Goal: Transaction & Acquisition: Purchase product/service

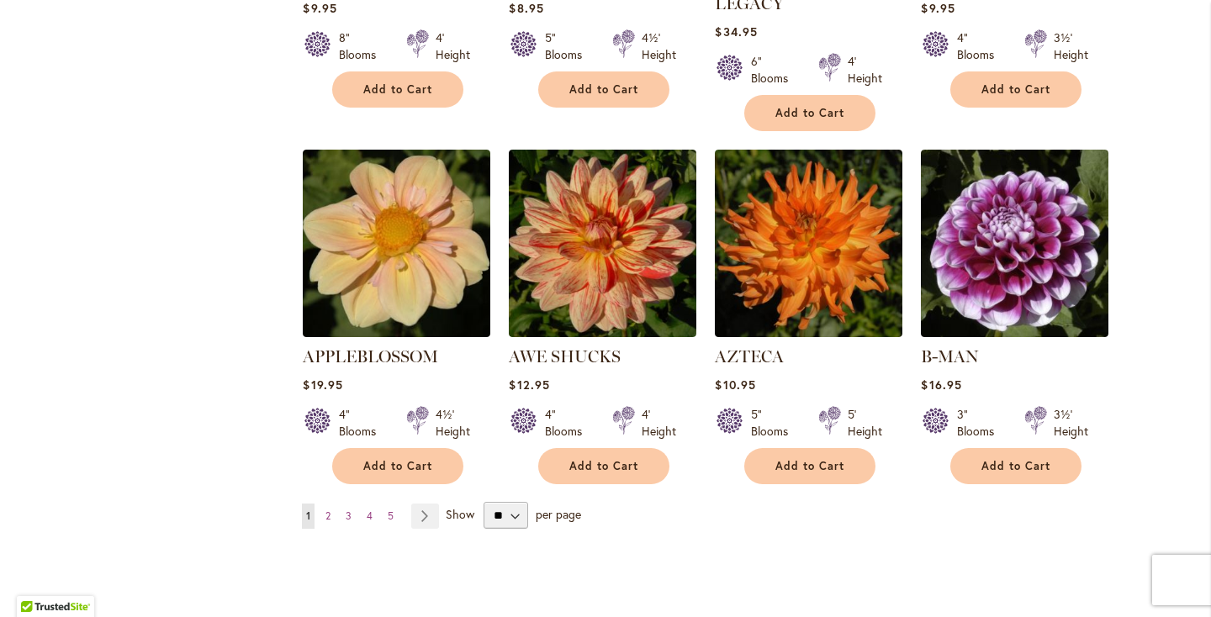
scroll to position [1319, 0]
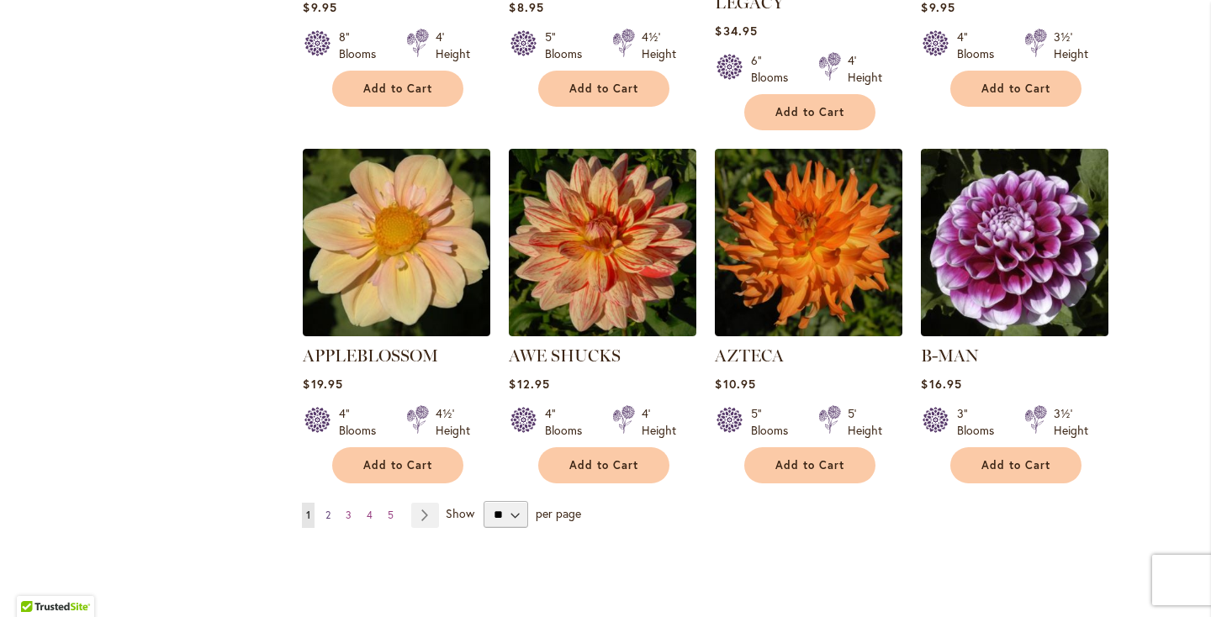
click at [323, 503] on link "Page 2" at bounding box center [327, 515] width 13 height 25
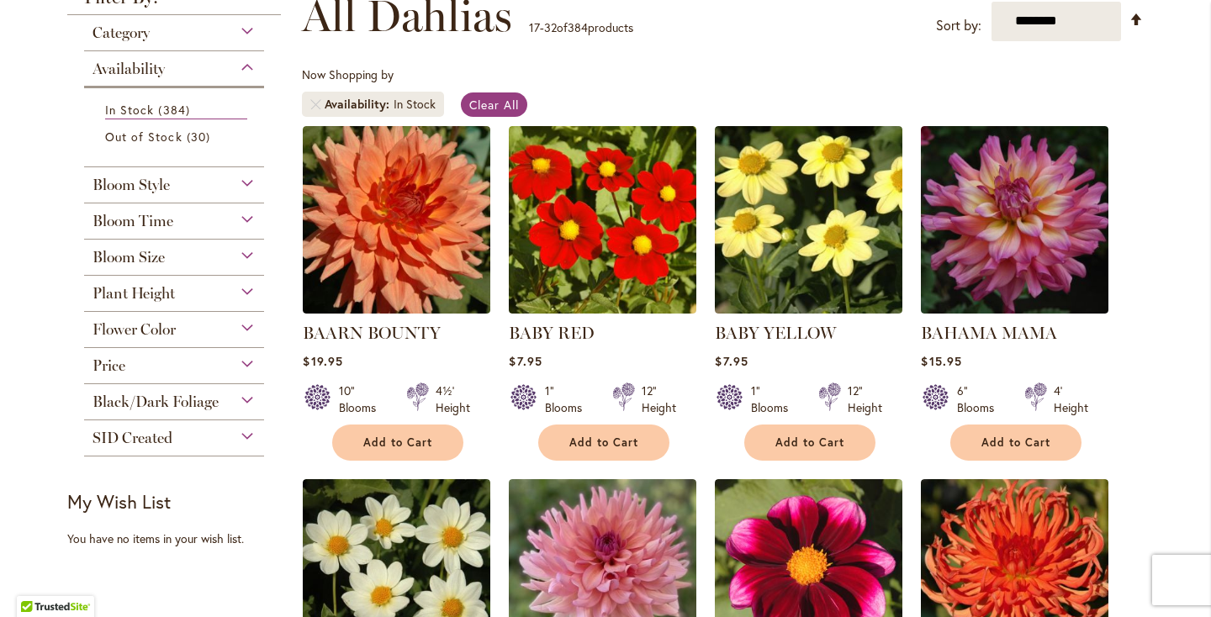
scroll to position [261, 0]
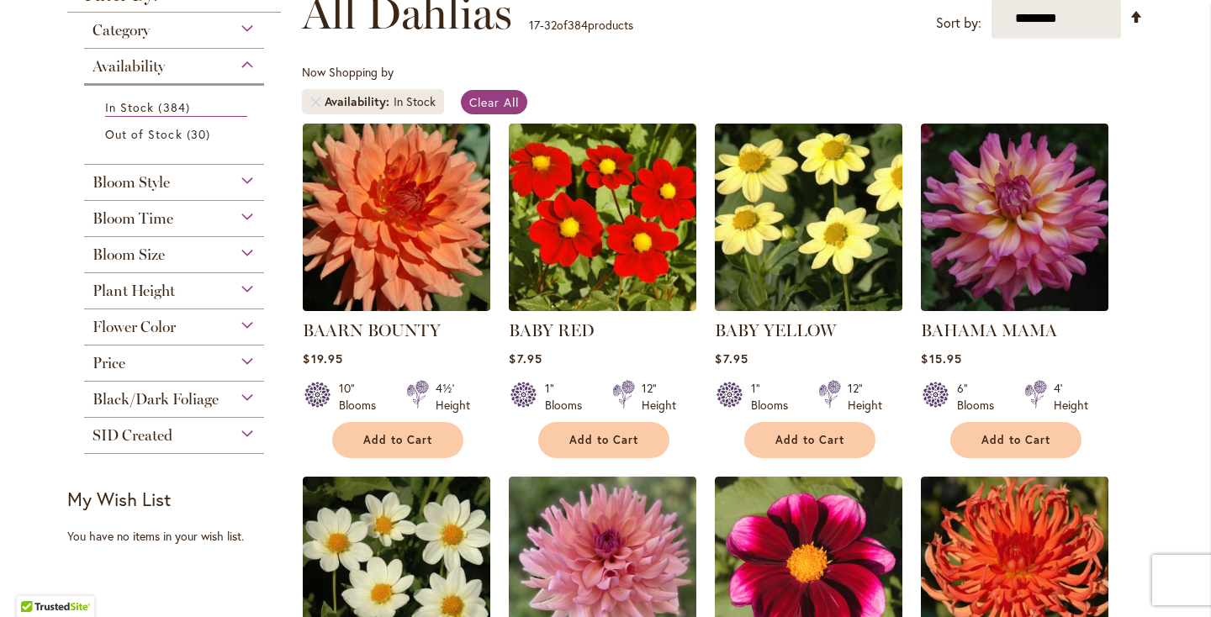
click at [127, 304] on div "Plant Height Under 3' Low Growing 27 items 3½' 1 item 3' – 3½' 86 items 3' – 4'…" at bounding box center [174, 291] width 180 height 36
click at [129, 288] on span "Plant Height" at bounding box center [134, 291] width 82 height 19
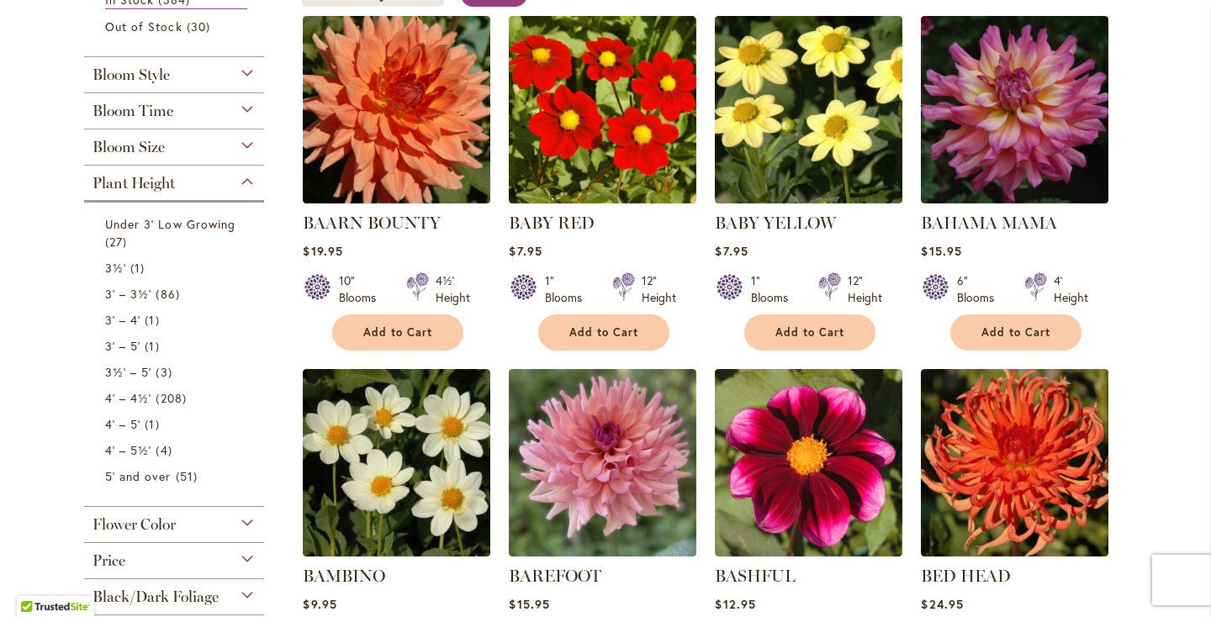
scroll to position [375, 0]
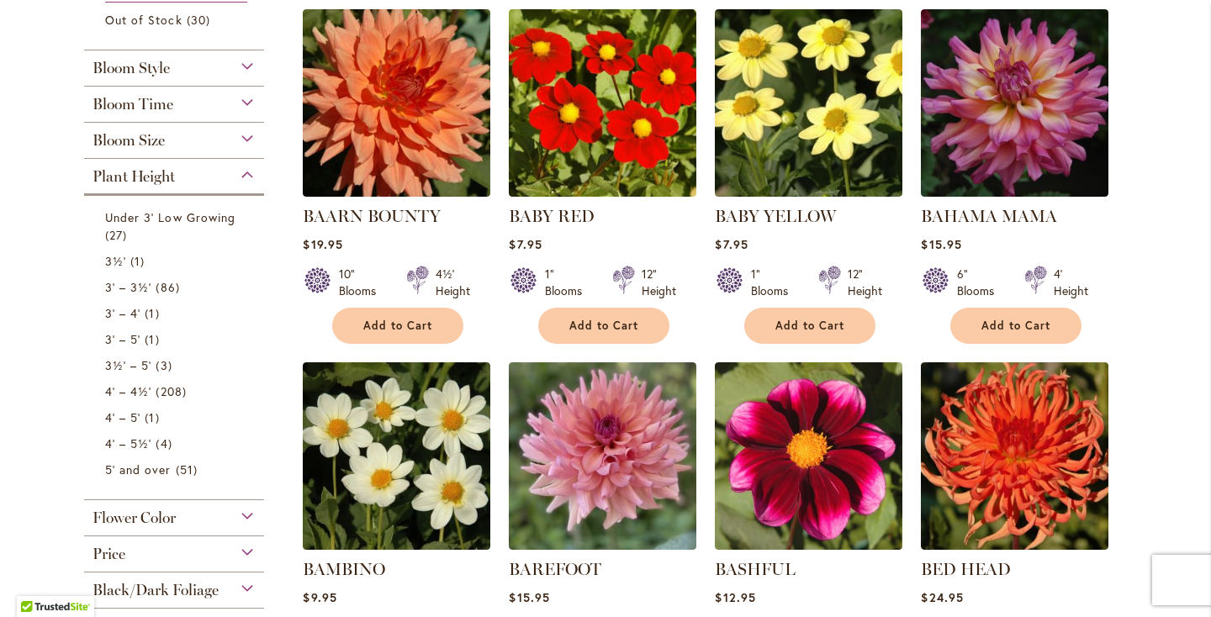
click at [83, 437] on div "Category Best Sellers 29 items New 3 items New & Exclusive 3 items 6 265 1" at bounding box center [174, 271] width 214 height 747
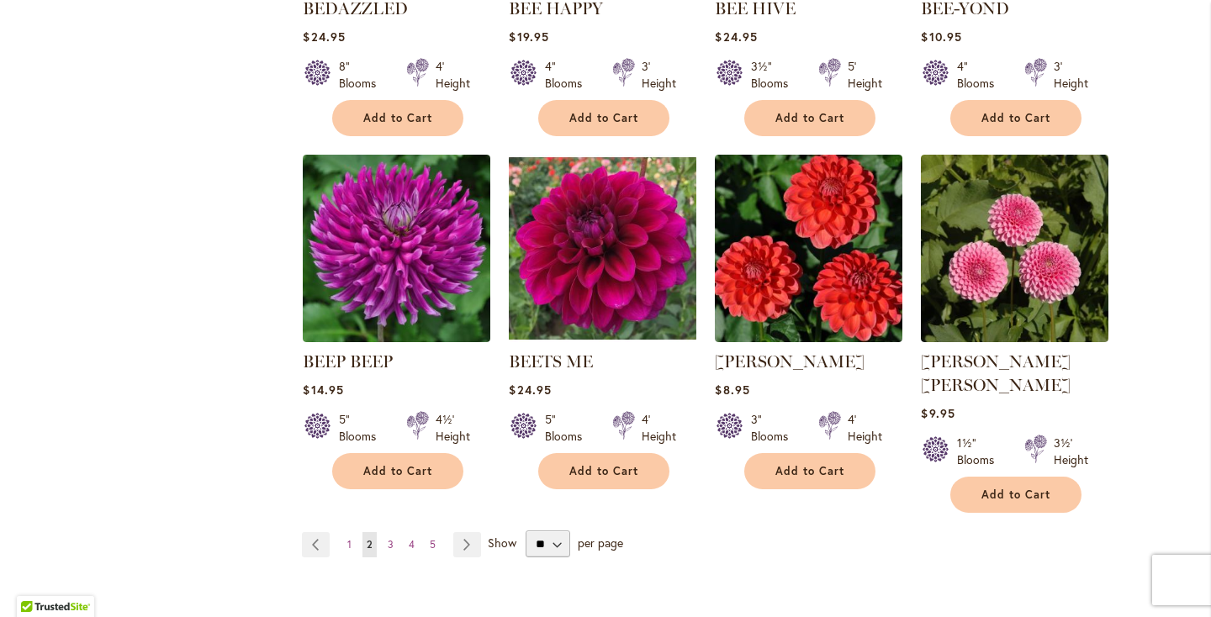
scroll to position [1290, 0]
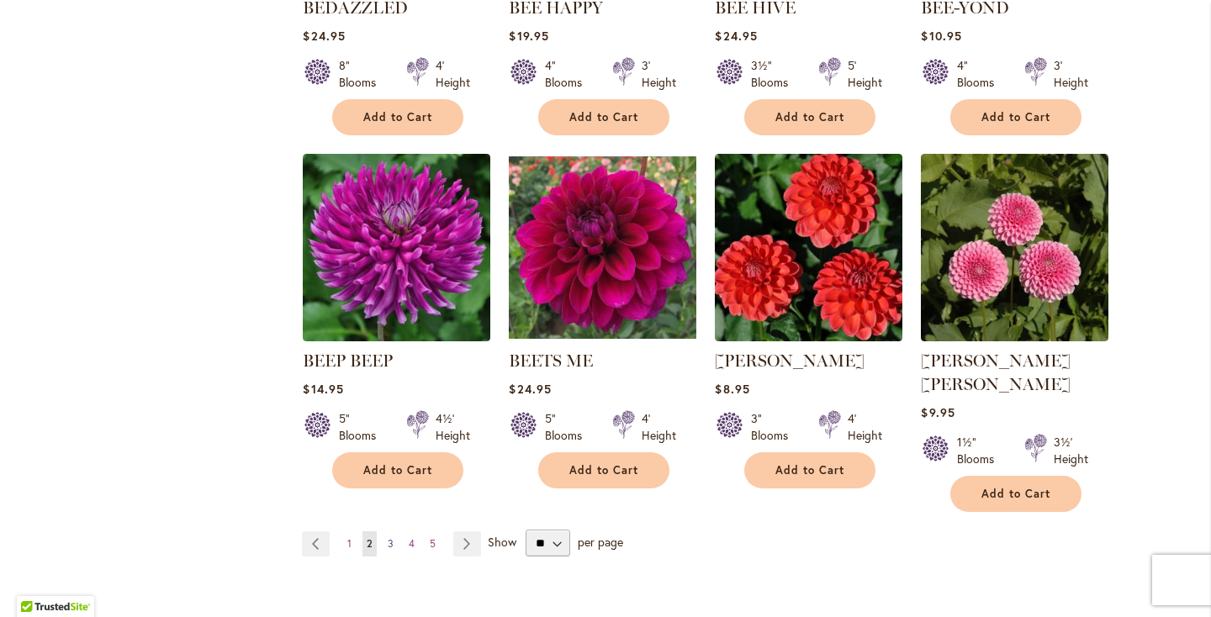
click at [392, 537] on span "3" at bounding box center [391, 543] width 6 height 13
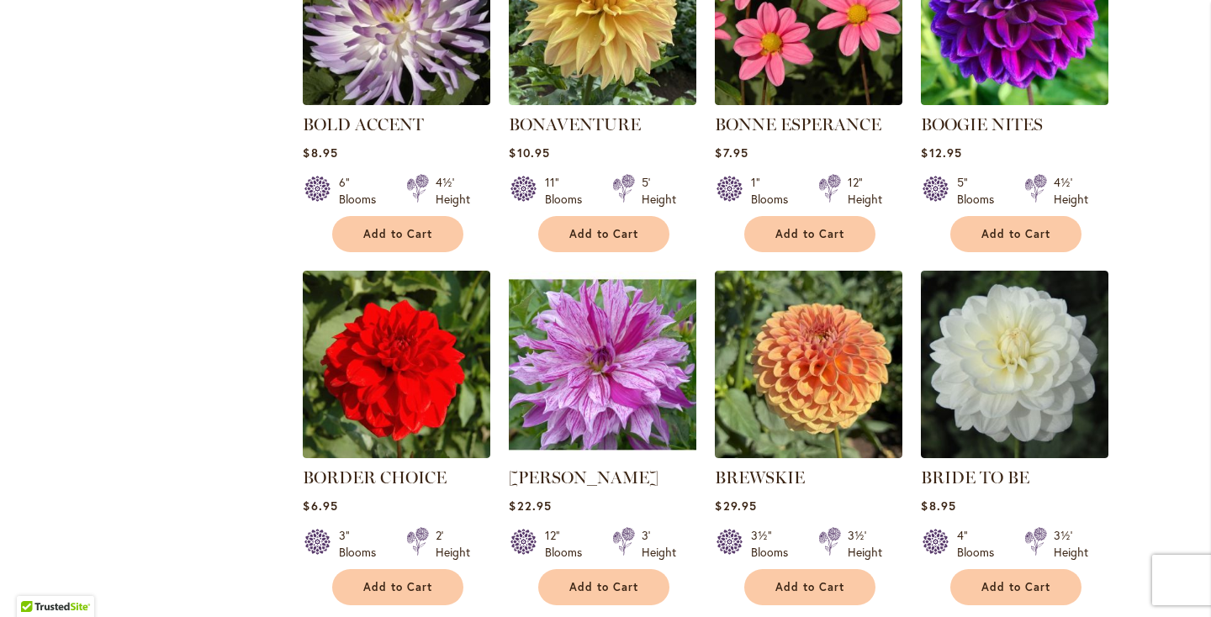
scroll to position [1247, 0]
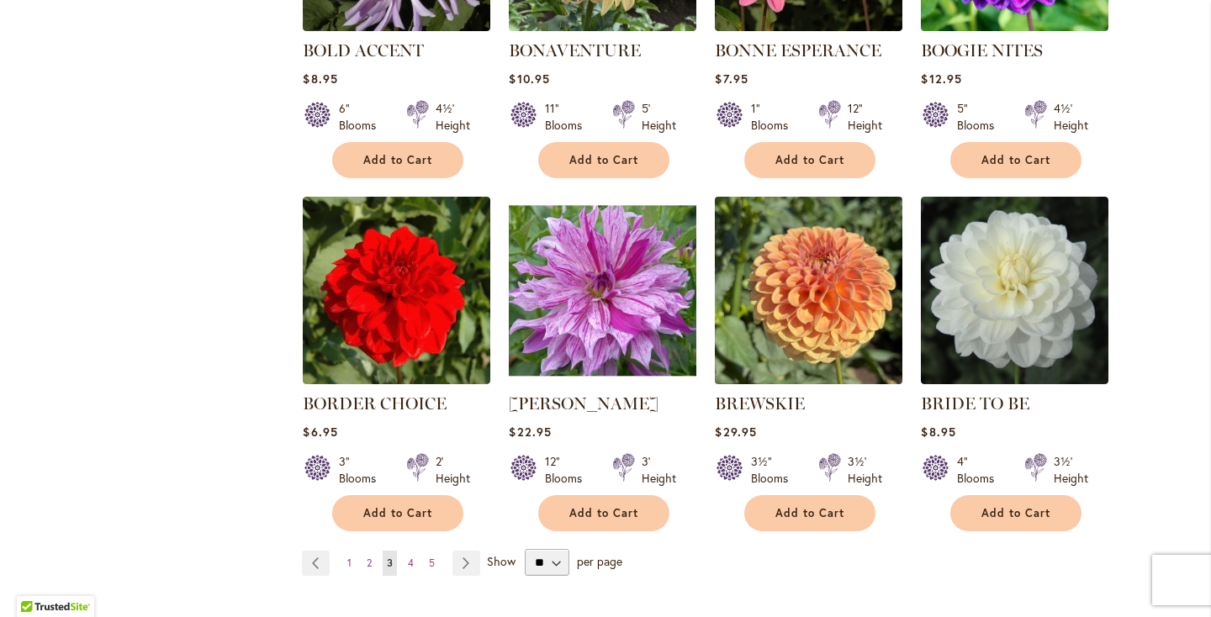
click at [833, 322] on img at bounding box center [809, 290] width 197 height 197
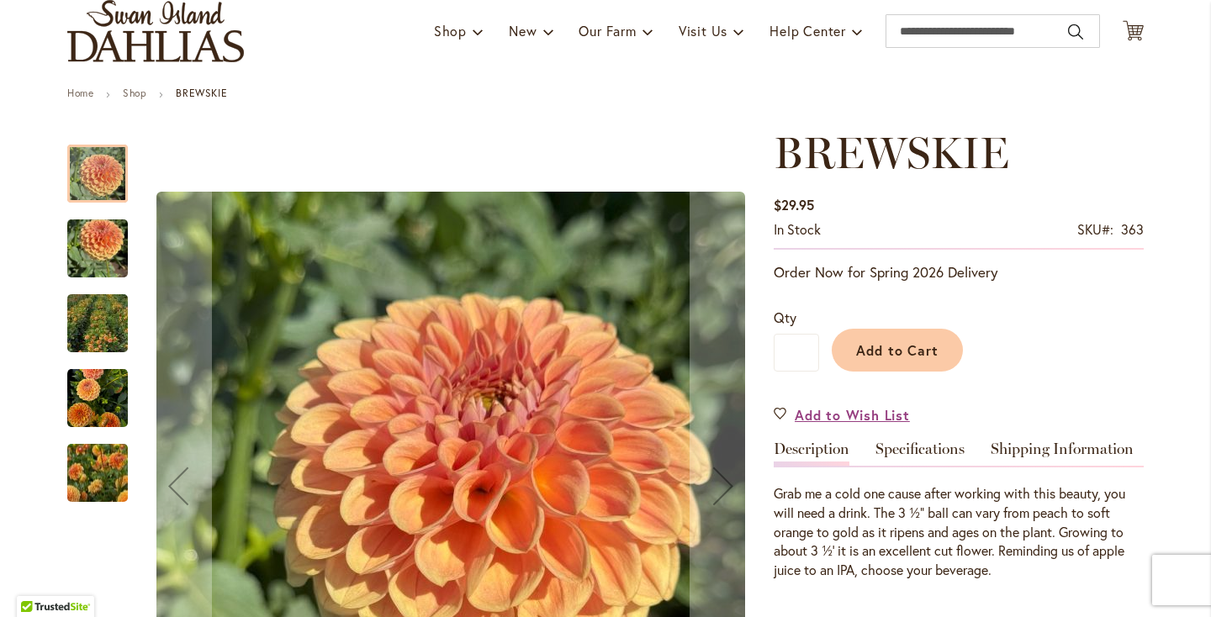
scroll to position [124, 0]
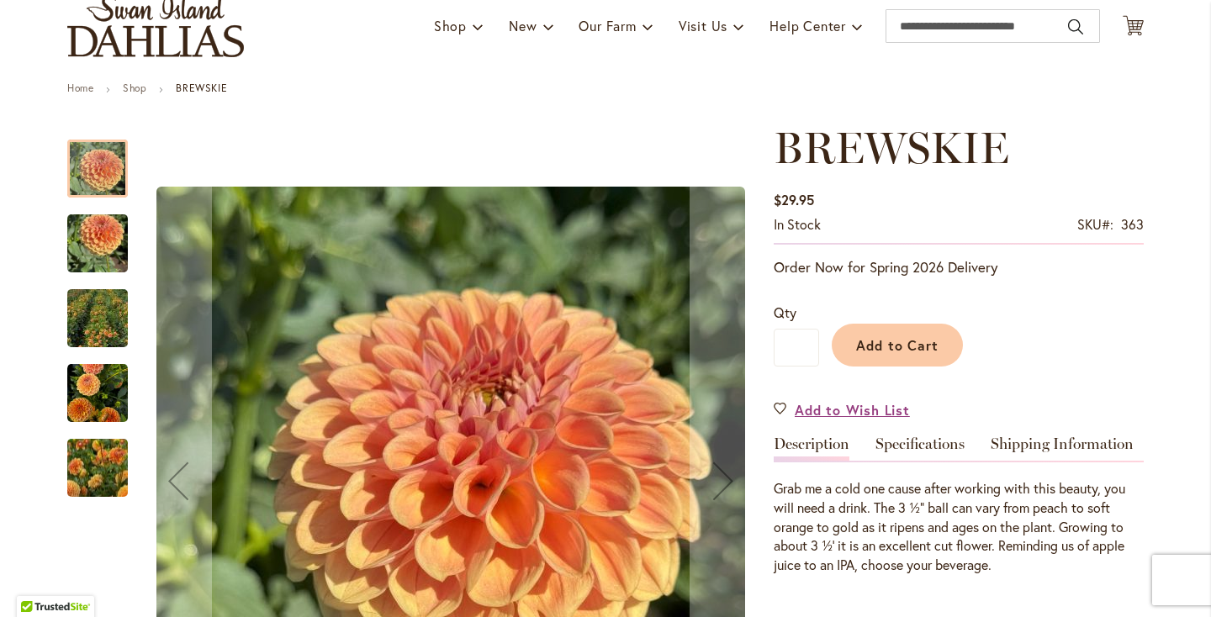
click at [119, 405] on img "BREWSKIE" at bounding box center [97, 393] width 61 height 63
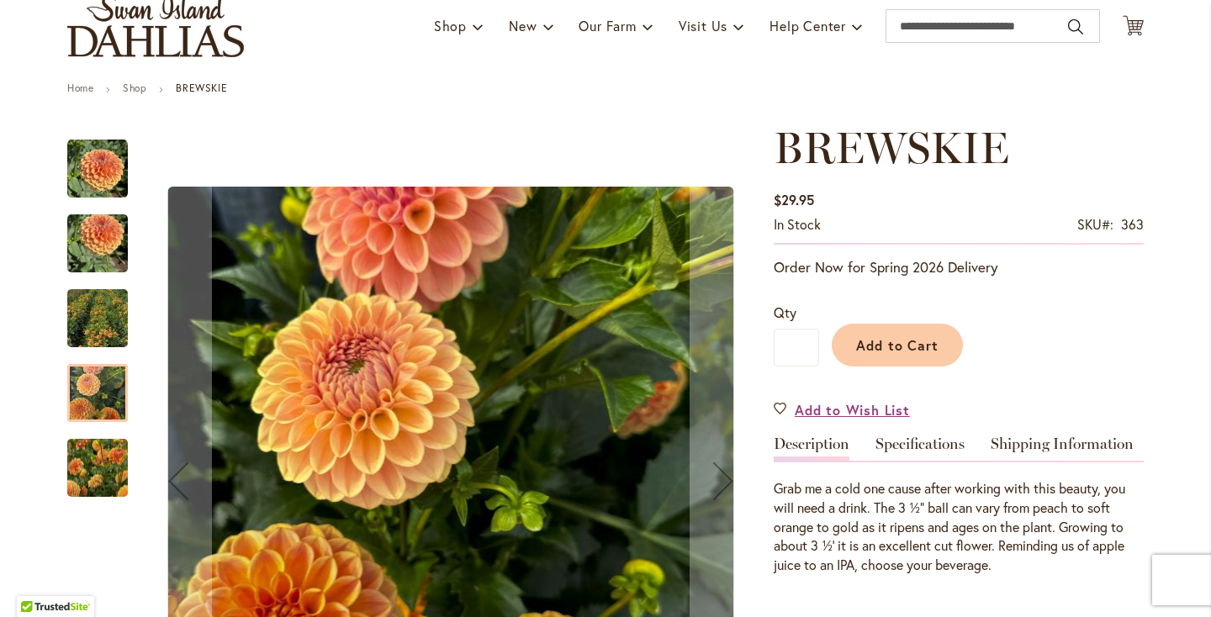
click at [110, 464] on img "BREWSKIE" at bounding box center [97, 468] width 121 height 97
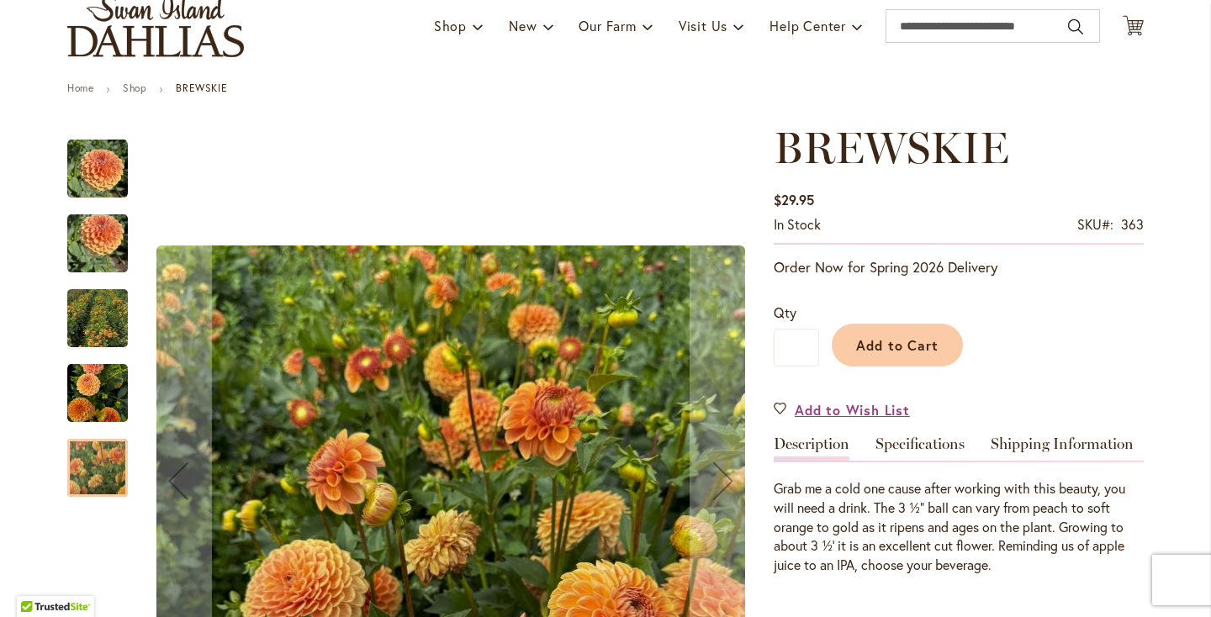
click at [85, 299] on img "BREWSKIE" at bounding box center [97, 319] width 121 height 114
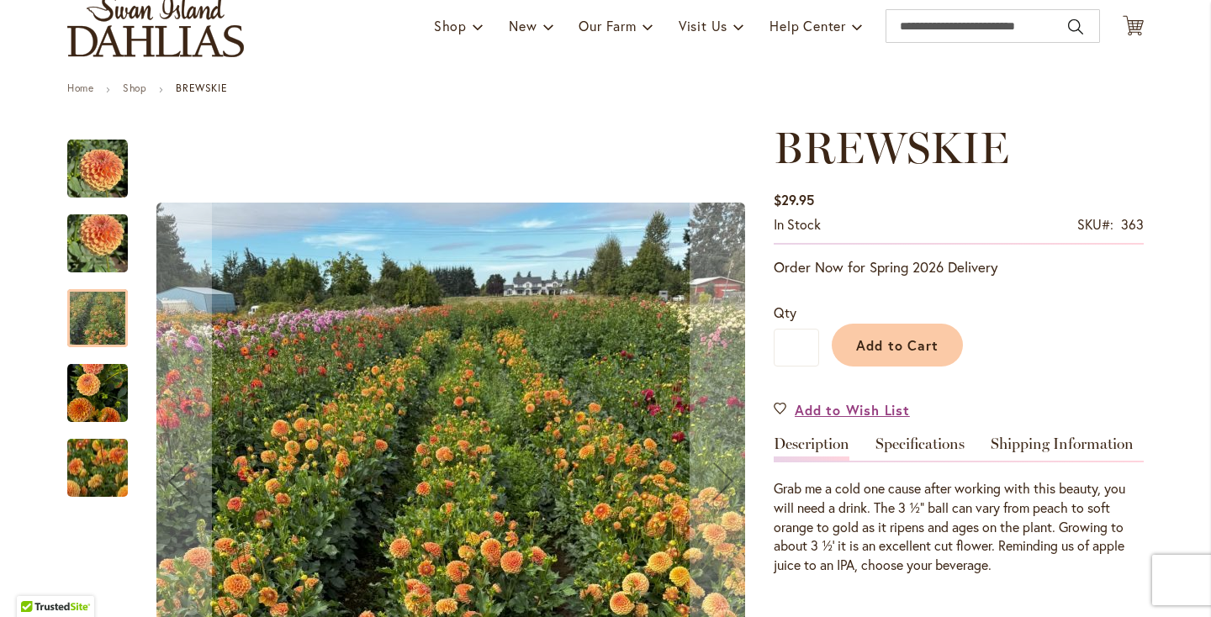
click at [87, 240] on img "BREWSKIE" at bounding box center [97, 244] width 61 height 81
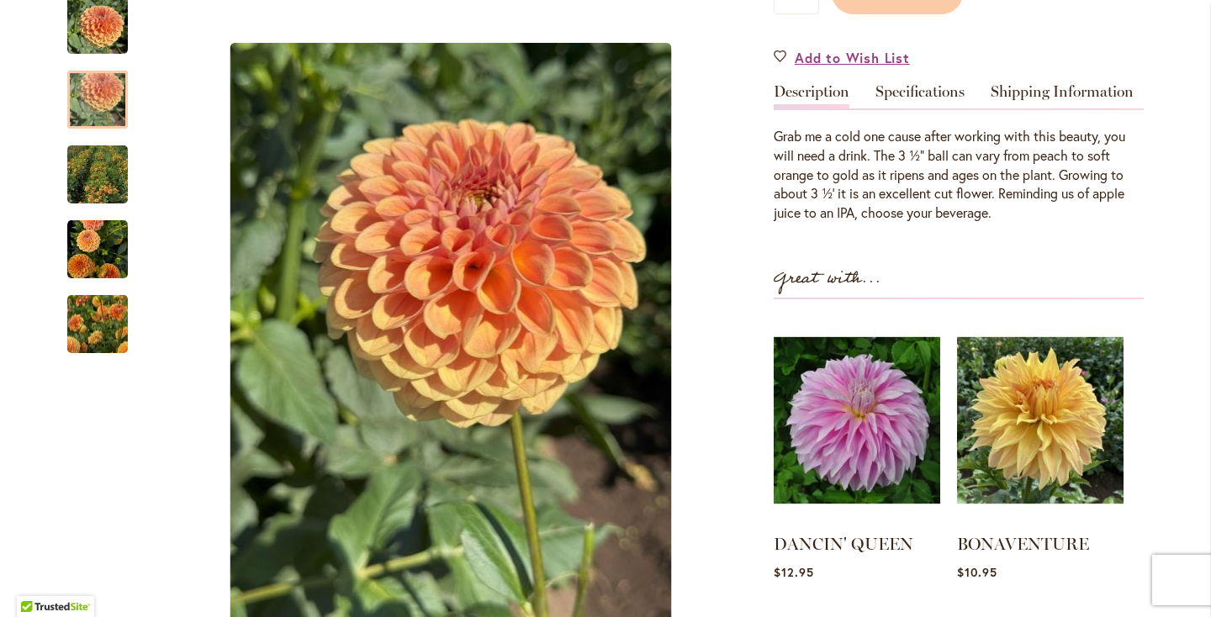
scroll to position [475, 0]
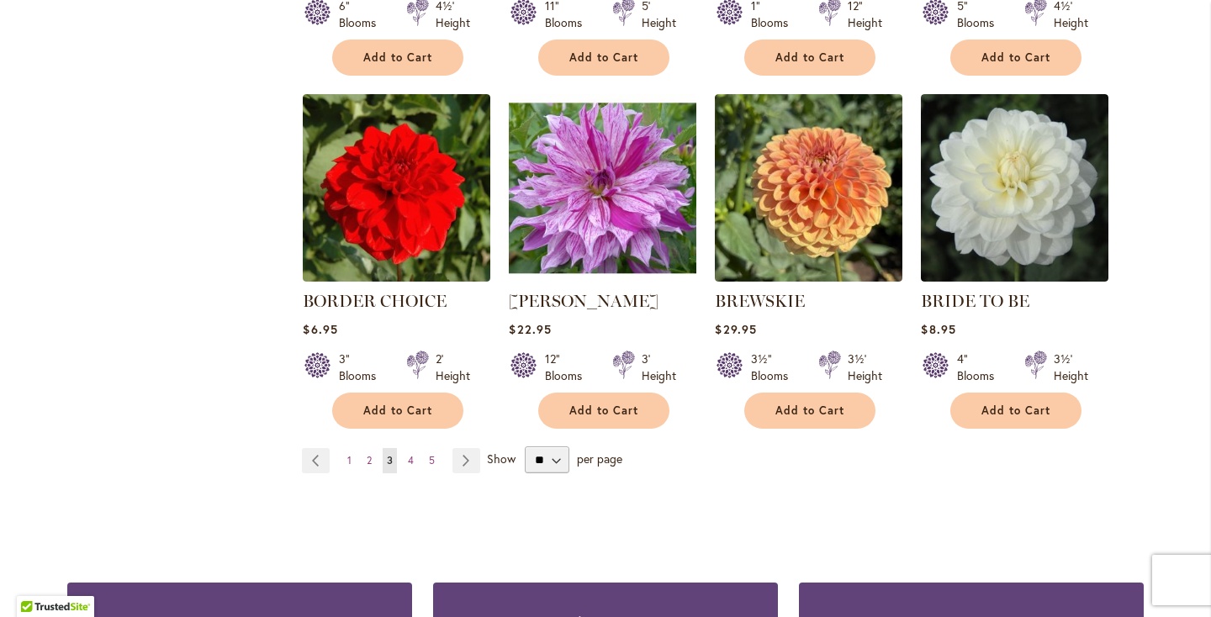
scroll to position [1352, 0]
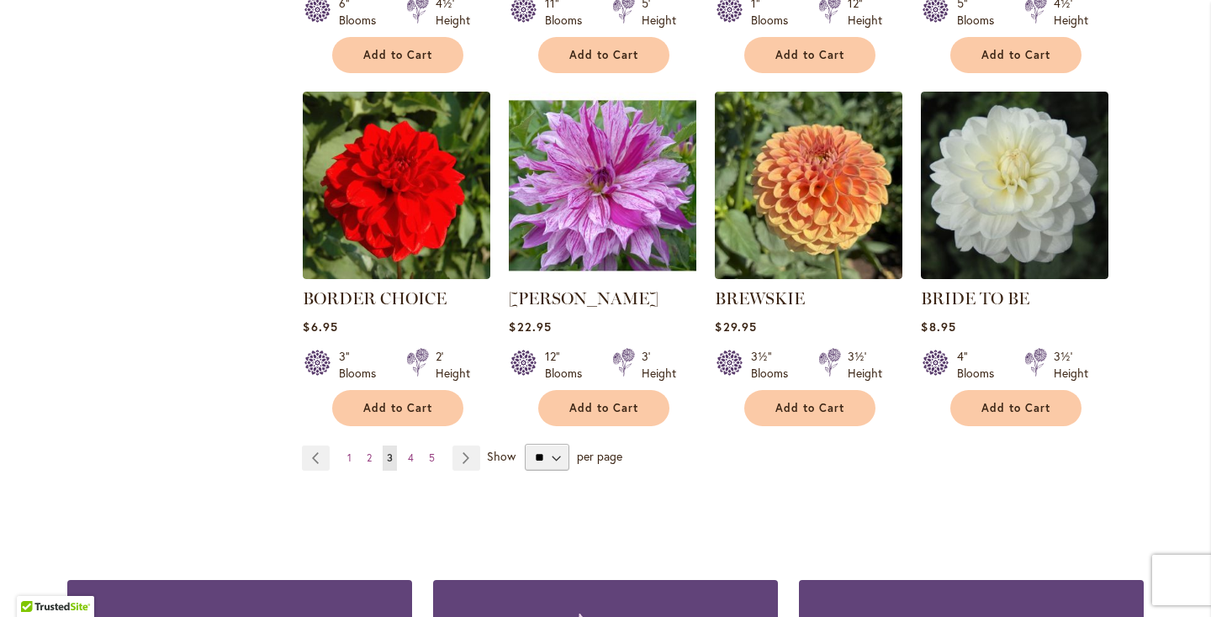
click at [411, 455] on span "4" at bounding box center [411, 458] width 6 height 13
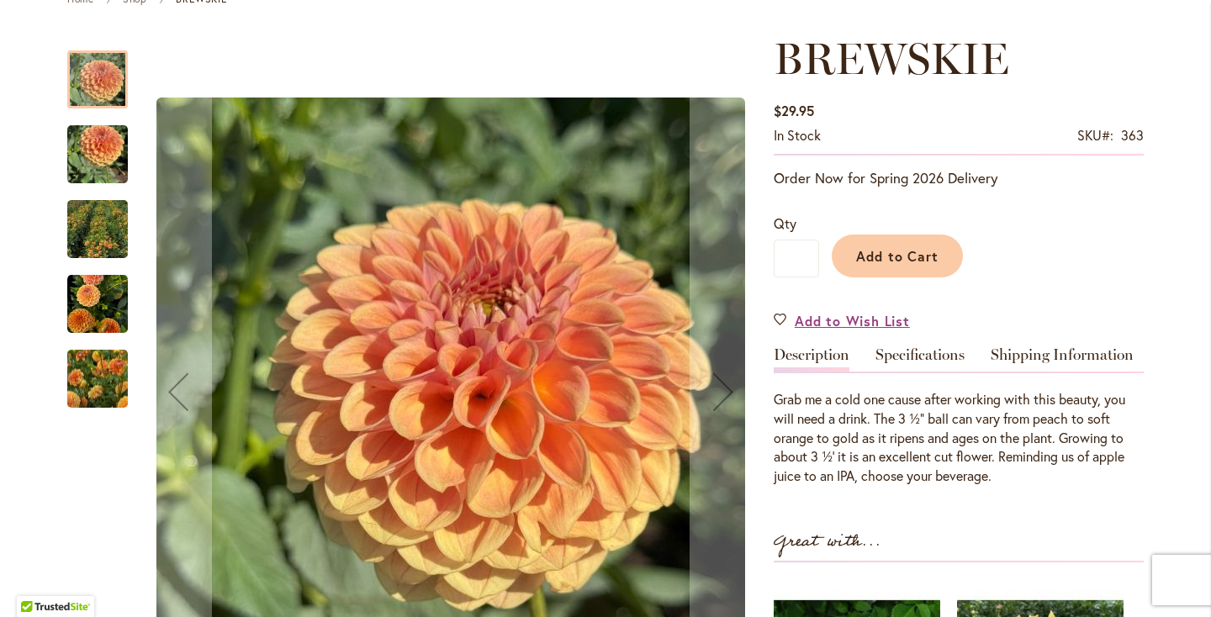
scroll to position [235, 0]
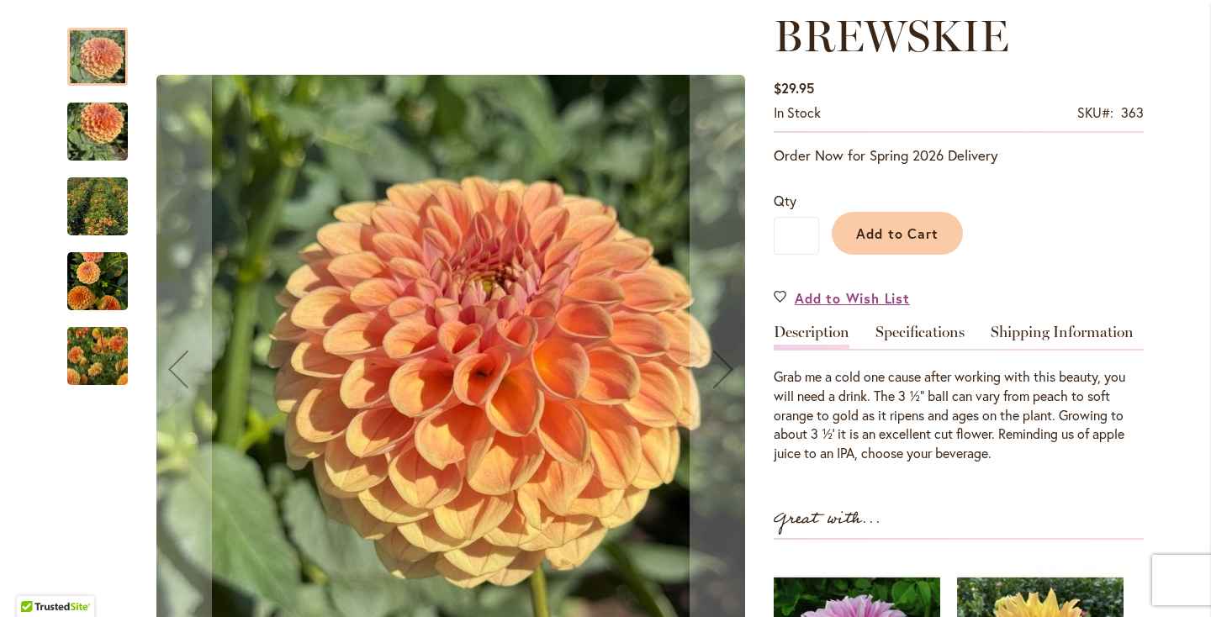
click at [93, 146] on img "BREWSKIE" at bounding box center [97, 132] width 61 height 81
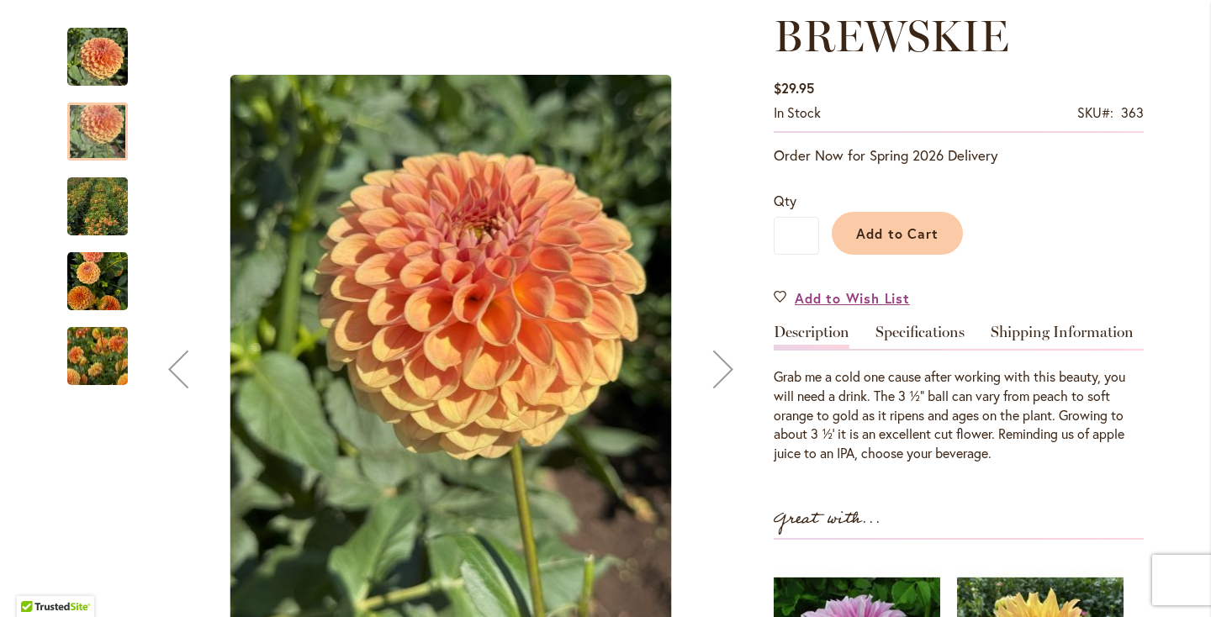
click at [100, 207] on img "BREWSKIE" at bounding box center [97, 207] width 121 height 114
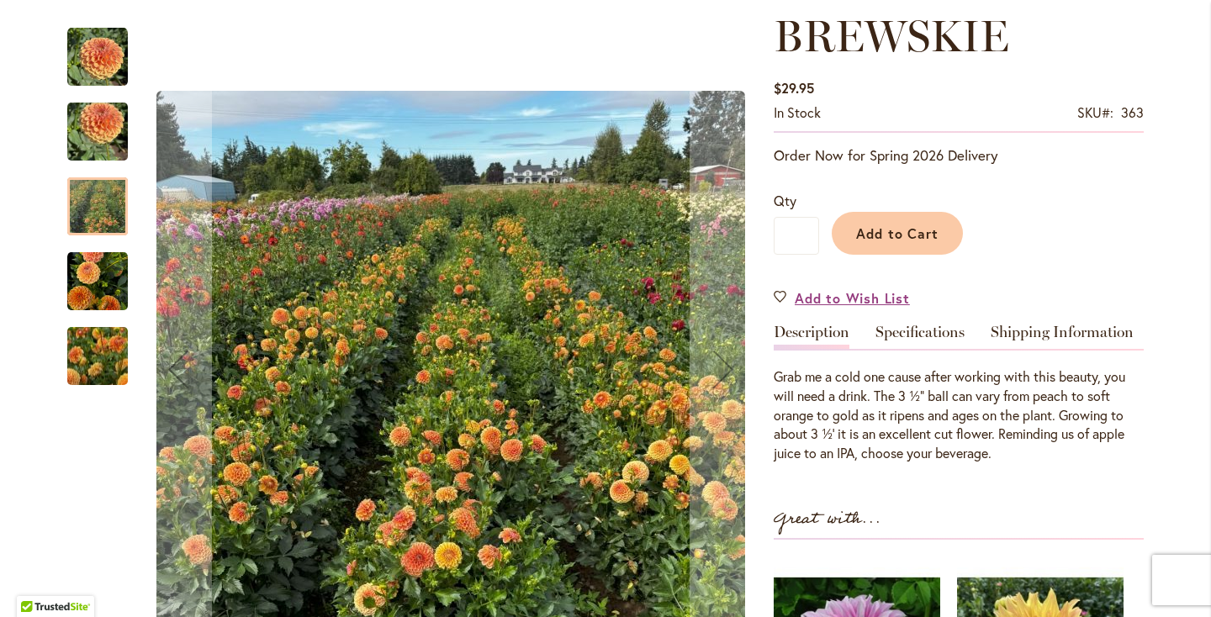
click at [94, 275] on img "BREWSKIE" at bounding box center [97, 281] width 61 height 63
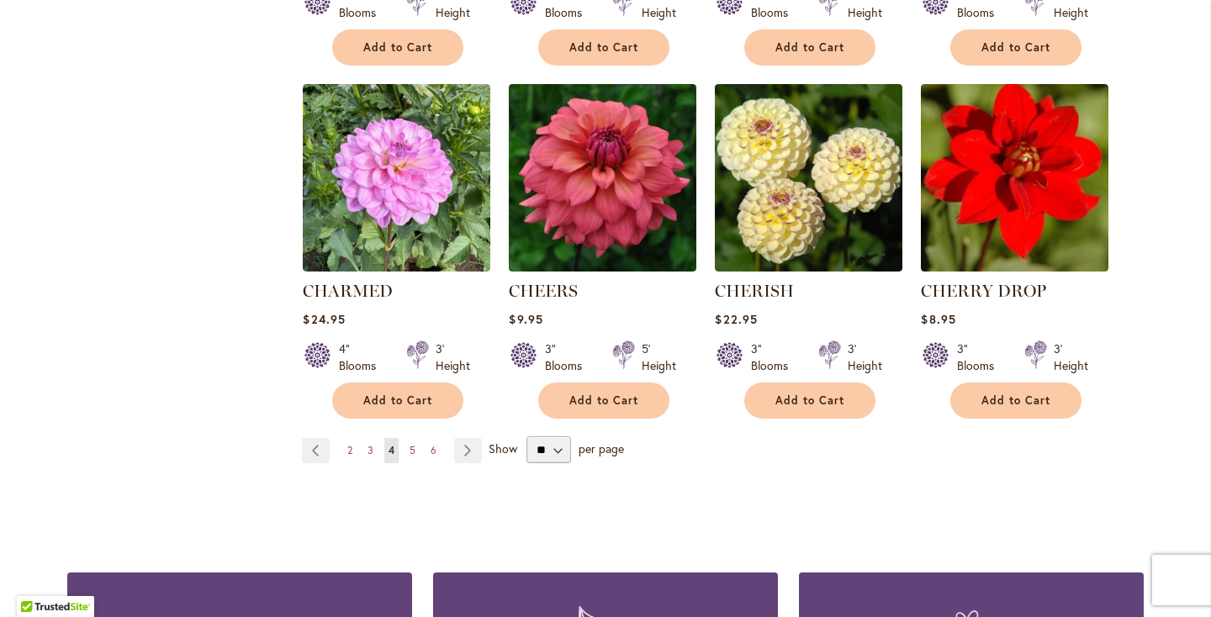
scroll to position [1391, 0]
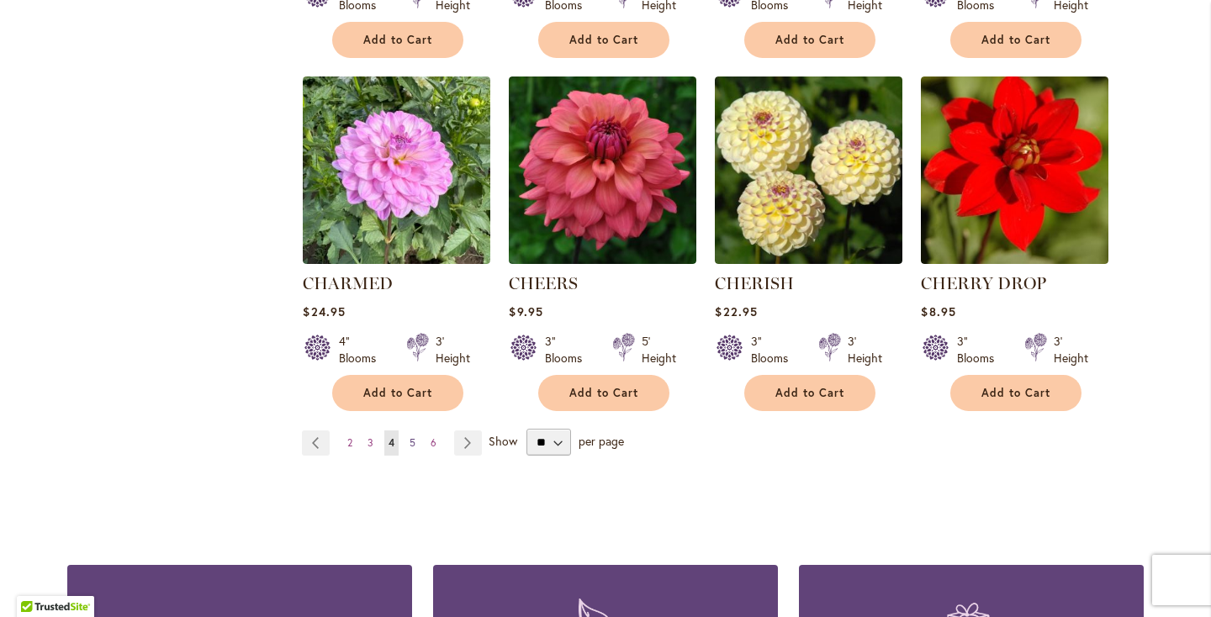
click at [414, 437] on span "5" at bounding box center [413, 443] width 6 height 13
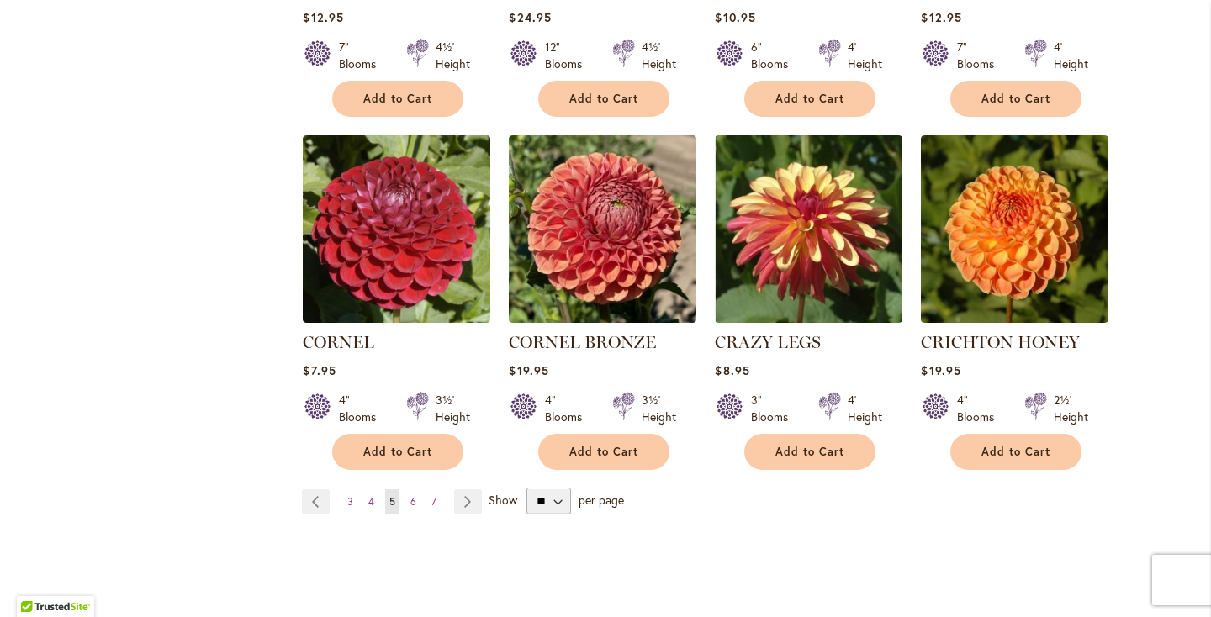
scroll to position [1368, 0]
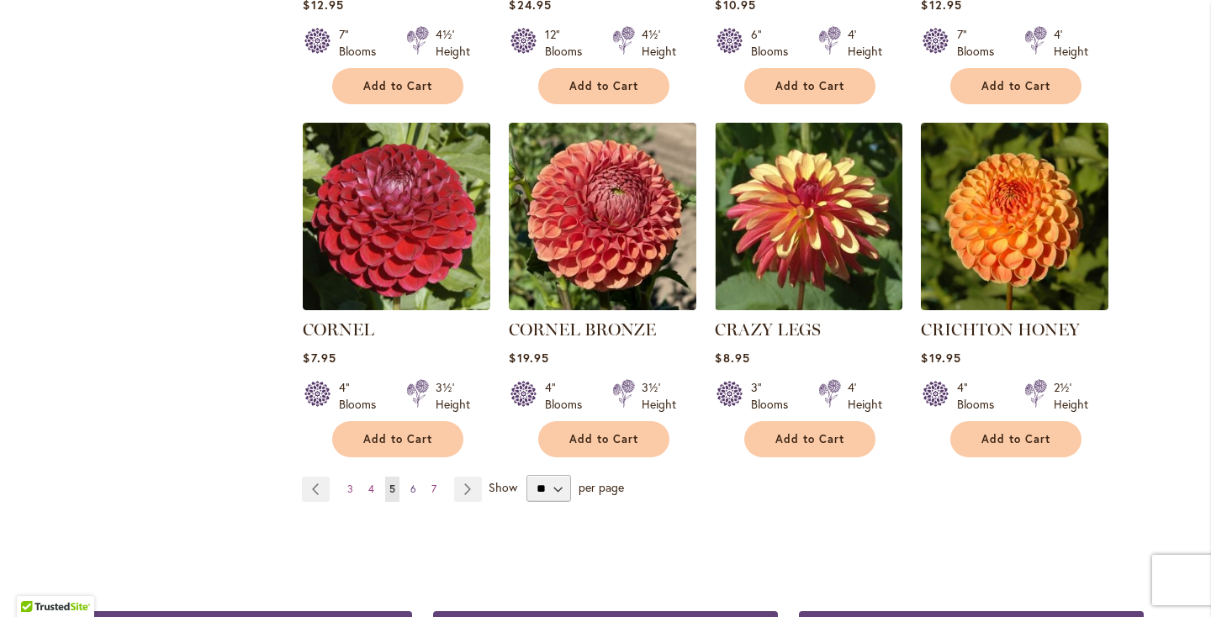
click at [414, 483] on span "6" at bounding box center [413, 489] width 6 height 13
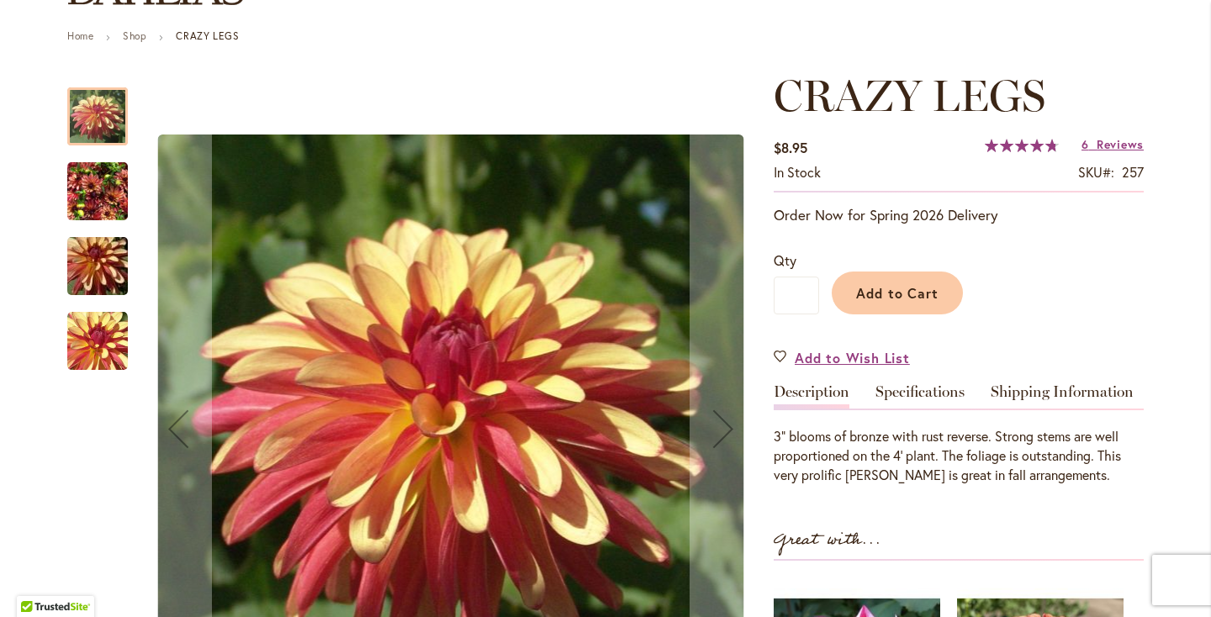
scroll to position [184, 0]
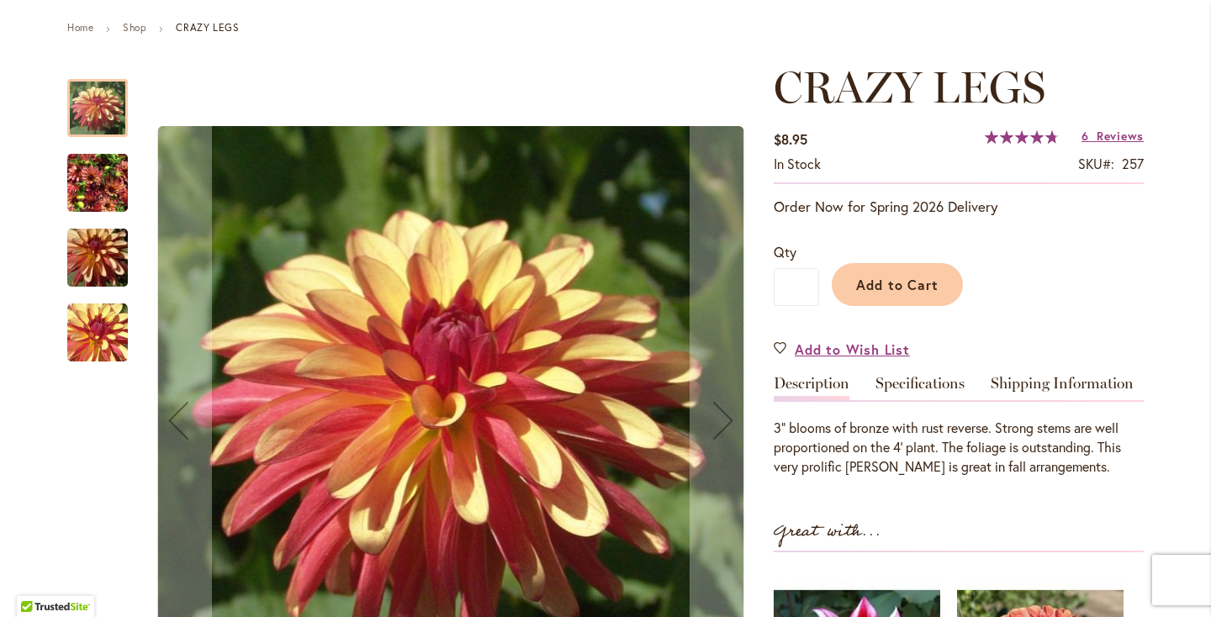
click at [98, 269] on img "CRAZY LEGS" at bounding box center [97, 258] width 121 height 81
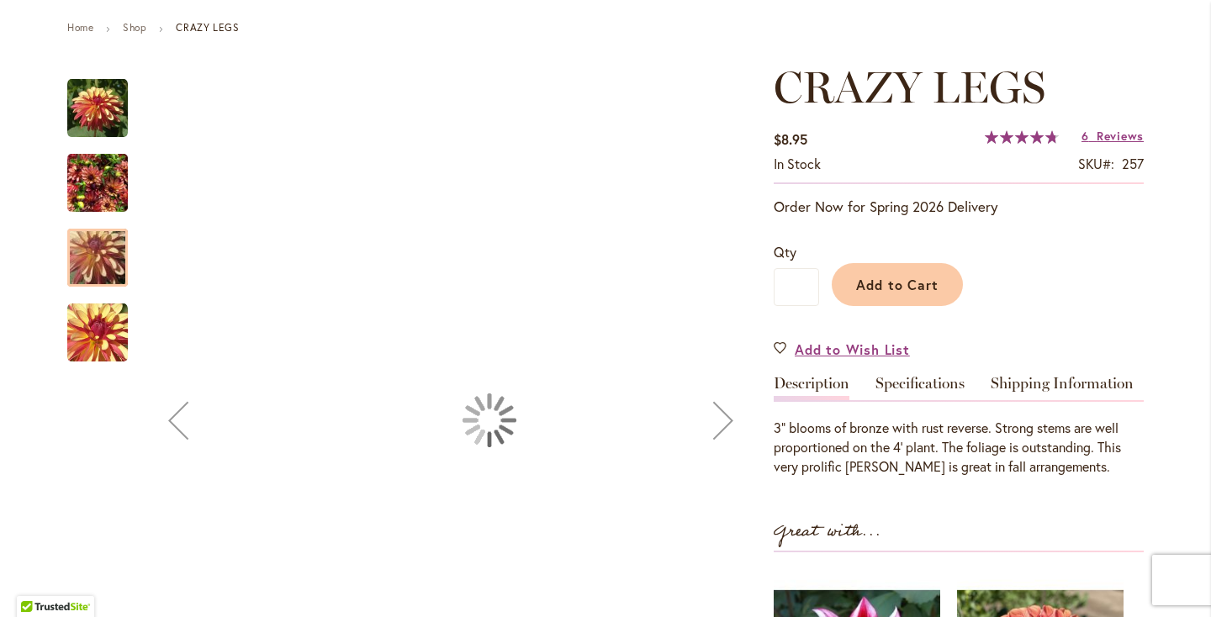
click at [101, 163] on img "CRAZY LEGS" at bounding box center [97, 183] width 61 height 81
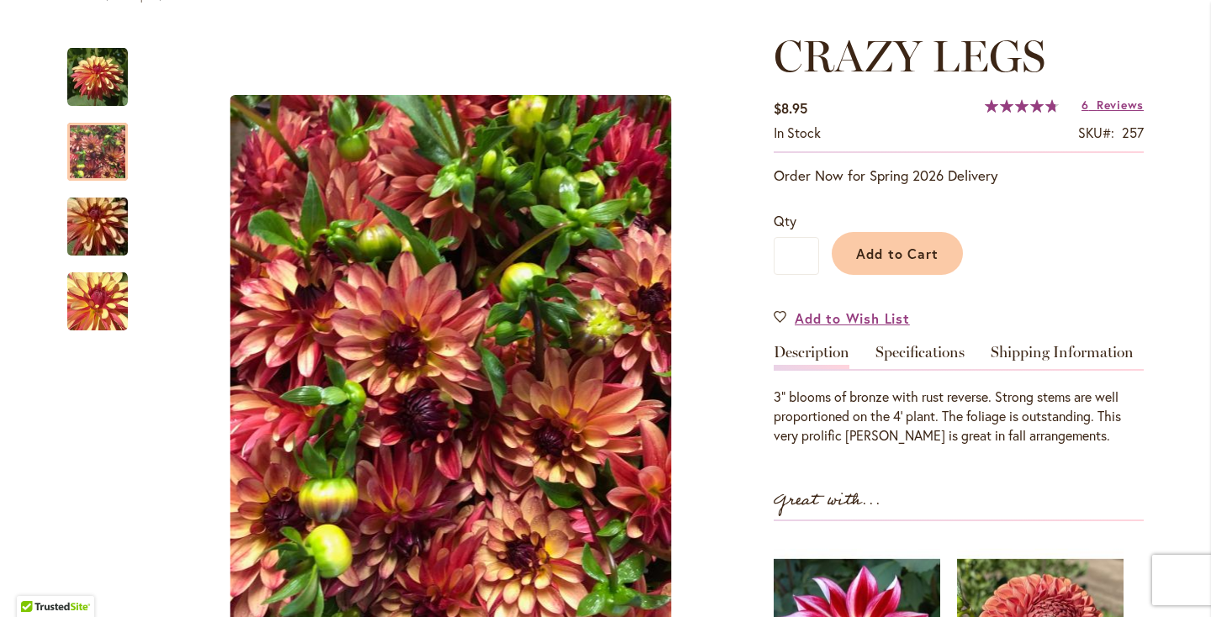
scroll to position [221, 0]
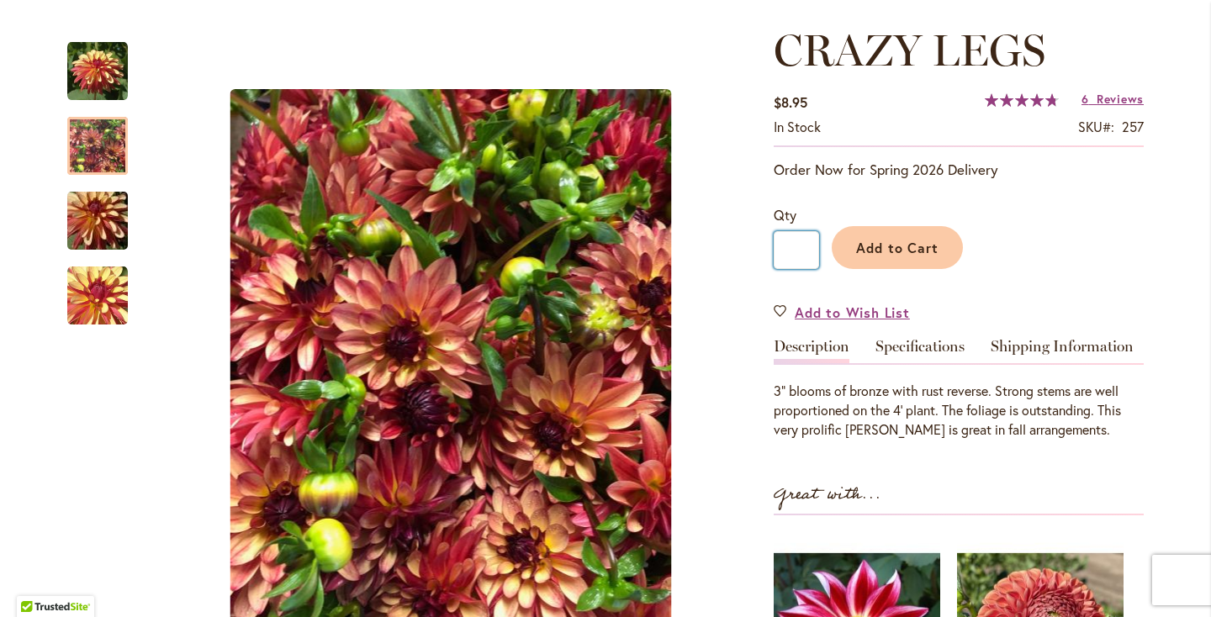
click at [804, 257] on input "*" at bounding box center [796, 250] width 45 height 38
type input "*"
click at [851, 255] on button "Add to Cart" at bounding box center [897, 247] width 131 height 43
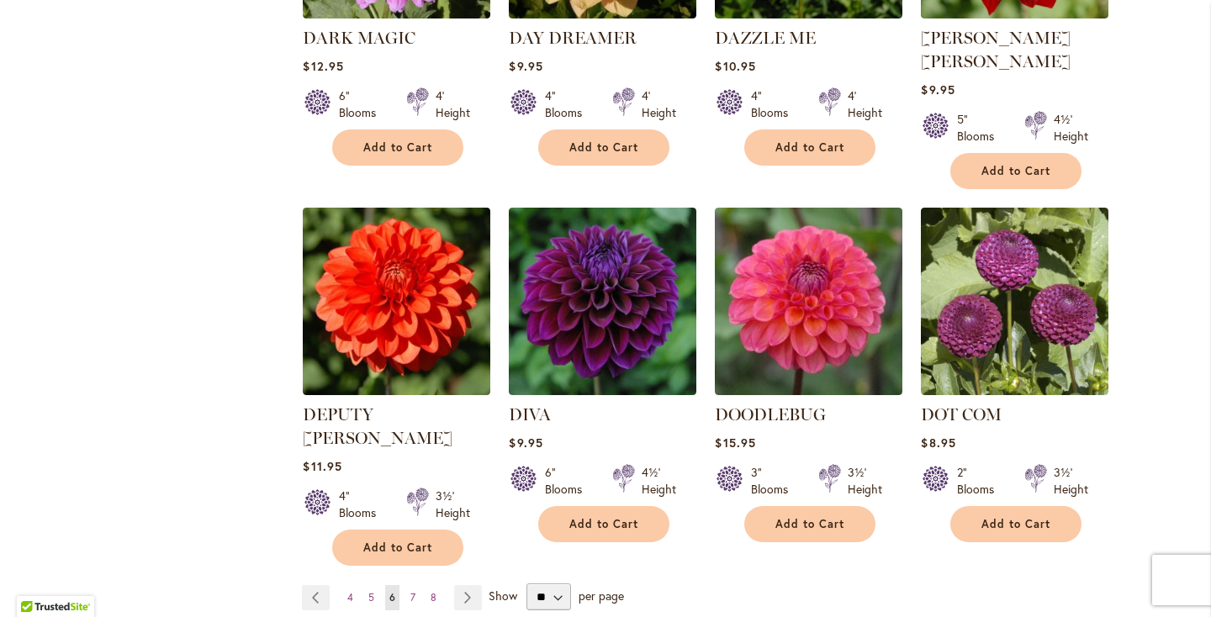
scroll to position [1286, 0]
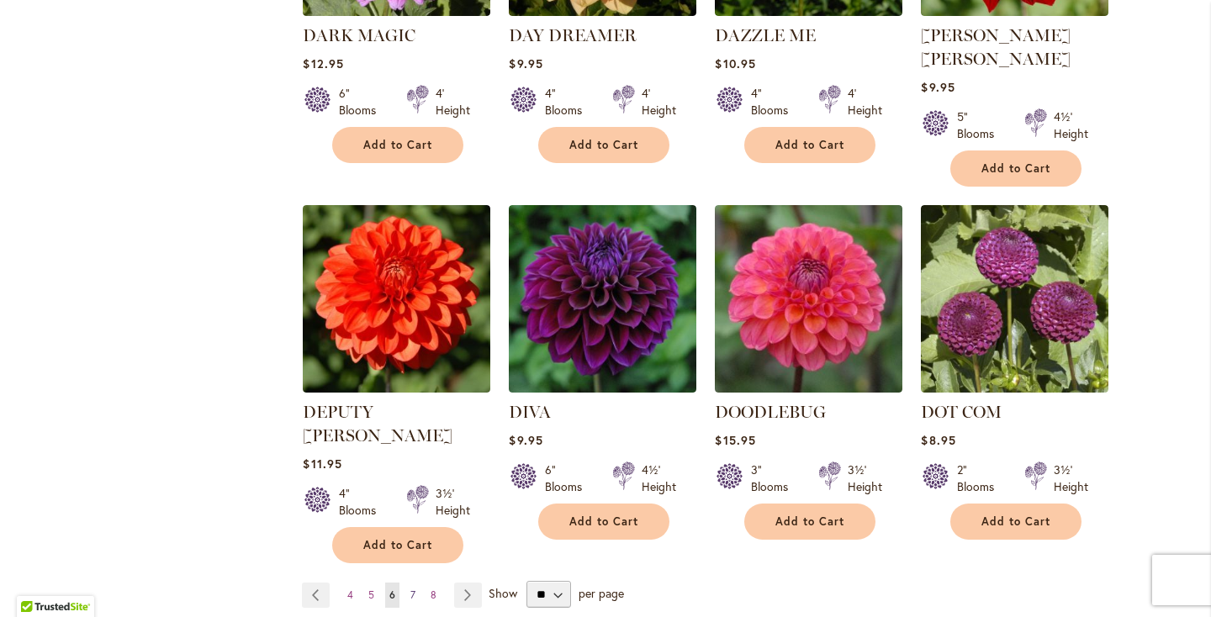
click at [417, 583] on link "Page 7" at bounding box center [412, 595] width 13 height 25
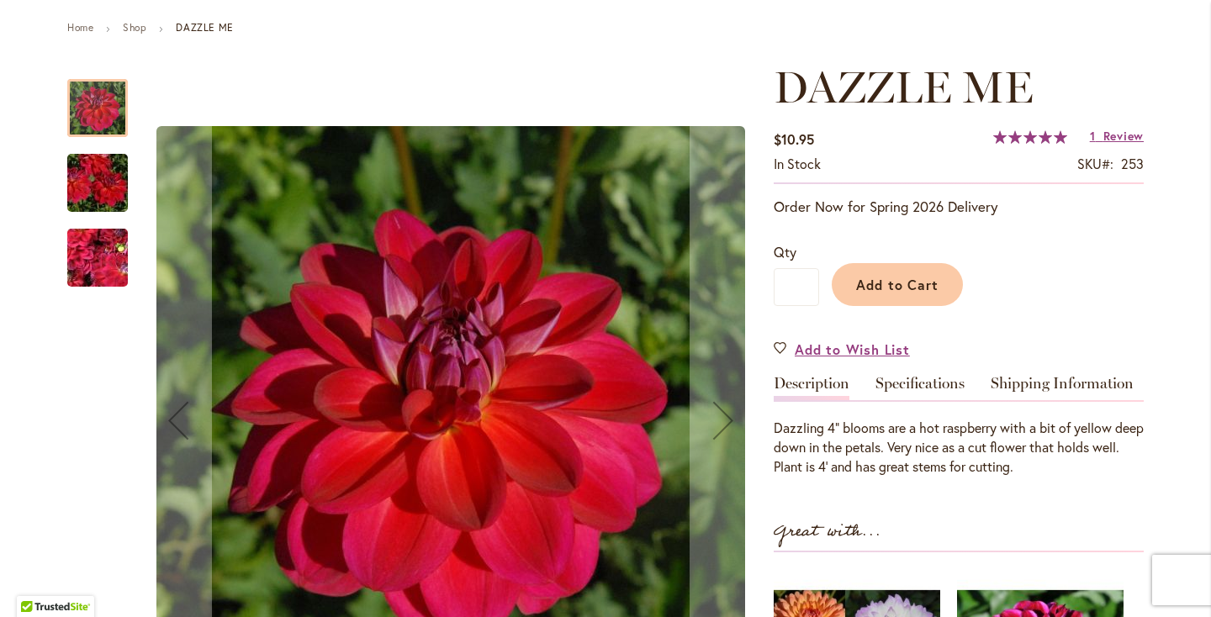
scroll to position [210, 0]
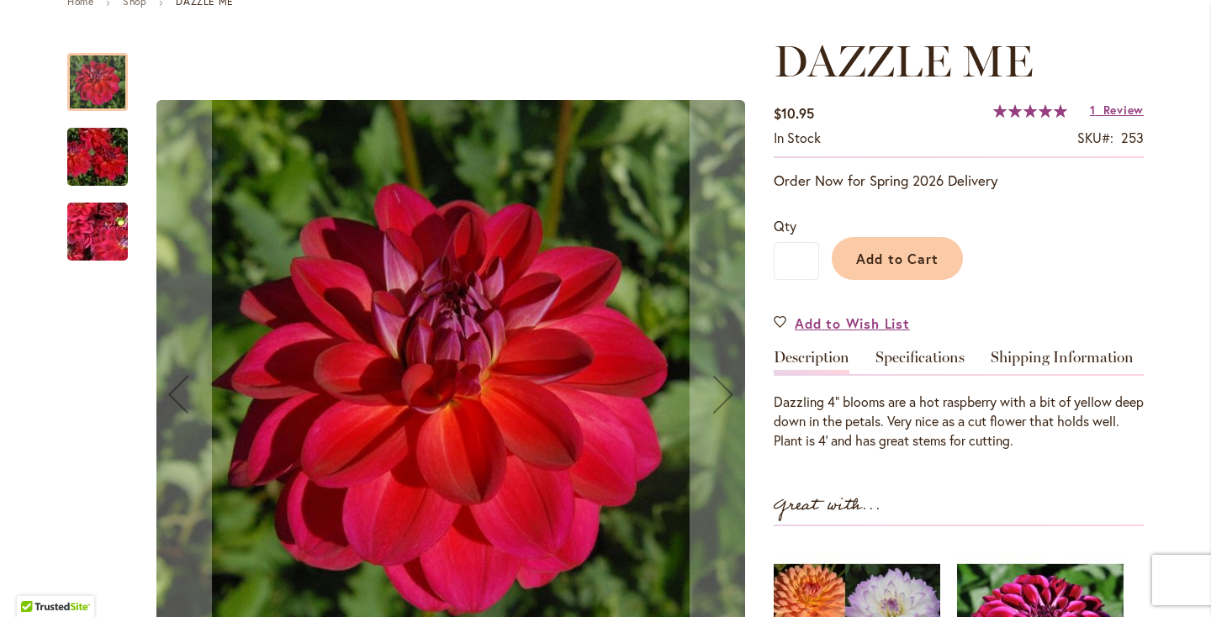
click at [119, 220] on img "DAZZLE ME" at bounding box center [97, 232] width 121 height 91
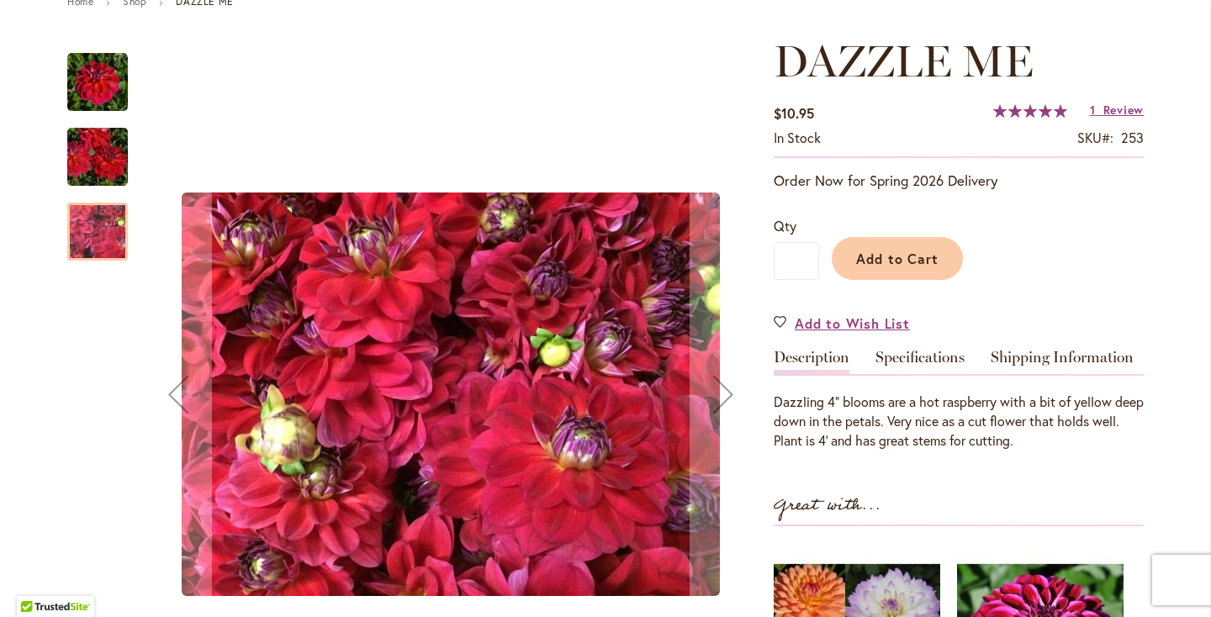
click at [103, 151] on img "DAZZLE ME" at bounding box center [97, 157] width 121 height 81
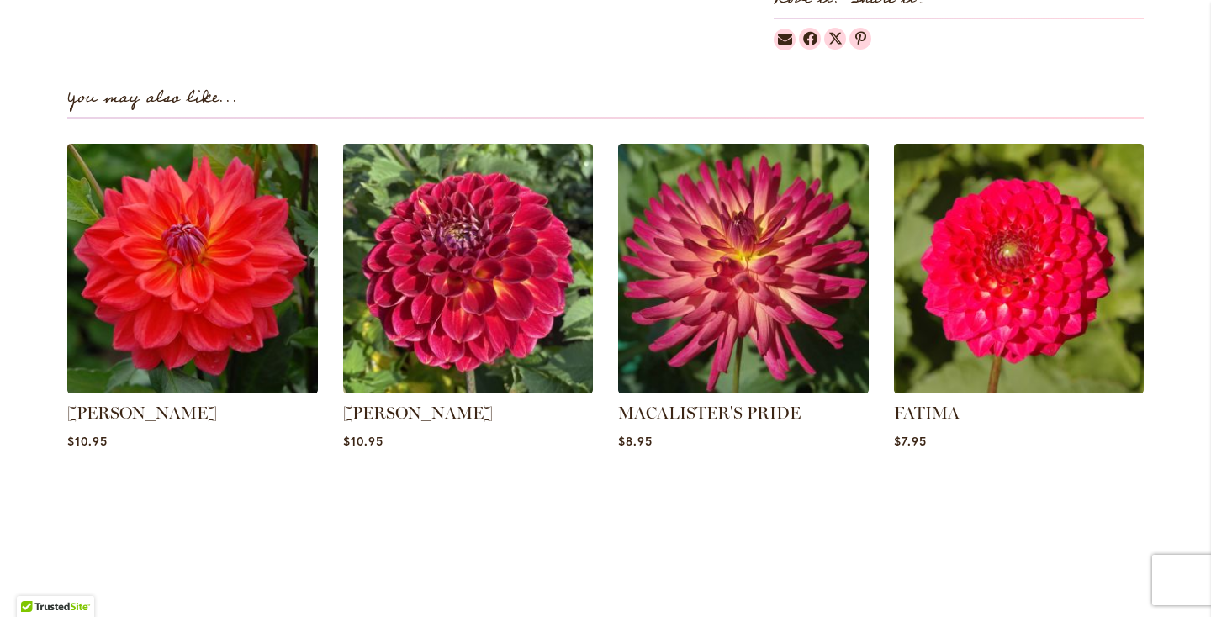
scroll to position [1136, 0]
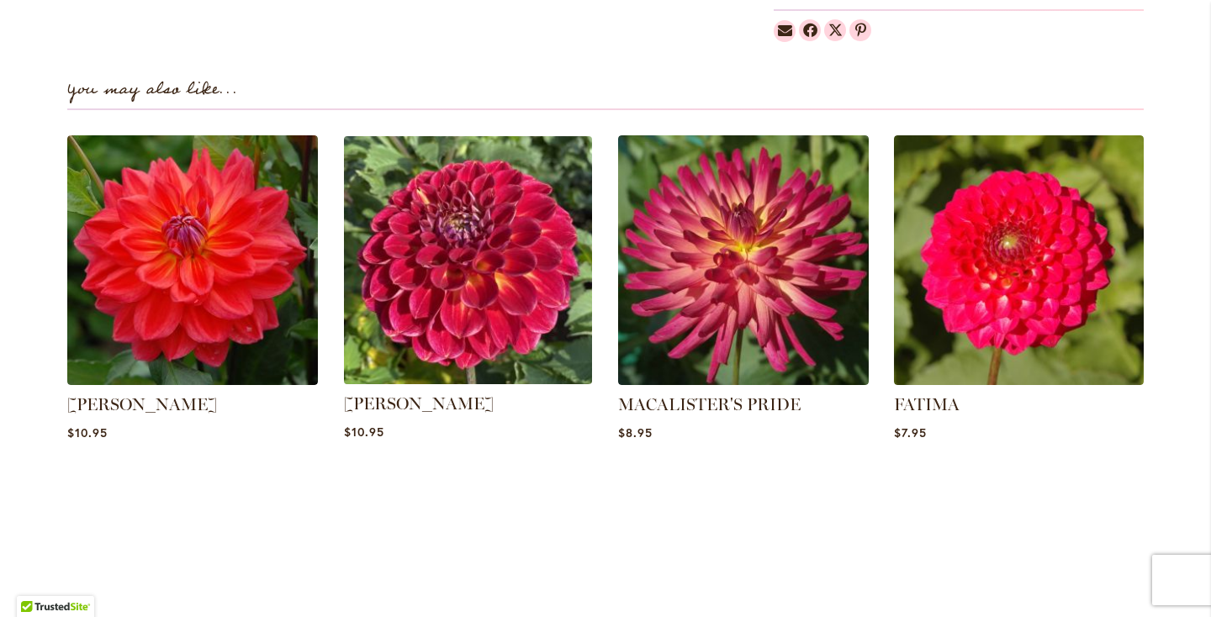
click at [444, 320] on img at bounding box center [467, 260] width 261 height 261
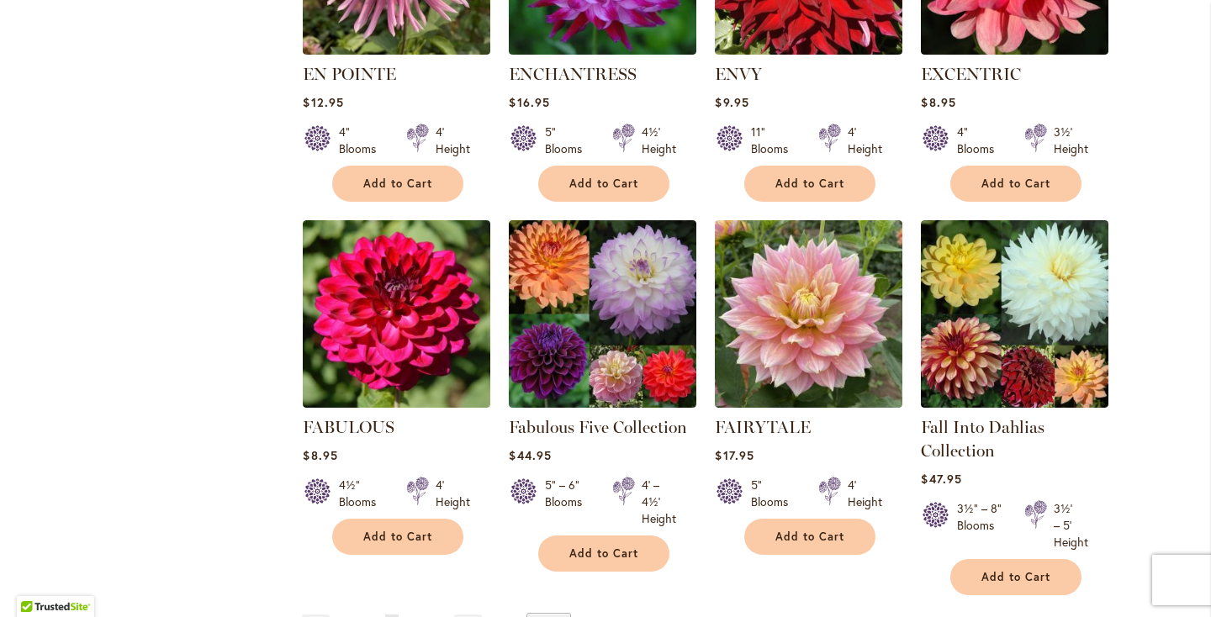
scroll to position [1365, 0]
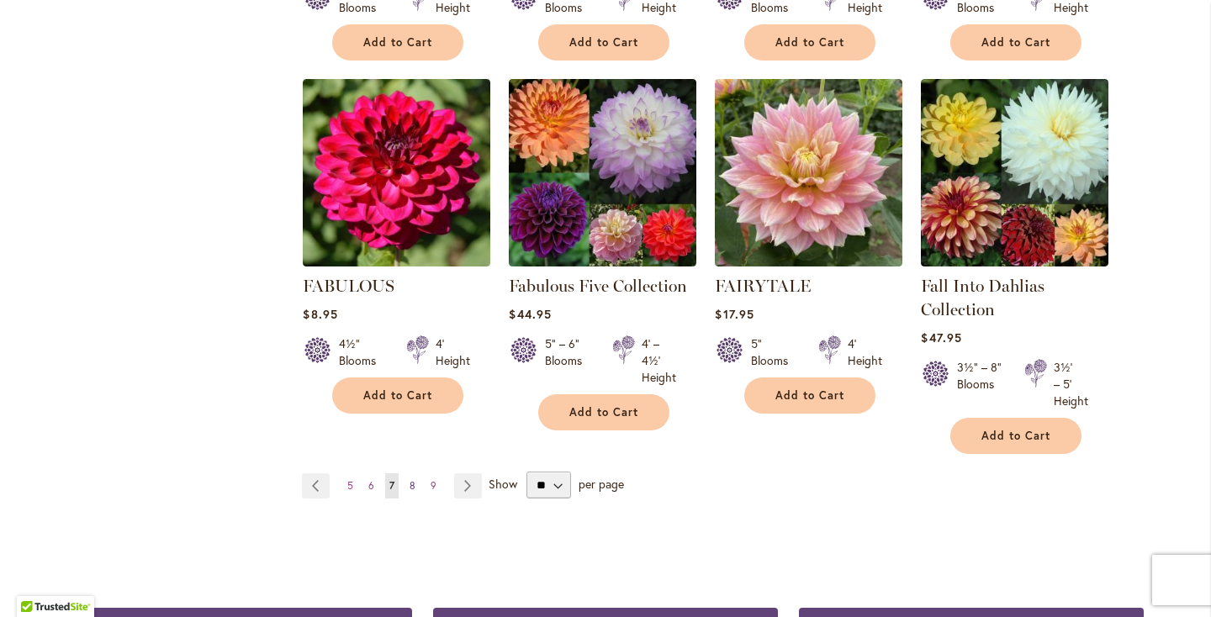
click at [416, 486] on link "Page 8" at bounding box center [412, 486] width 14 height 25
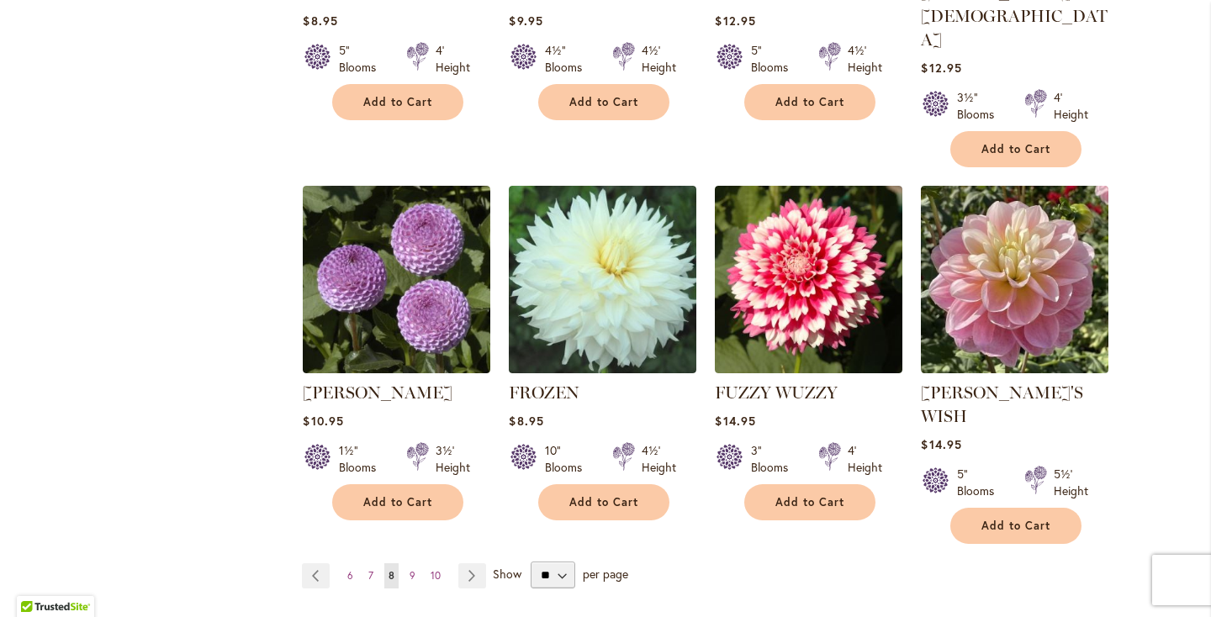
scroll to position [1336, 0]
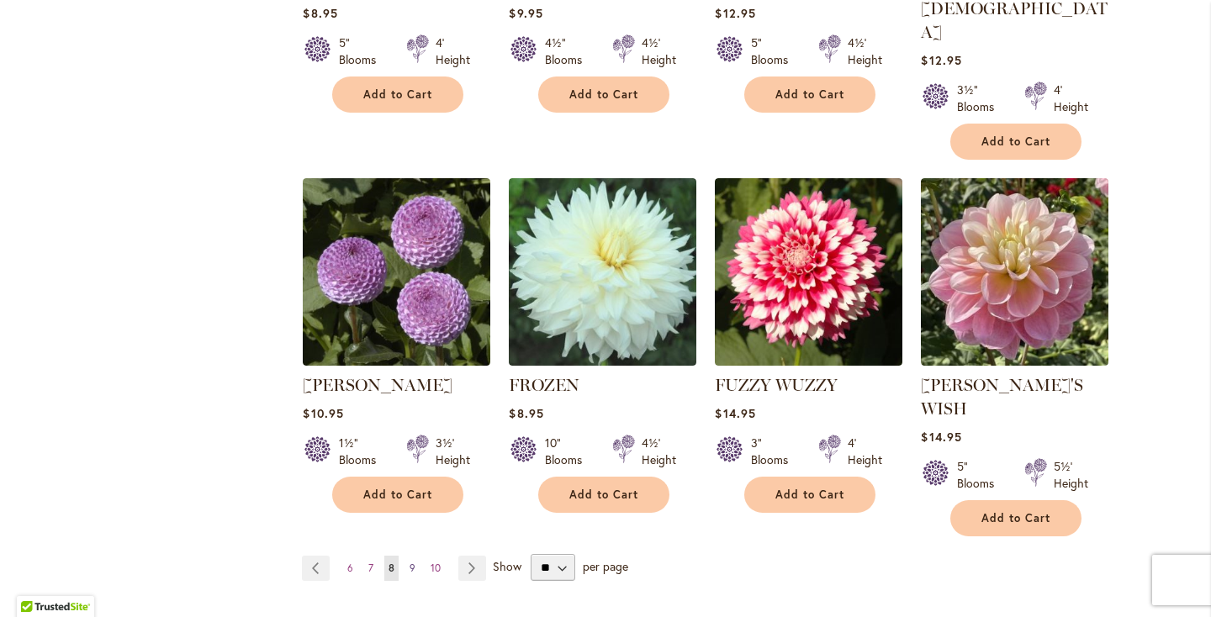
click at [414, 562] on span "9" at bounding box center [413, 568] width 6 height 13
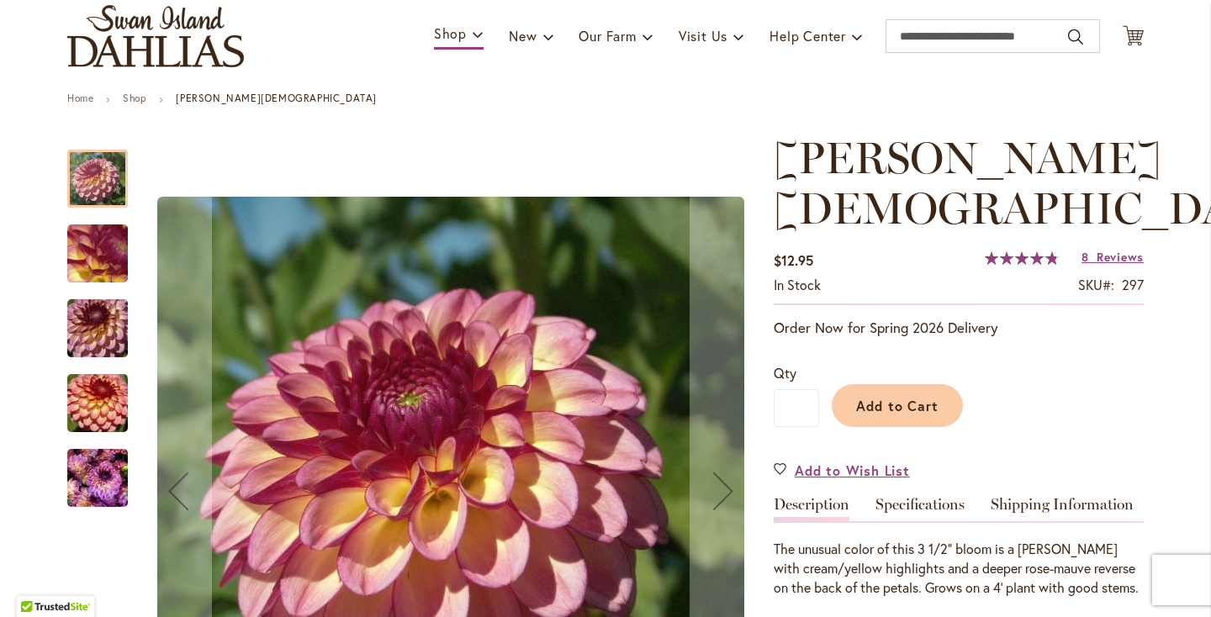
scroll to position [170, 0]
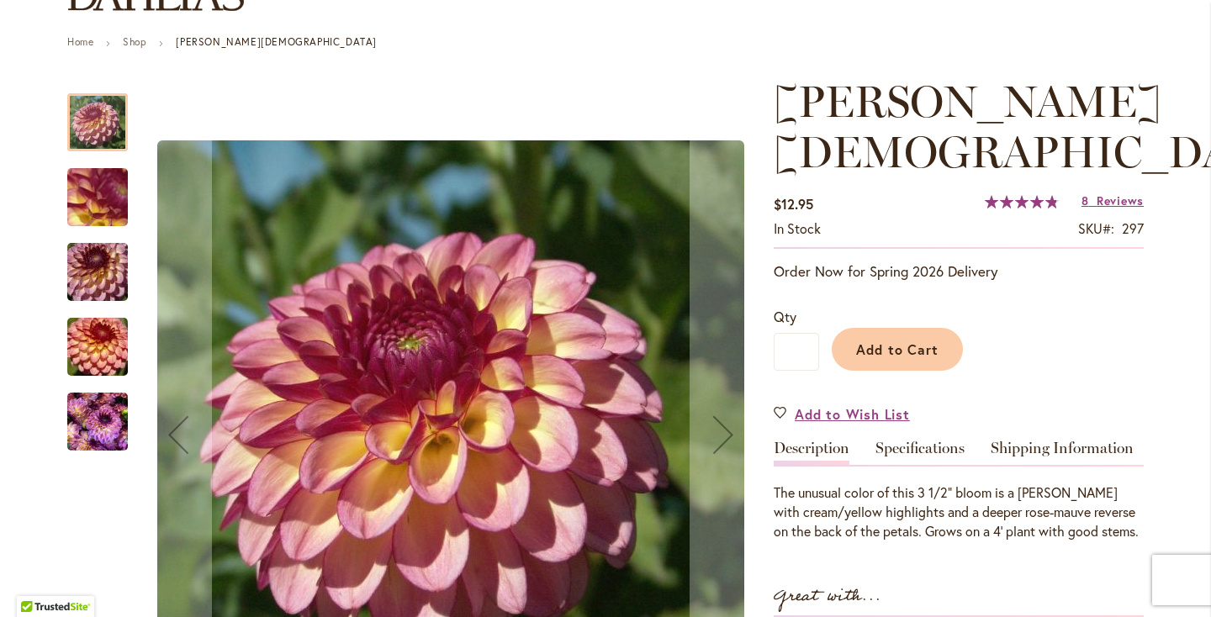
click at [73, 265] on img "Foxy Lady" at bounding box center [97, 272] width 121 height 81
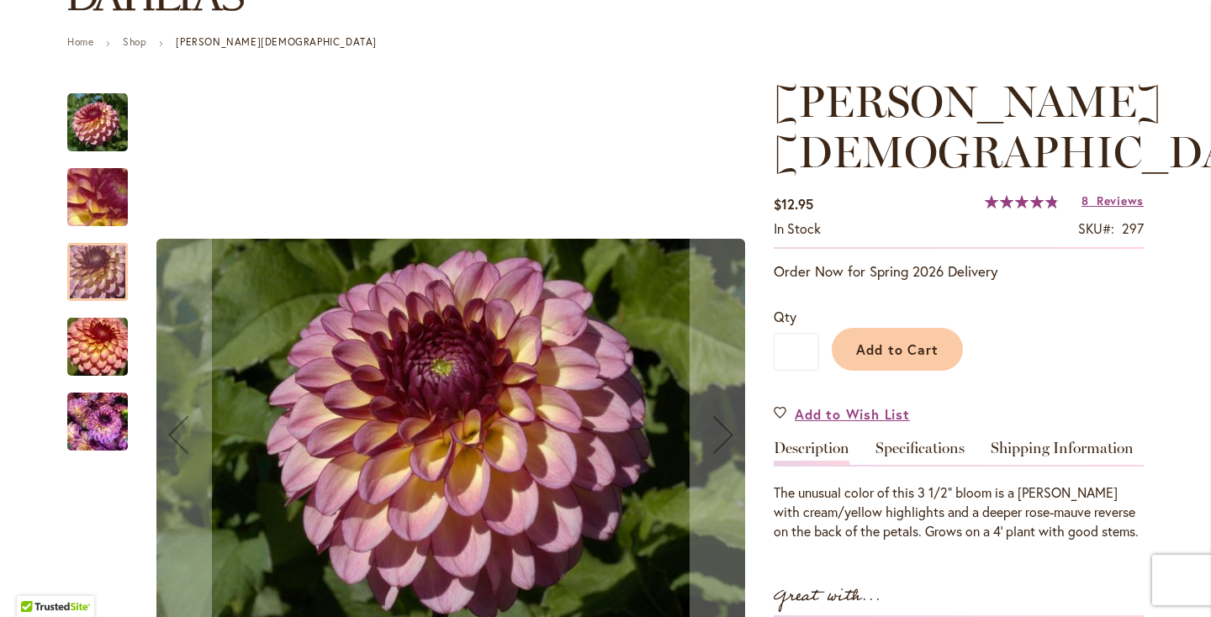
click at [97, 452] on div at bounding box center [97, 329] width 61 height 505
click at [97, 437] on img "Foxy Lady" at bounding box center [97, 422] width 61 height 81
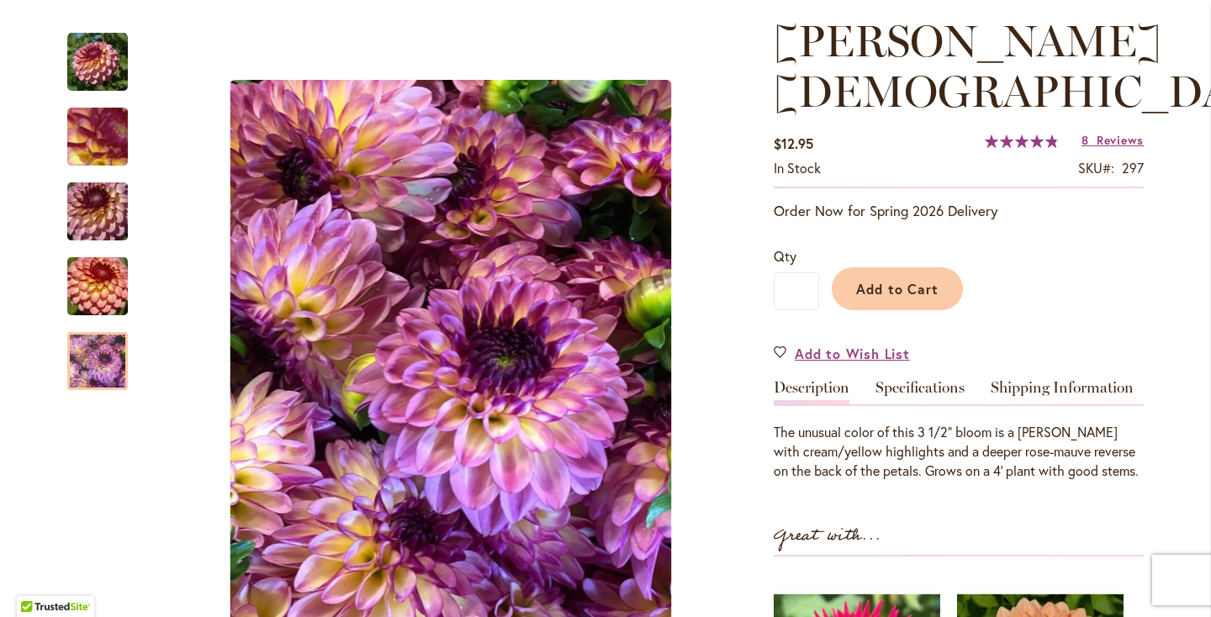
scroll to position [220, 0]
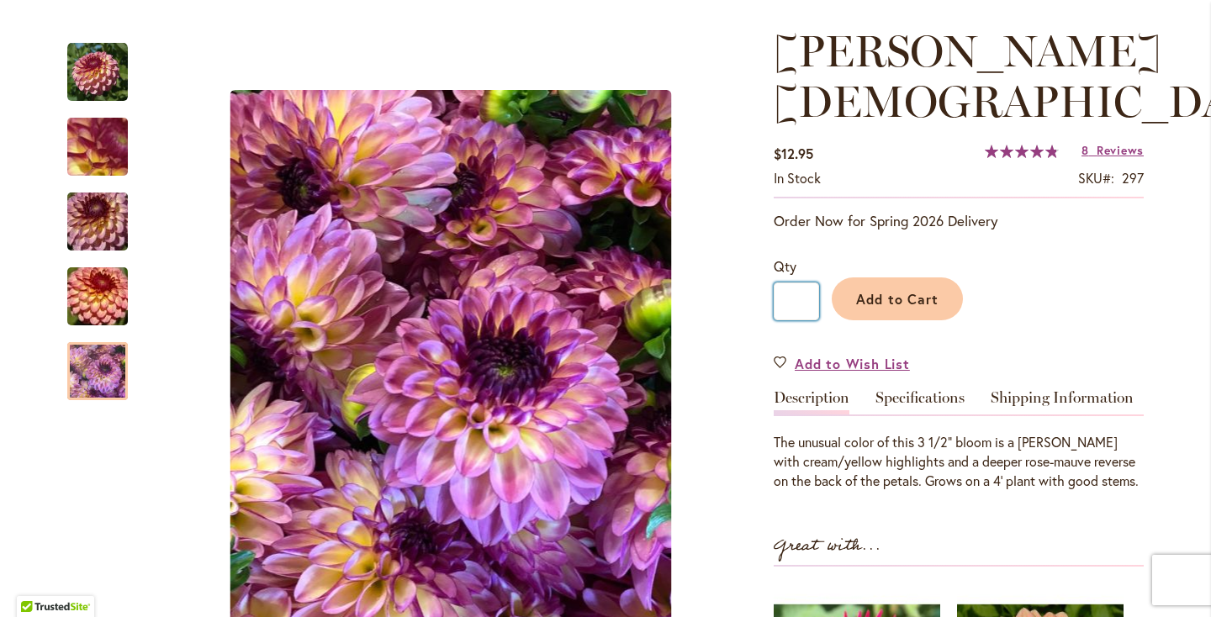
click at [803, 283] on input "*" at bounding box center [796, 302] width 45 height 38
type input "*"
click at [886, 290] on span "Add to Cart" at bounding box center [897, 299] width 83 height 18
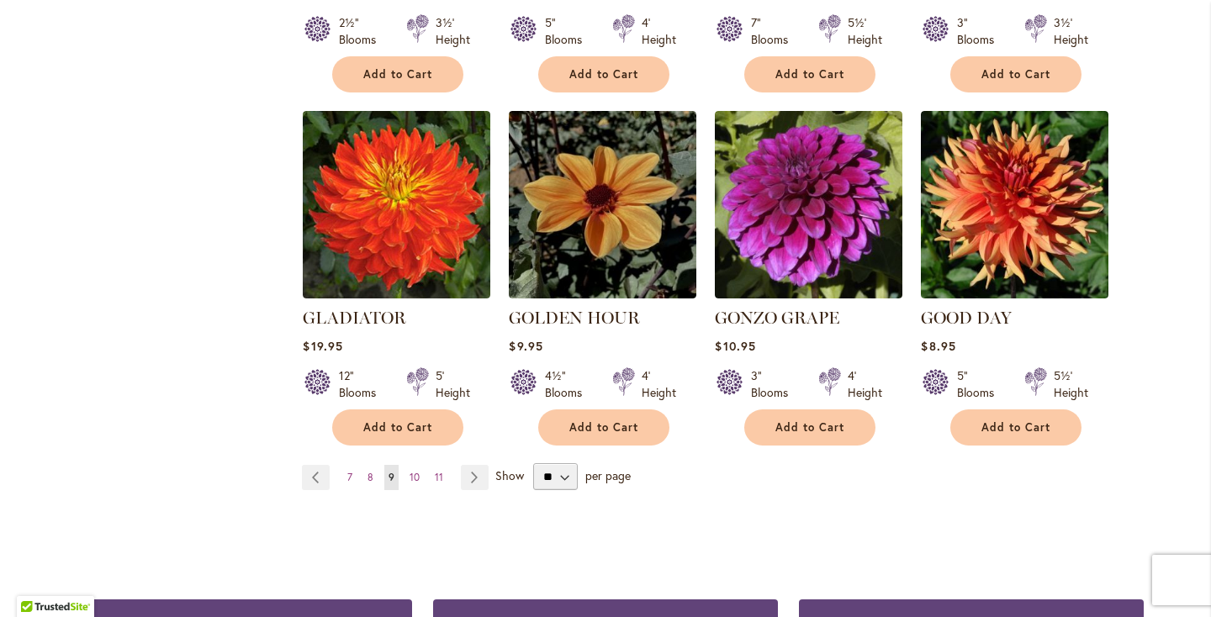
scroll to position [1383, 0]
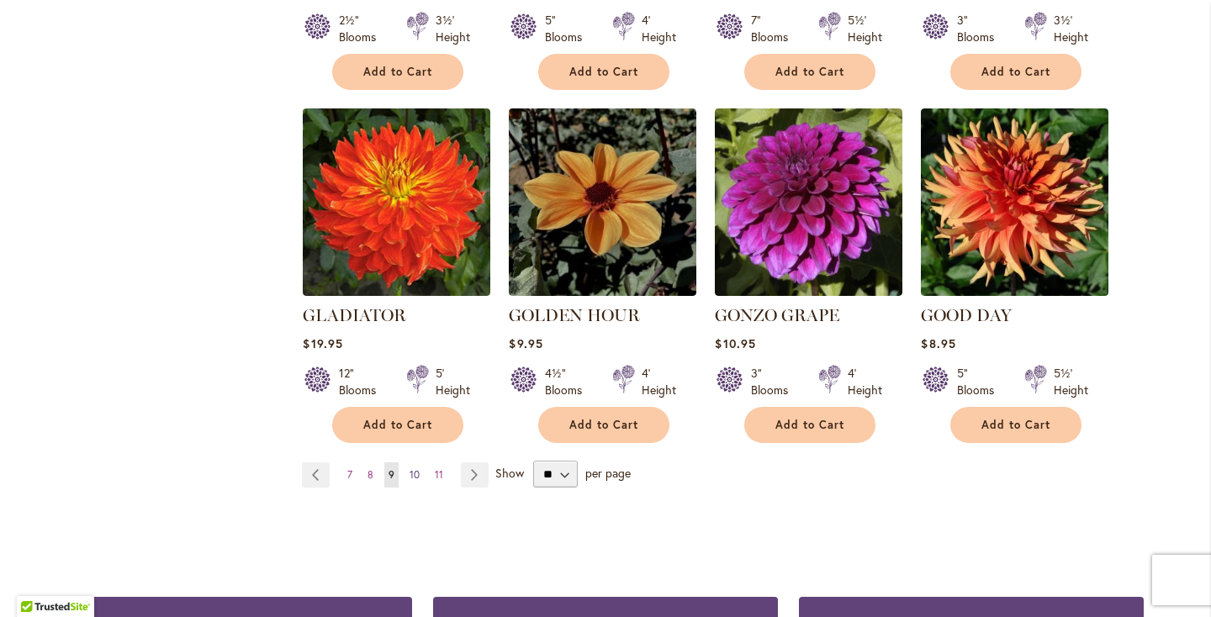
click at [413, 468] on span "10" at bounding box center [415, 474] width 10 height 13
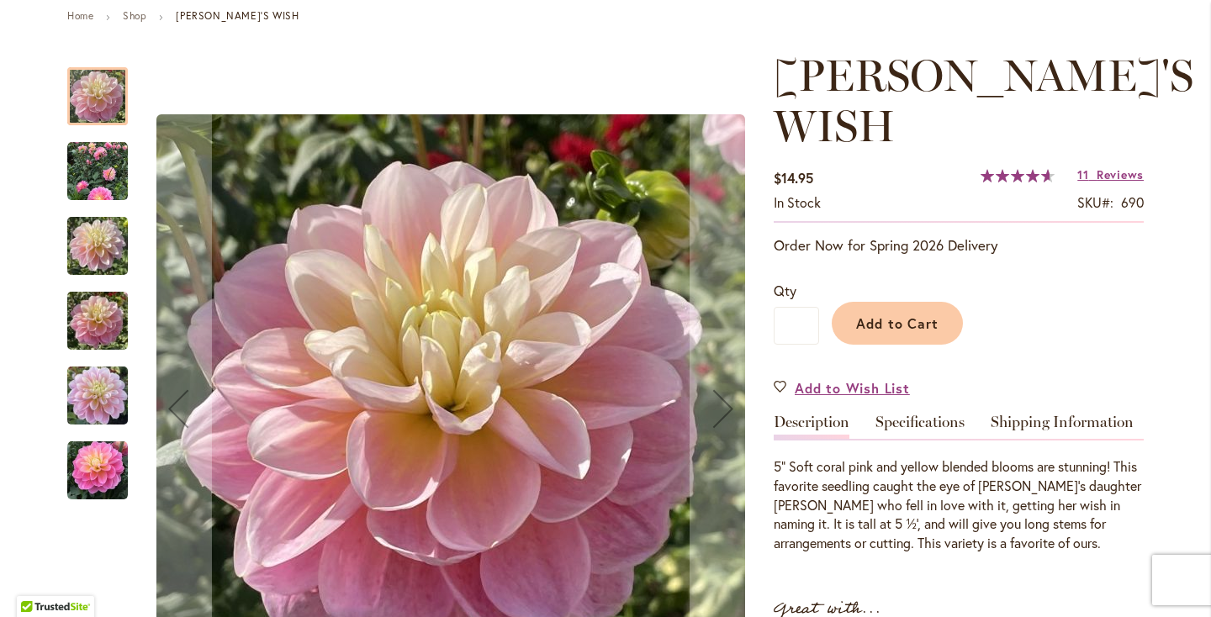
scroll to position [204, 0]
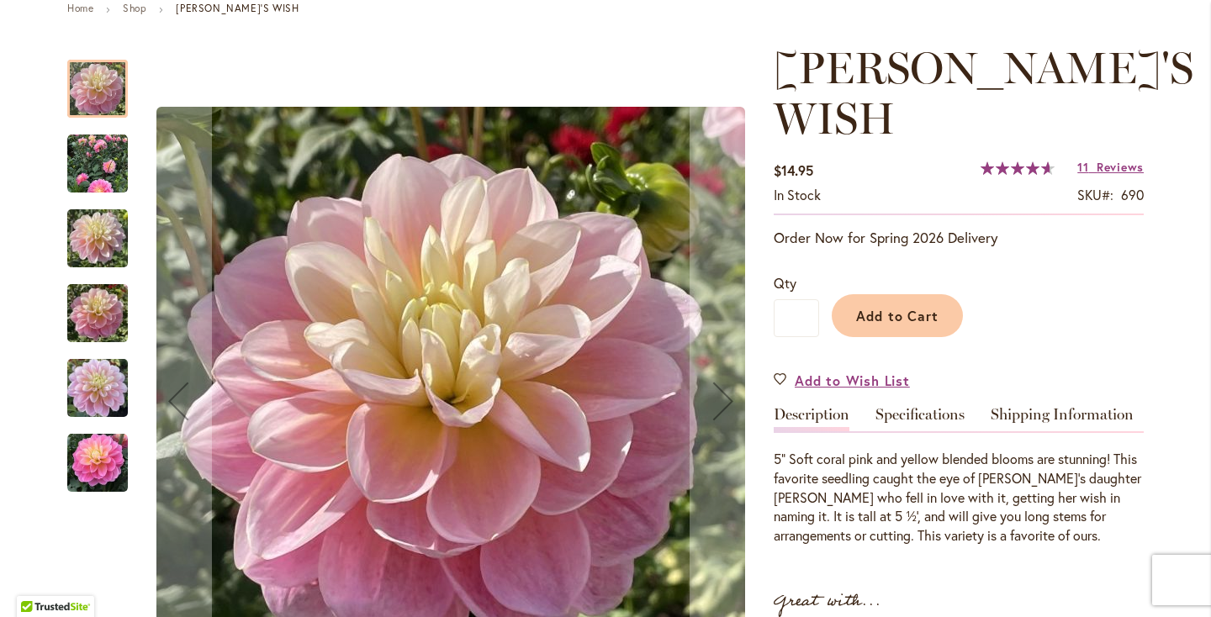
click at [88, 175] on img "Gabbie's Wish" at bounding box center [97, 164] width 61 height 61
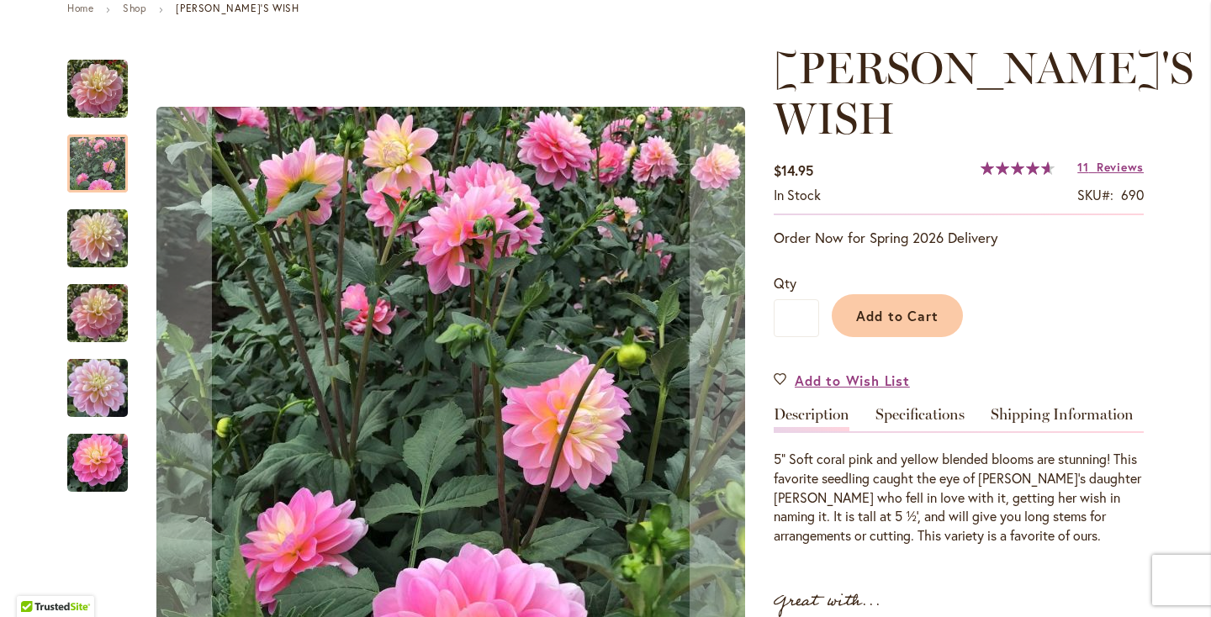
click at [96, 245] on img "GABBIE'S WISH" at bounding box center [97, 238] width 61 height 81
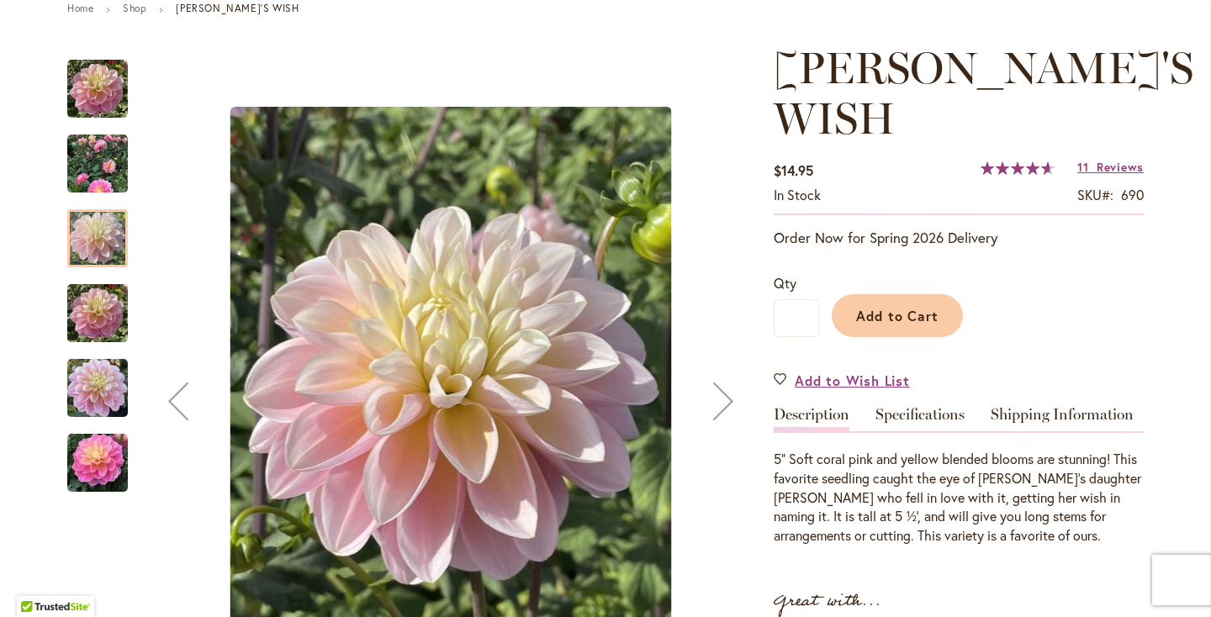
click at [98, 332] on img "GABBIE'S WISH" at bounding box center [97, 313] width 61 height 81
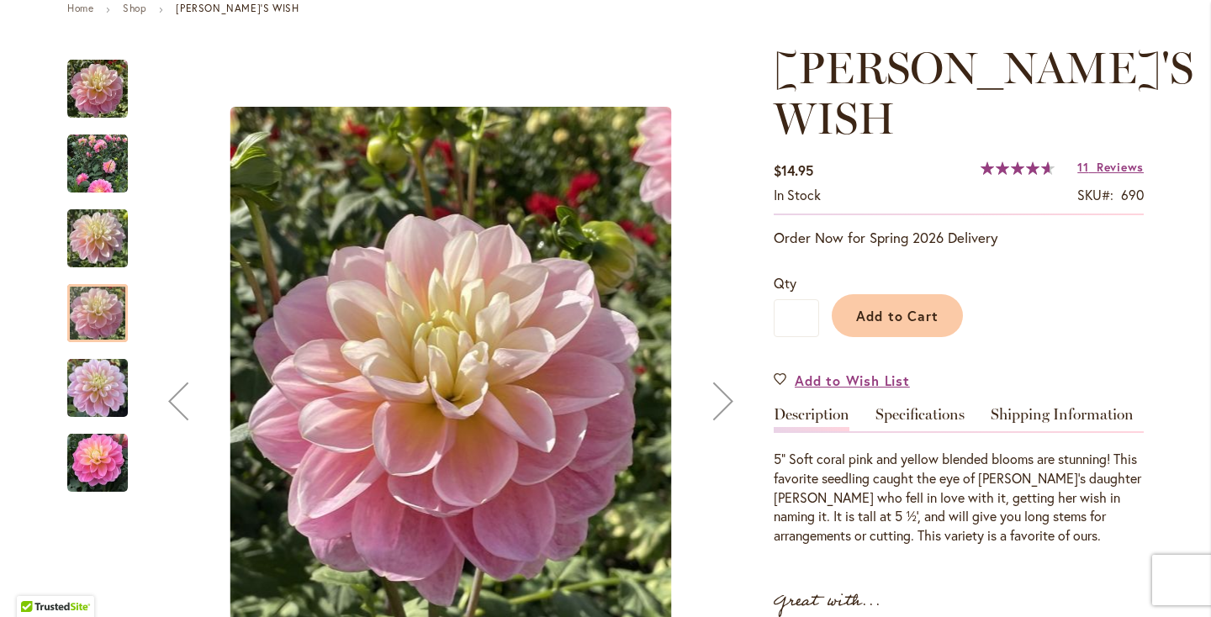
click at [98, 372] on img "GABBIE'S WISH" at bounding box center [97, 388] width 61 height 81
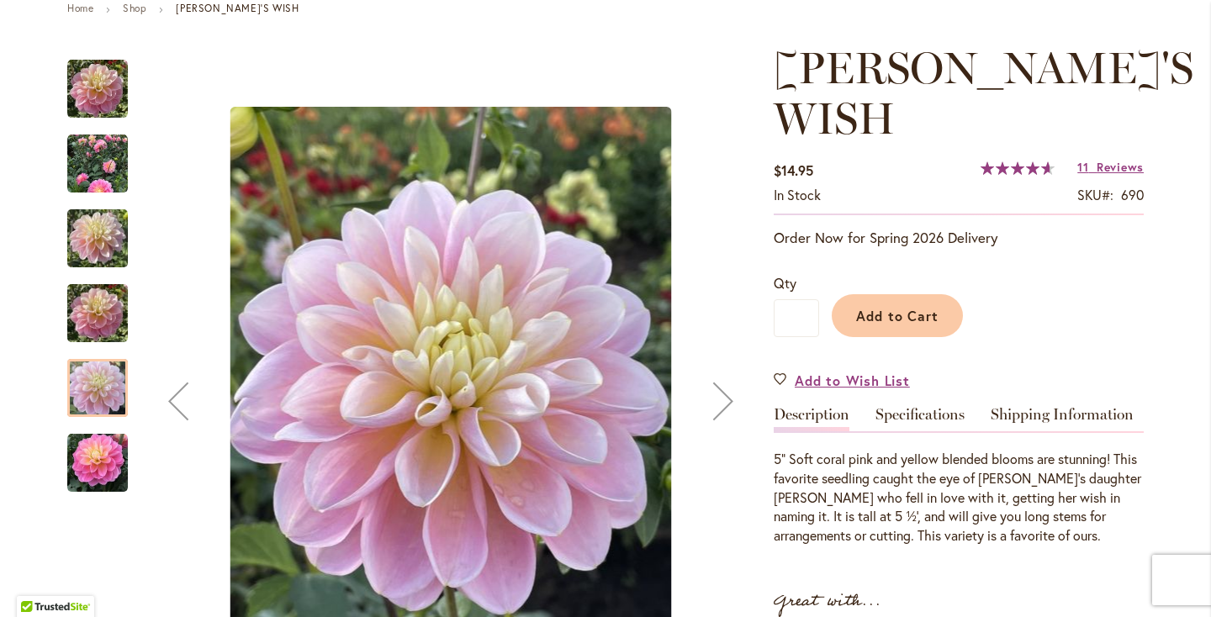
click at [95, 440] on img "Gabbie's Wish" at bounding box center [97, 463] width 61 height 61
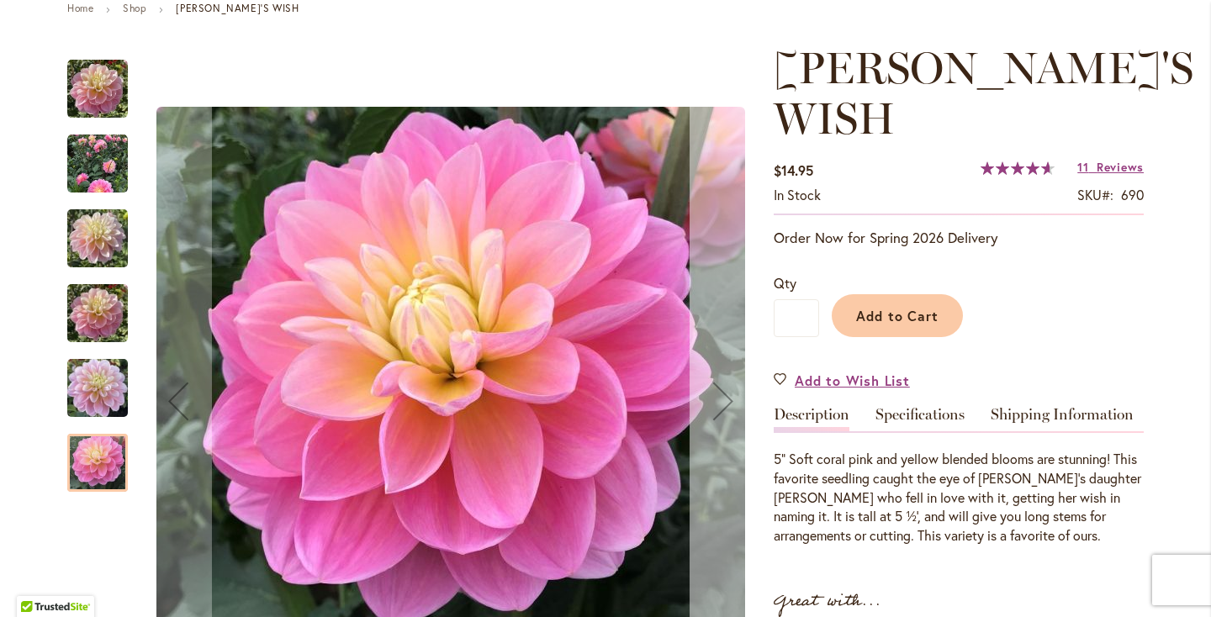
scroll to position [204, 0]
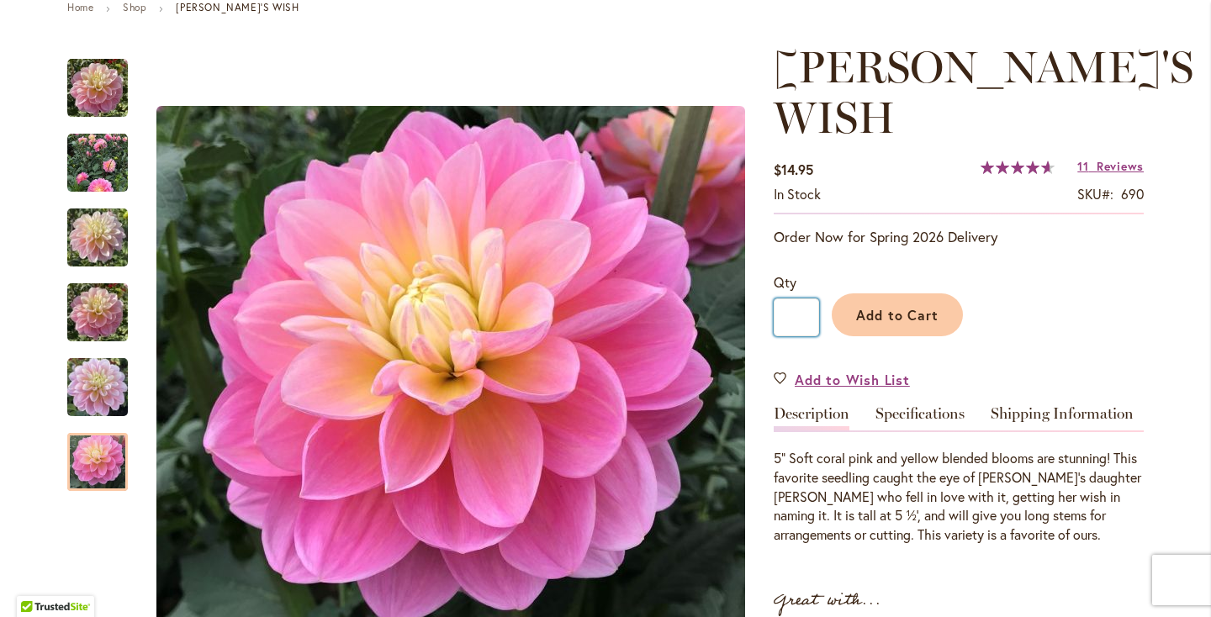
click at [792, 299] on input "*" at bounding box center [796, 318] width 45 height 38
type input "*"
click at [897, 306] on span "Add to Cart" at bounding box center [897, 315] width 83 height 18
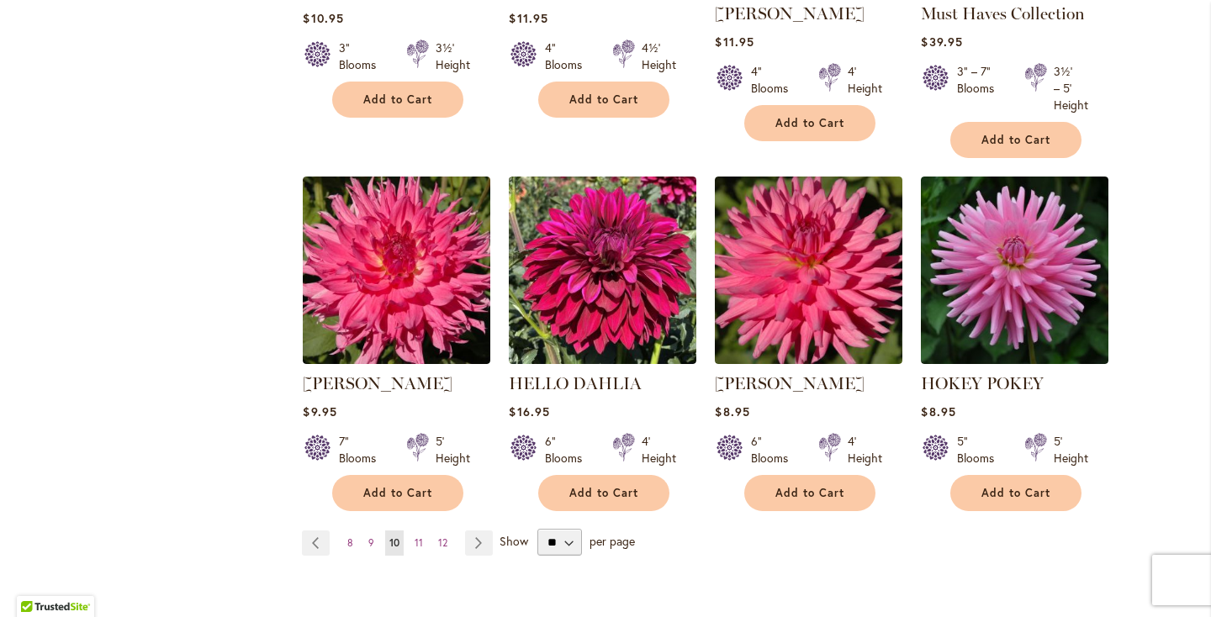
scroll to position [1332, 0]
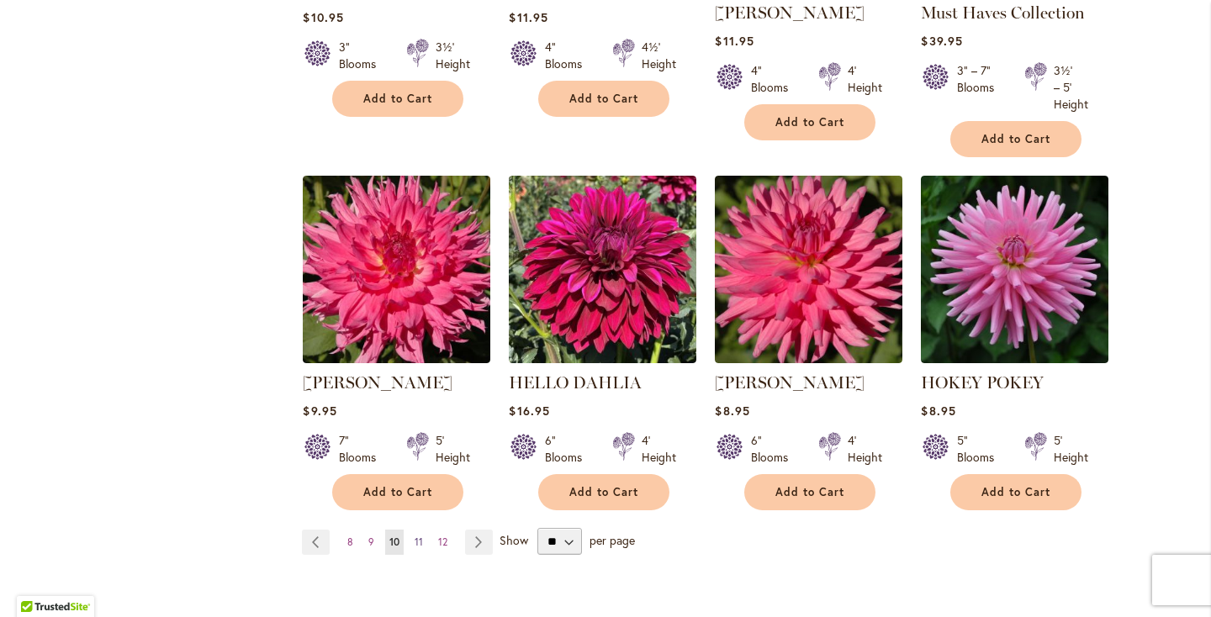
click at [415, 537] on span "11" at bounding box center [419, 542] width 8 height 13
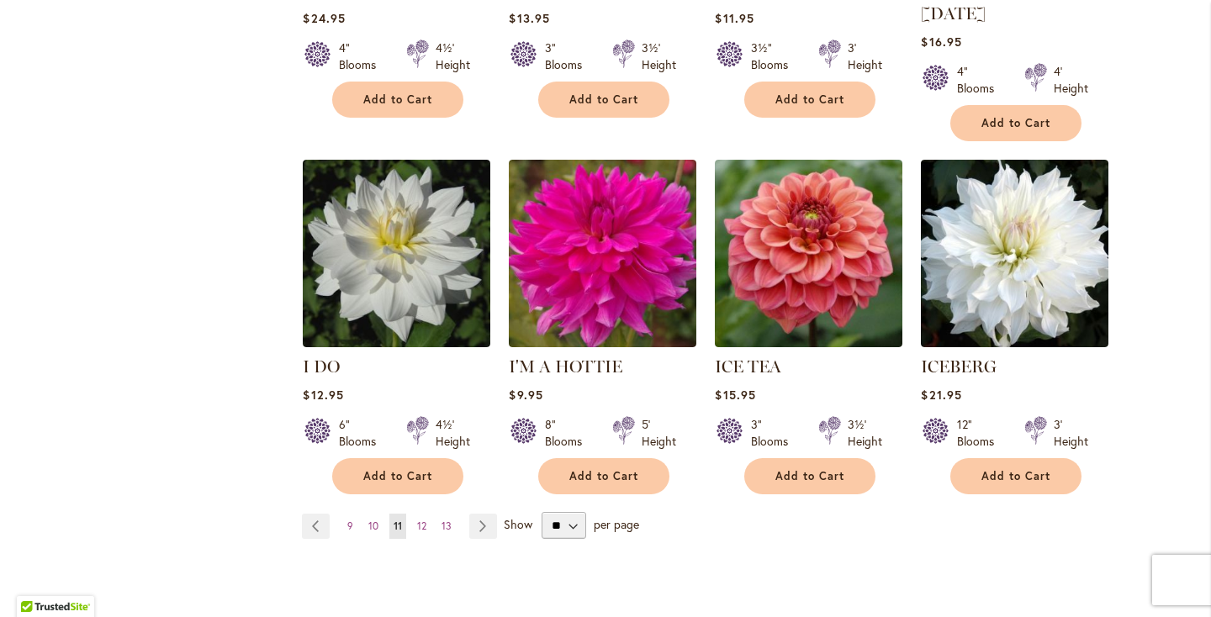
scroll to position [1340, 0]
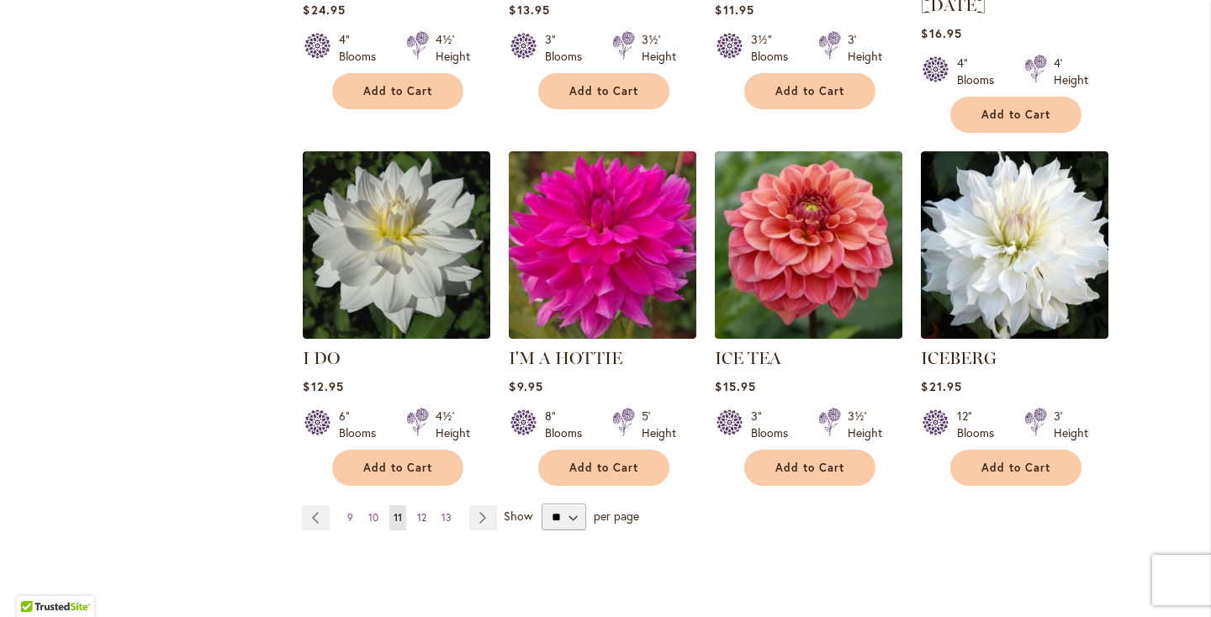
click at [422, 511] on span "12" at bounding box center [421, 517] width 9 height 13
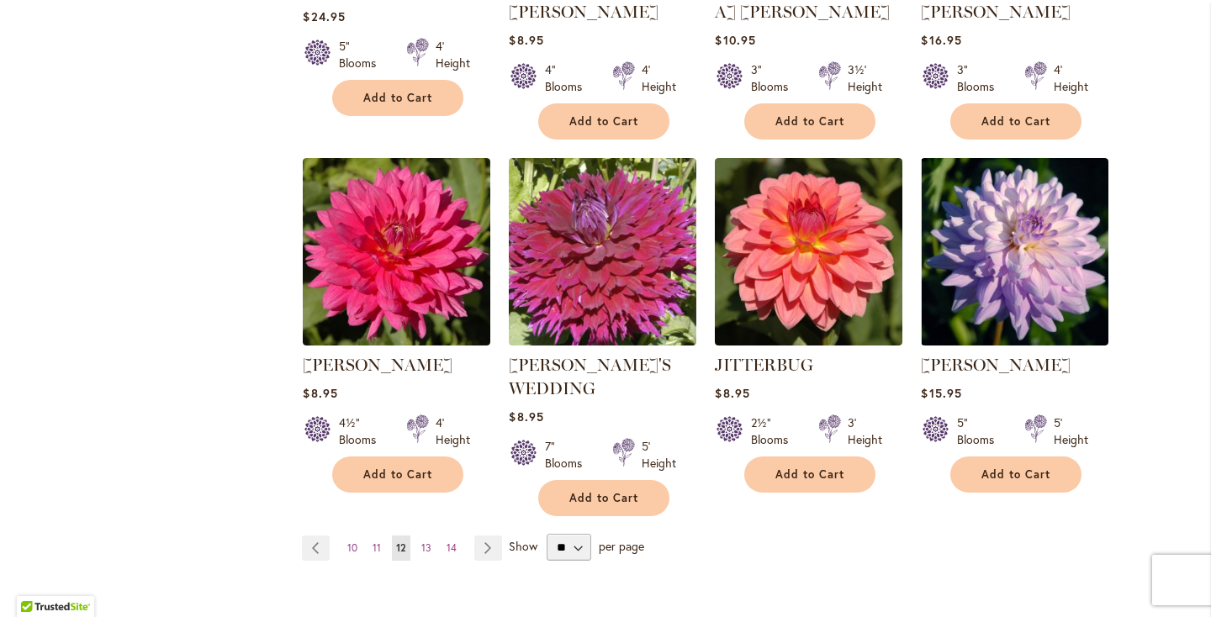
scroll to position [1349, 0]
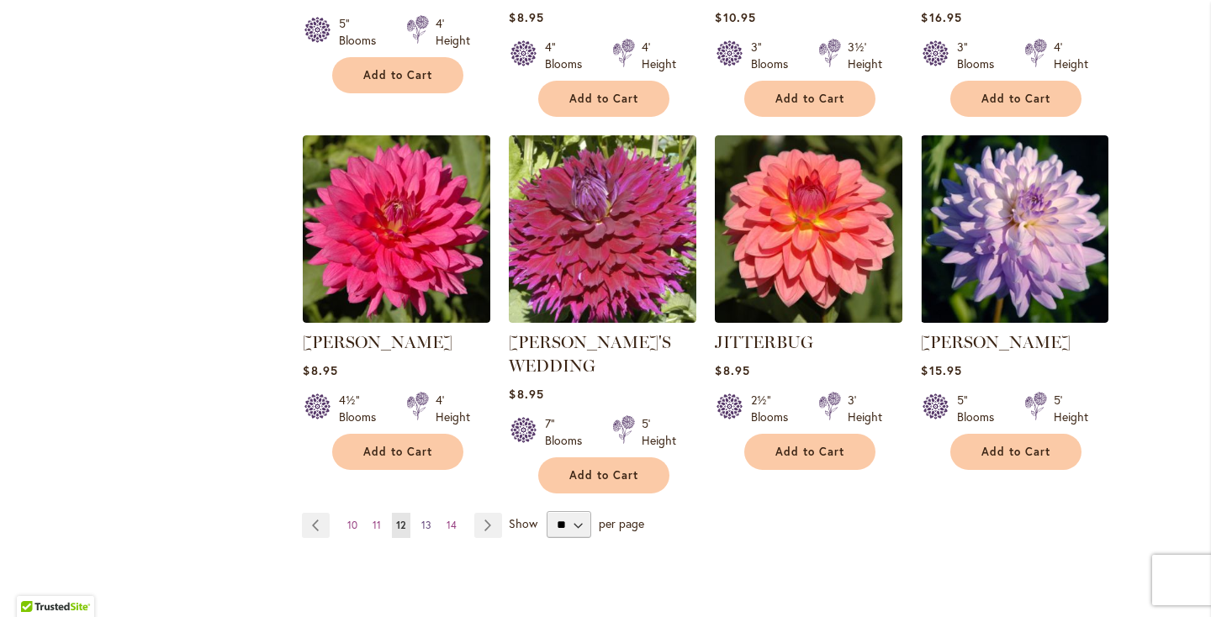
click at [427, 519] on span "13" at bounding box center [426, 525] width 10 height 13
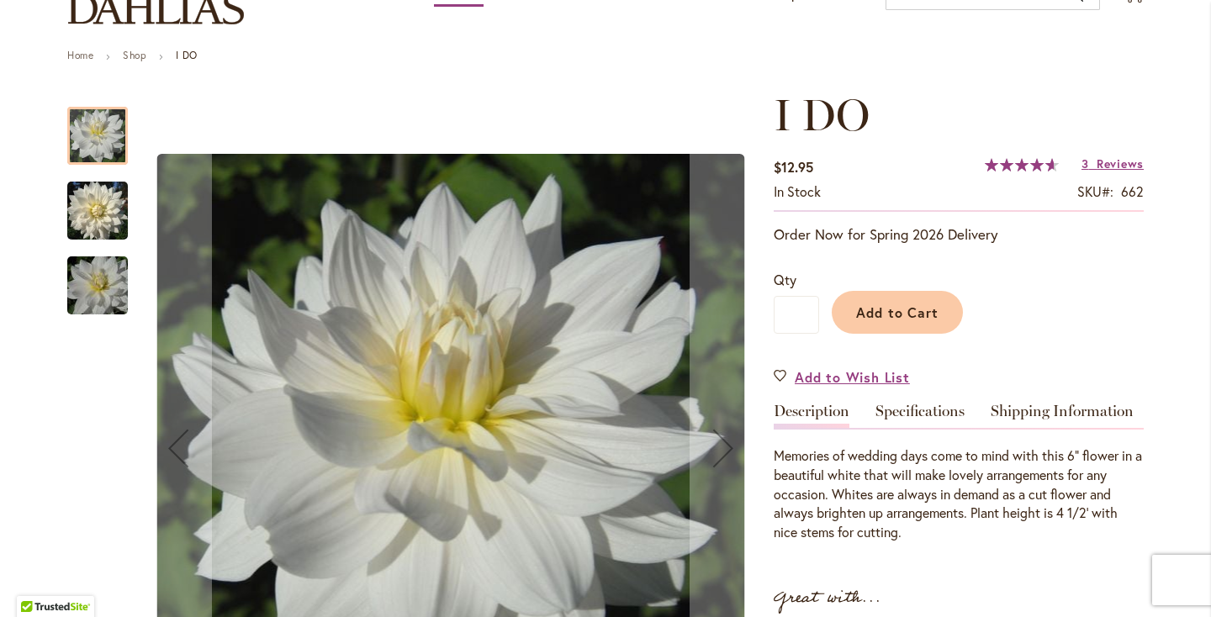
scroll to position [164, 0]
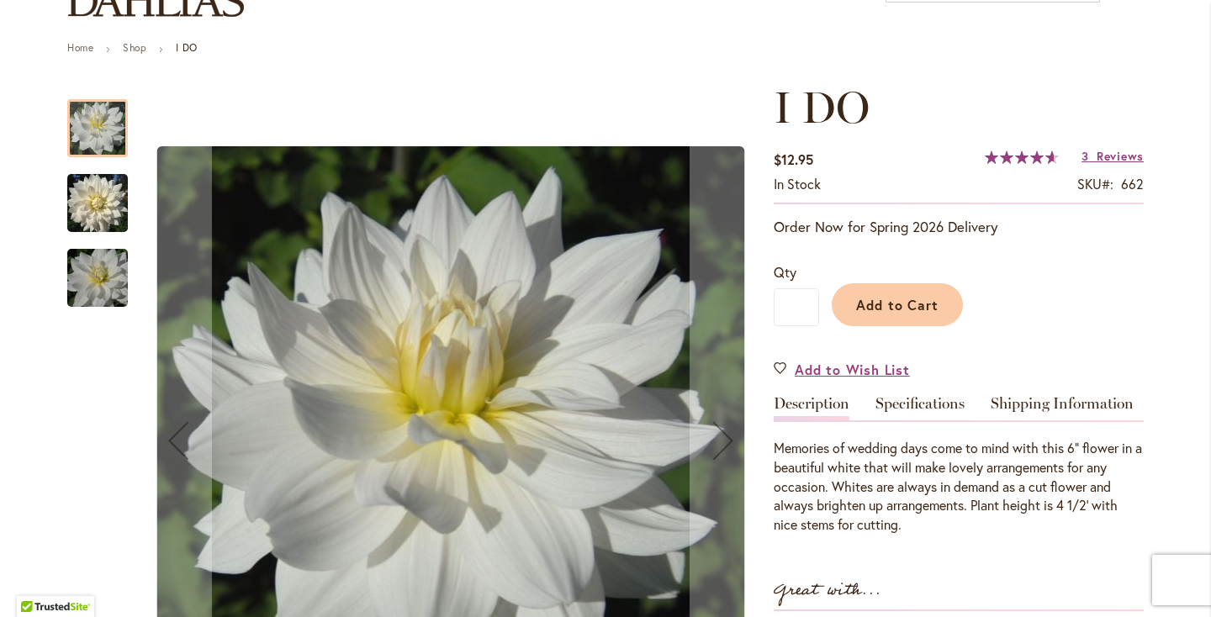
click at [119, 210] on img "I DO" at bounding box center [97, 203] width 61 height 65
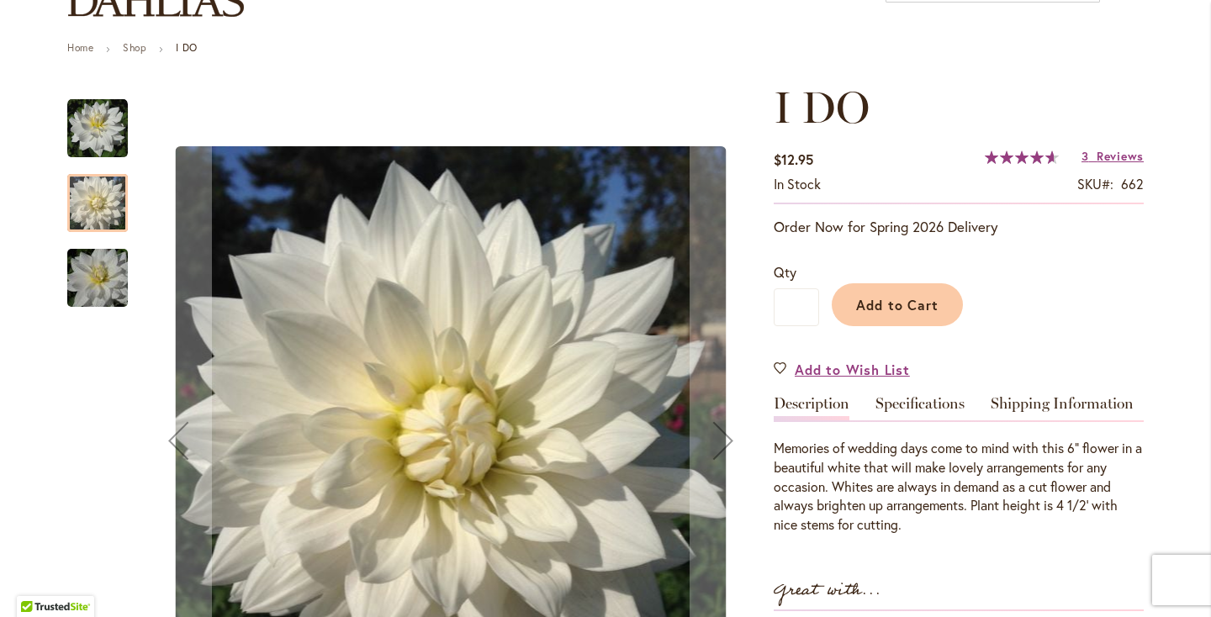
click at [107, 261] on img "I DO" at bounding box center [97, 278] width 121 height 81
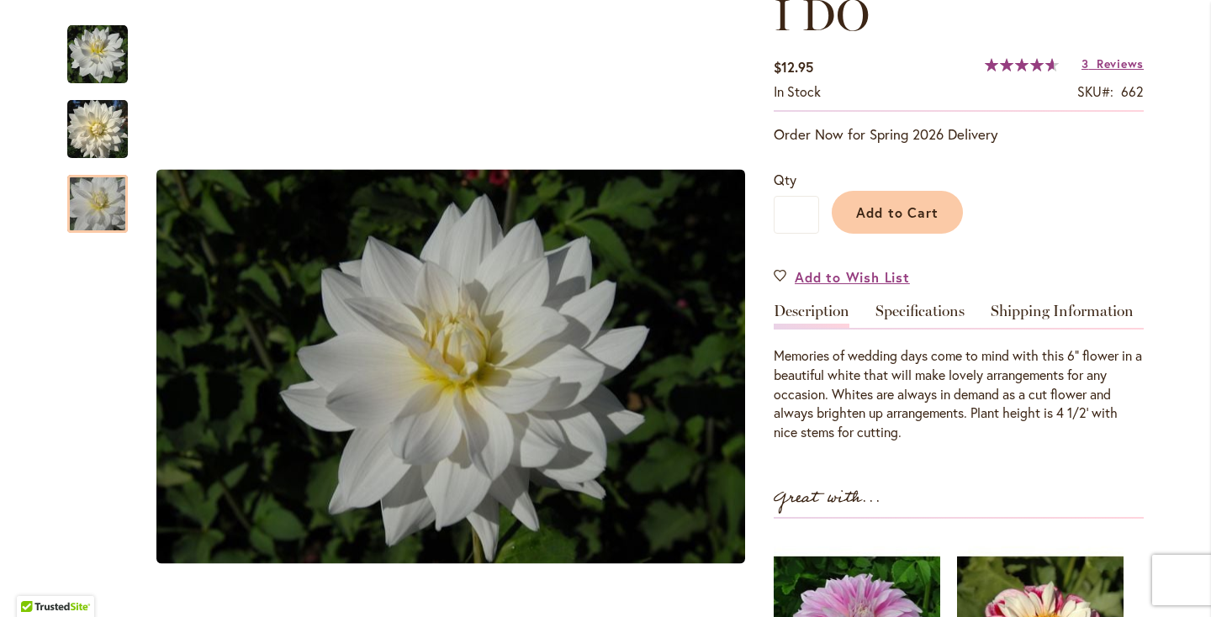
scroll to position [292, 0]
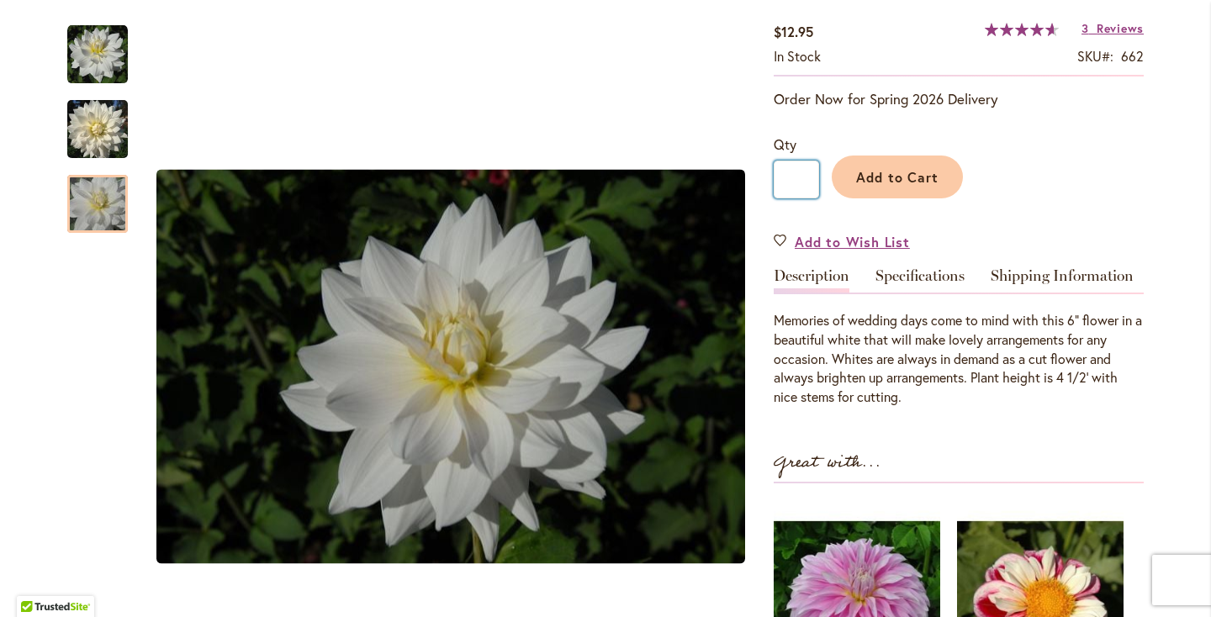
click at [802, 177] on input "*" at bounding box center [796, 180] width 45 height 38
type input "*"
click at [854, 177] on button "Add to Cart" at bounding box center [897, 177] width 131 height 43
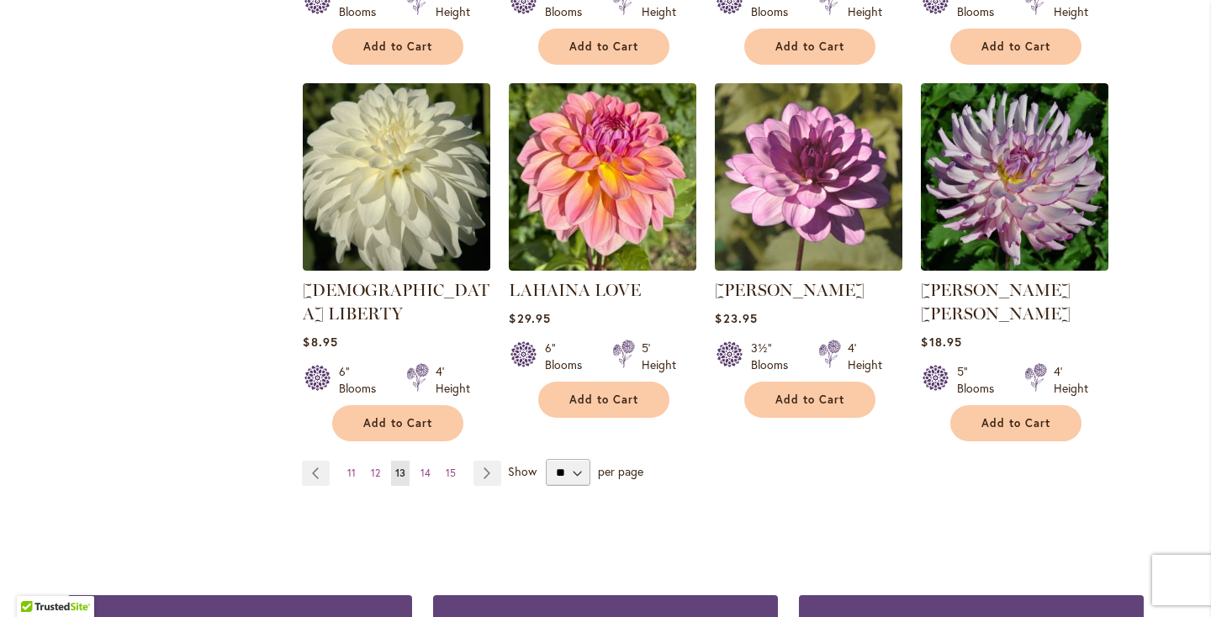
scroll to position [1360, 0]
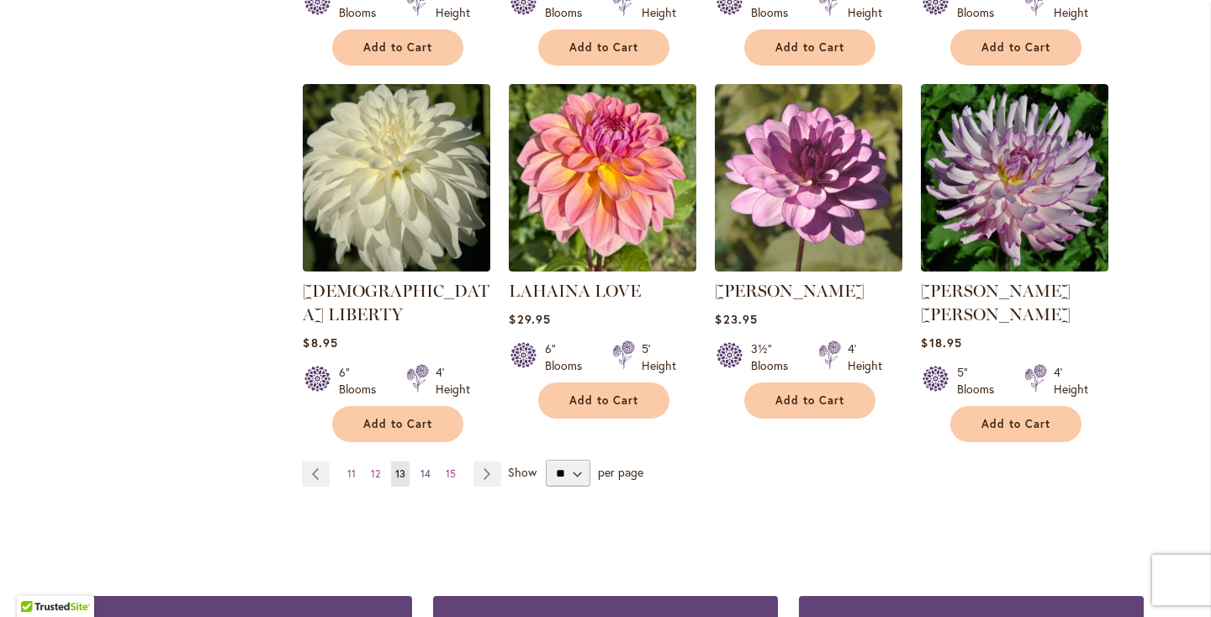
click at [433, 462] on link "Page 14" at bounding box center [425, 474] width 19 height 25
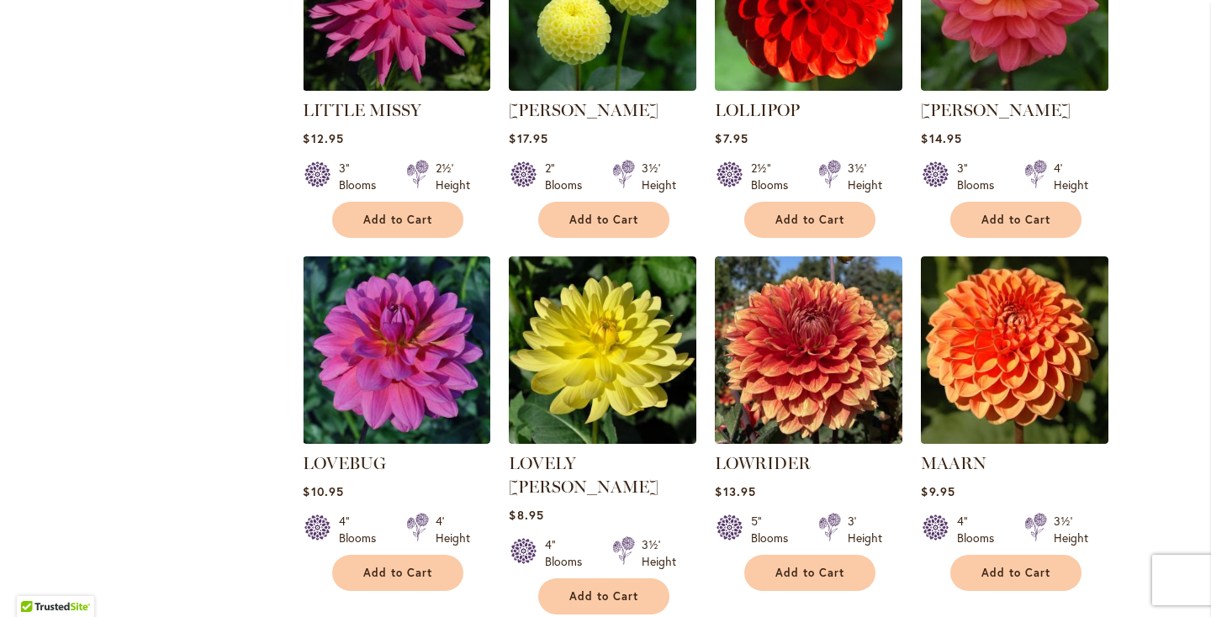
scroll to position [1357, 0]
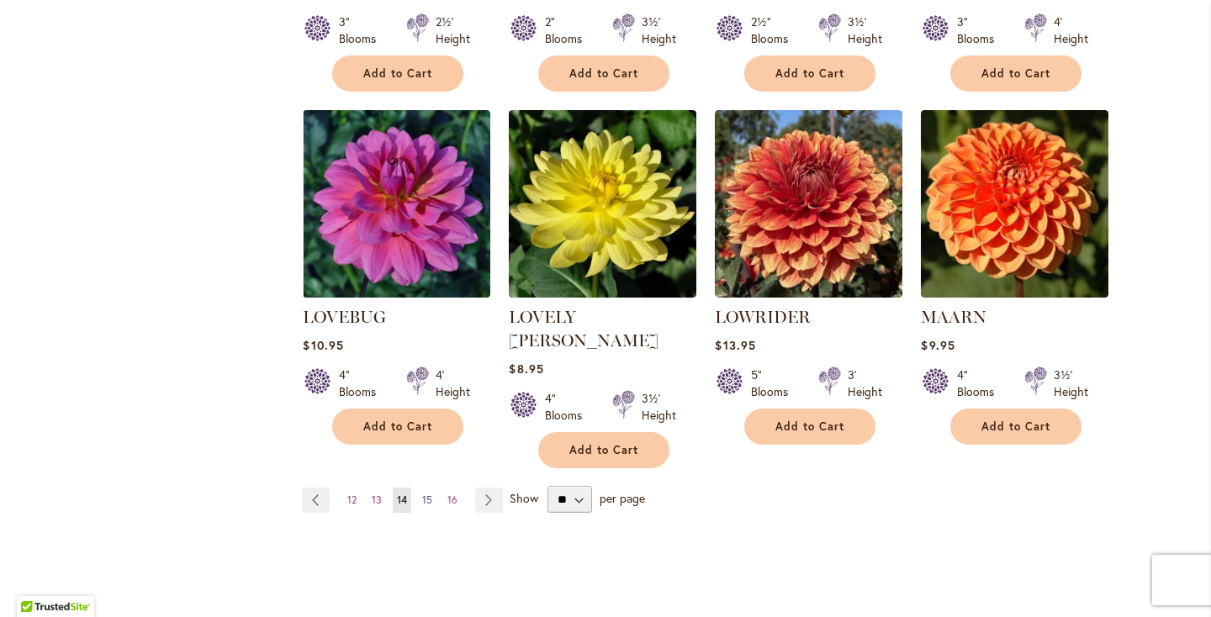
click at [430, 494] on span "15" at bounding box center [427, 500] width 10 height 13
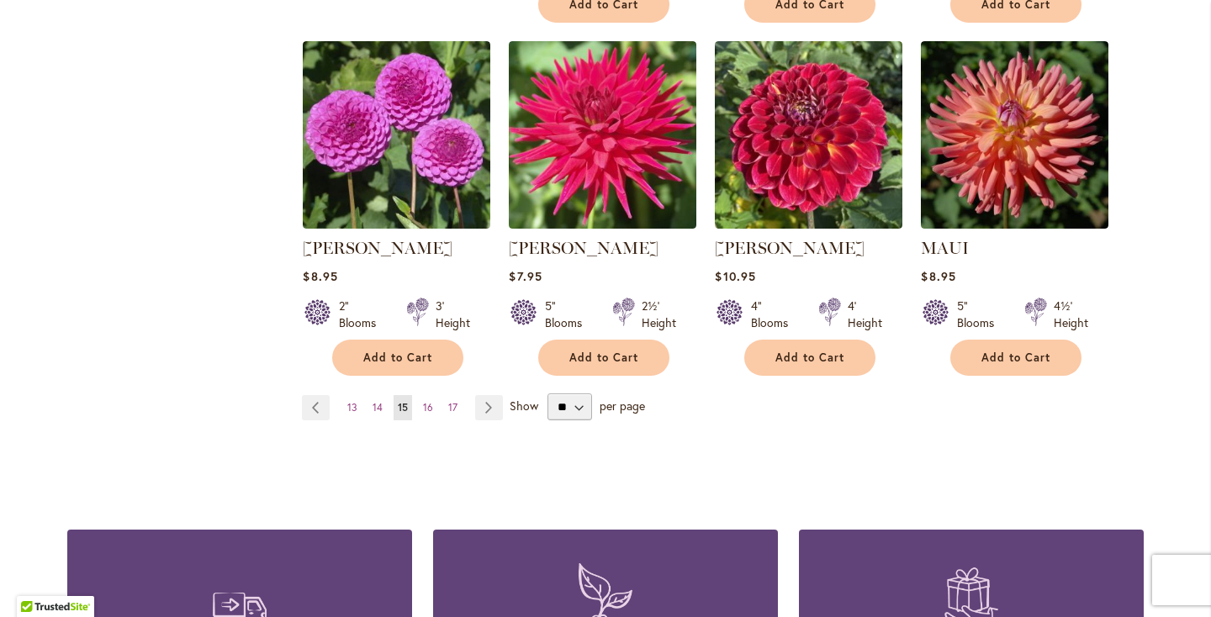
scroll to position [1437, 0]
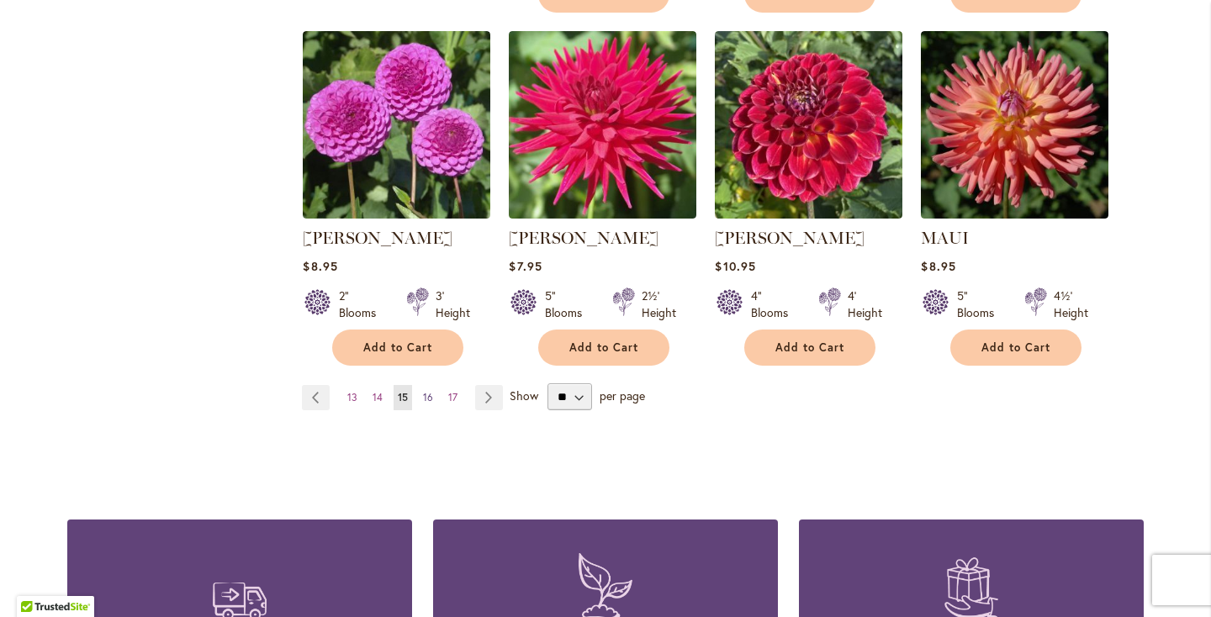
click at [430, 400] on link "Page 16" at bounding box center [428, 397] width 19 height 25
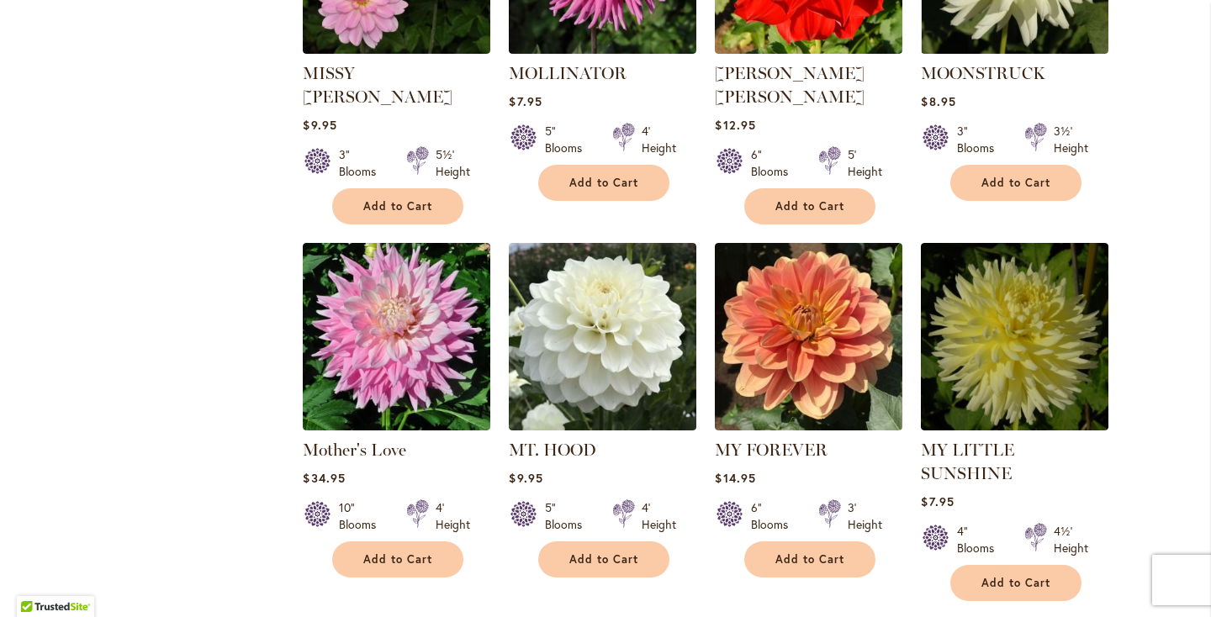
scroll to position [1251, 0]
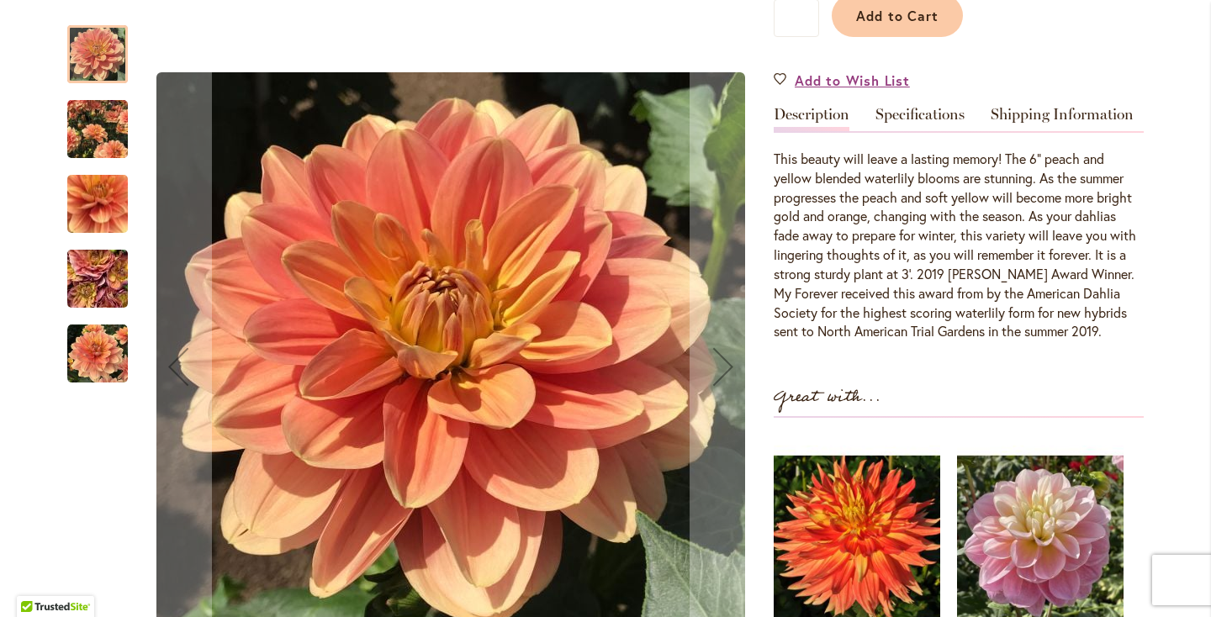
scroll to position [480, 0]
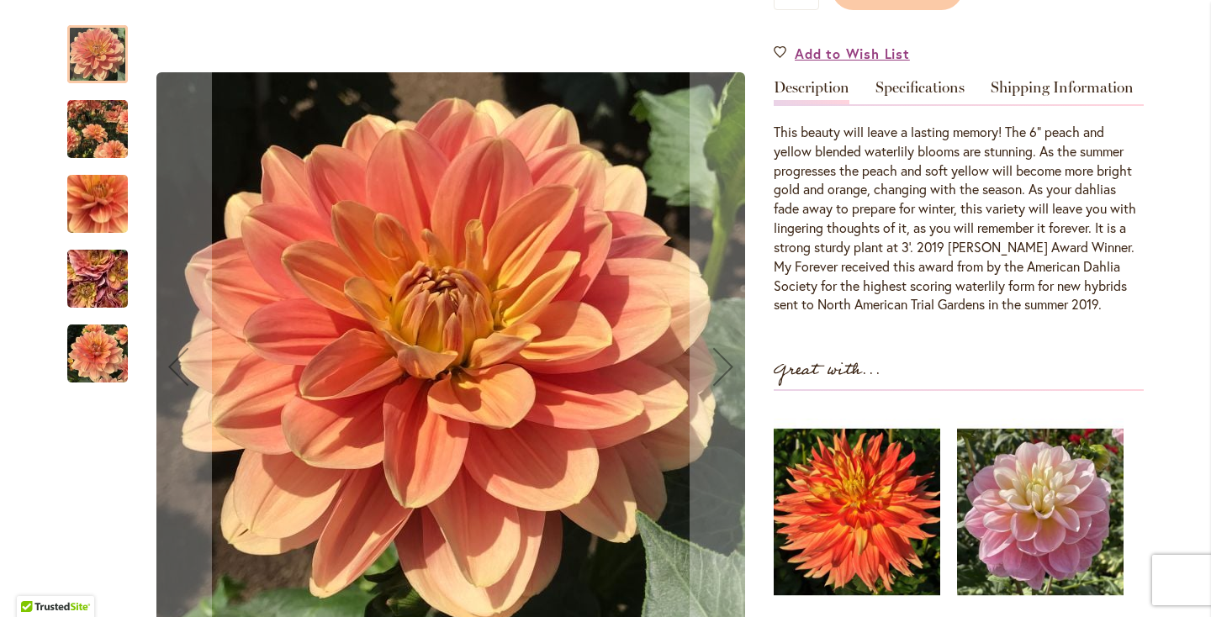
click at [76, 217] on img "MY FOREVER" at bounding box center [97, 204] width 121 height 114
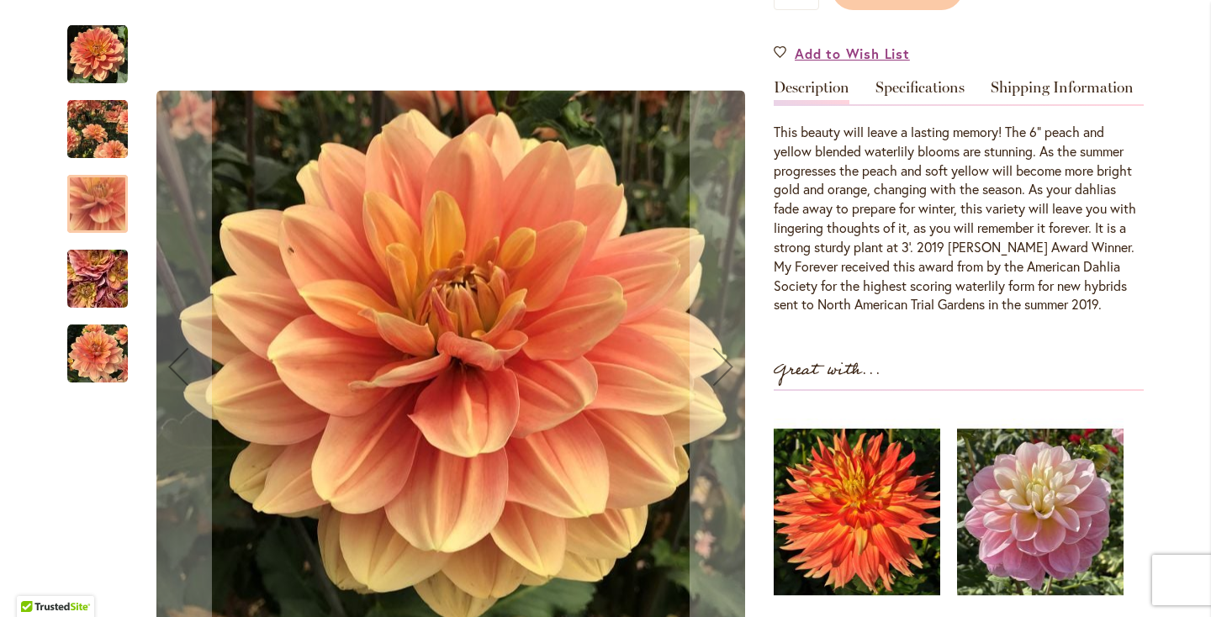
click at [92, 282] on img "MY FOREVER" at bounding box center [97, 279] width 121 height 91
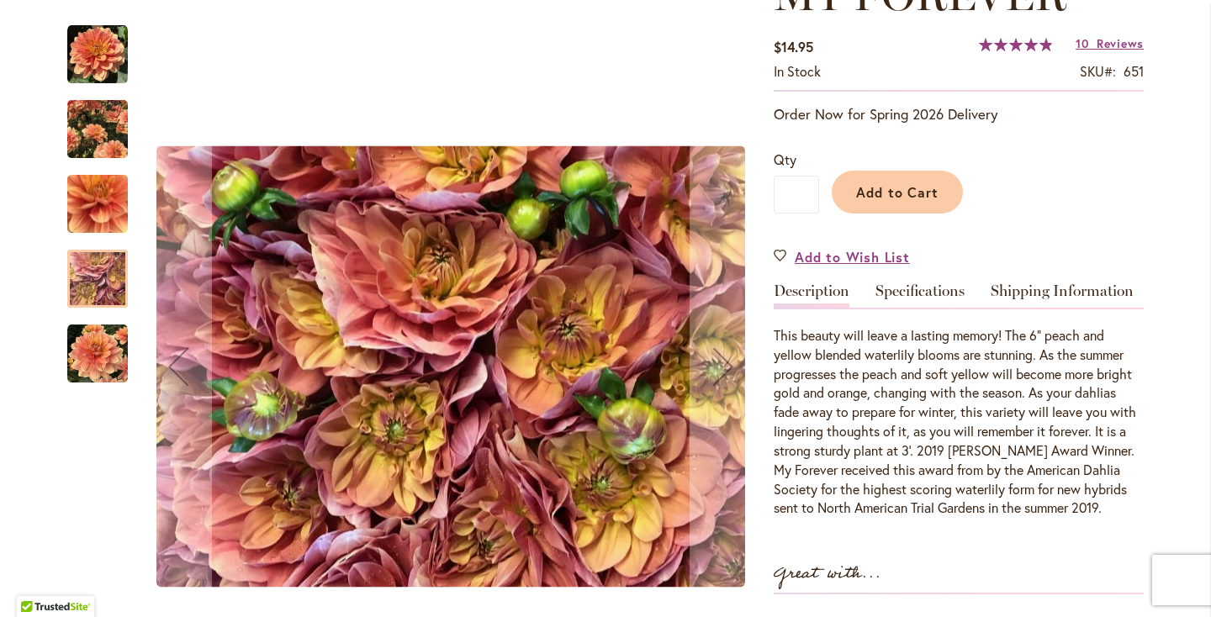
scroll to position [281, 0]
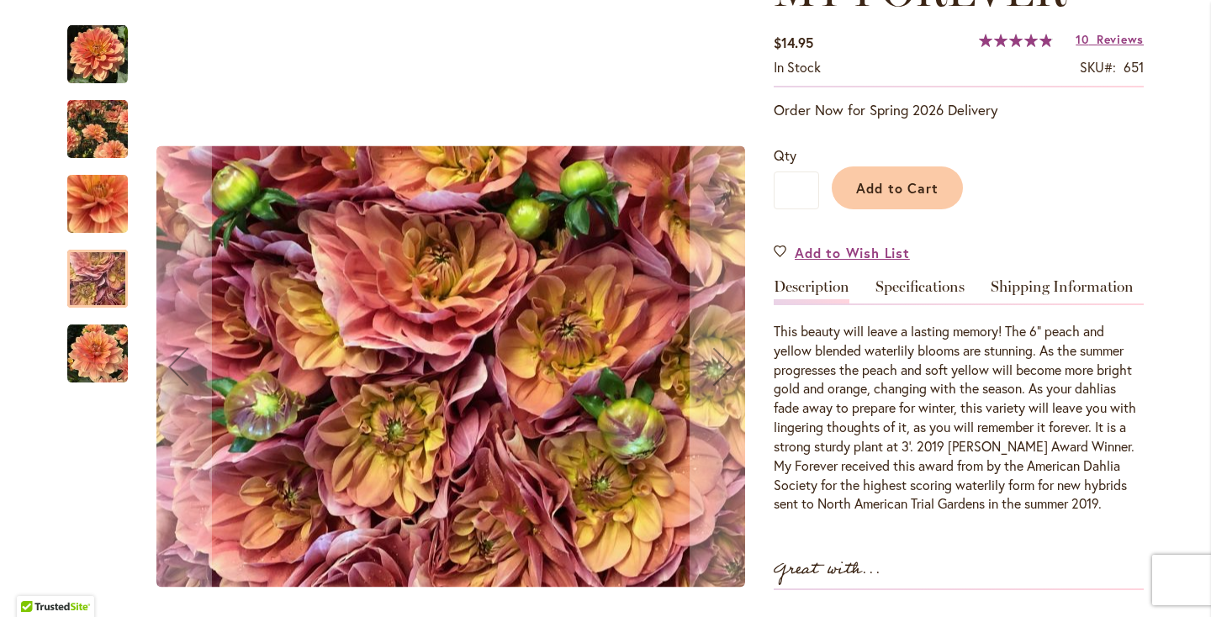
click at [87, 155] on img "MY FOREVER" at bounding box center [97, 129] width 61 height 75
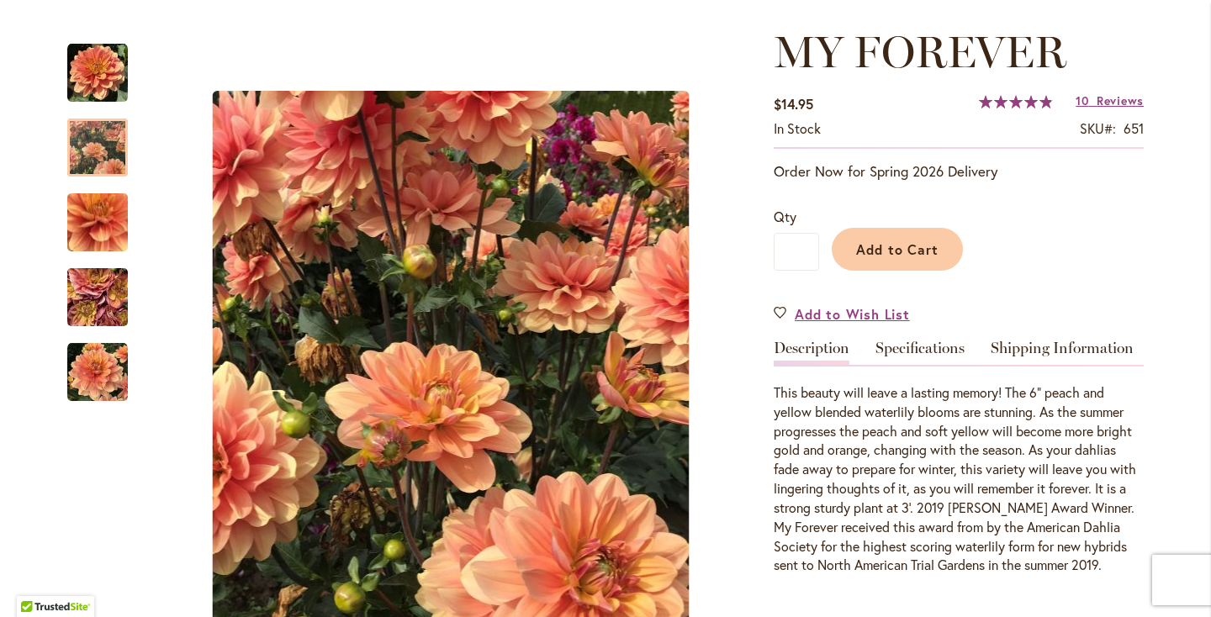
scroll to position [217, 0]
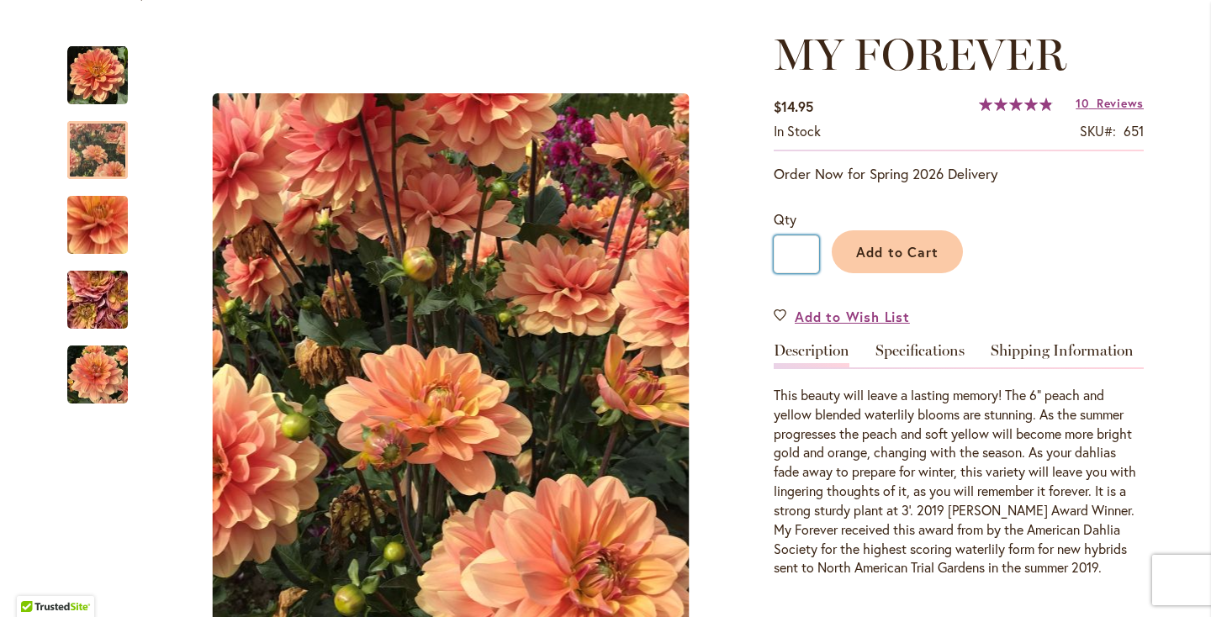
click at [803, 249] on input "*" at bounding box center [796, 254] width 45 height 38
click at [897, 164] on p "Order Now for Spring 2026 Delivery" at bounding box center [959, 174] width 370 height 20
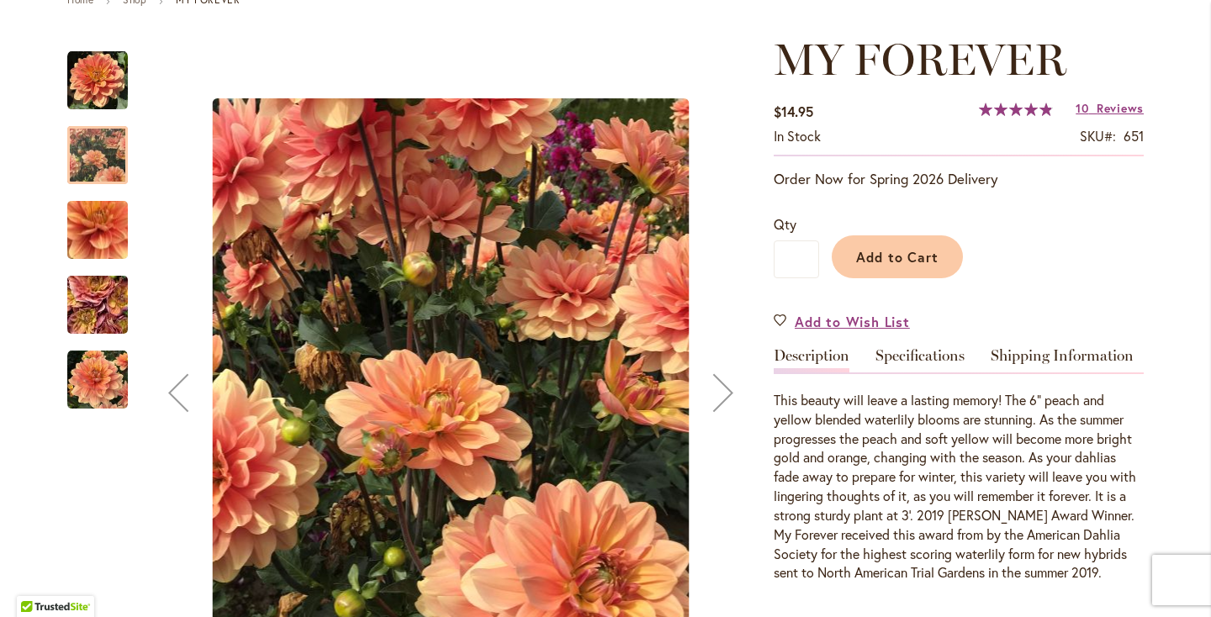
scroll to position [325, 0]
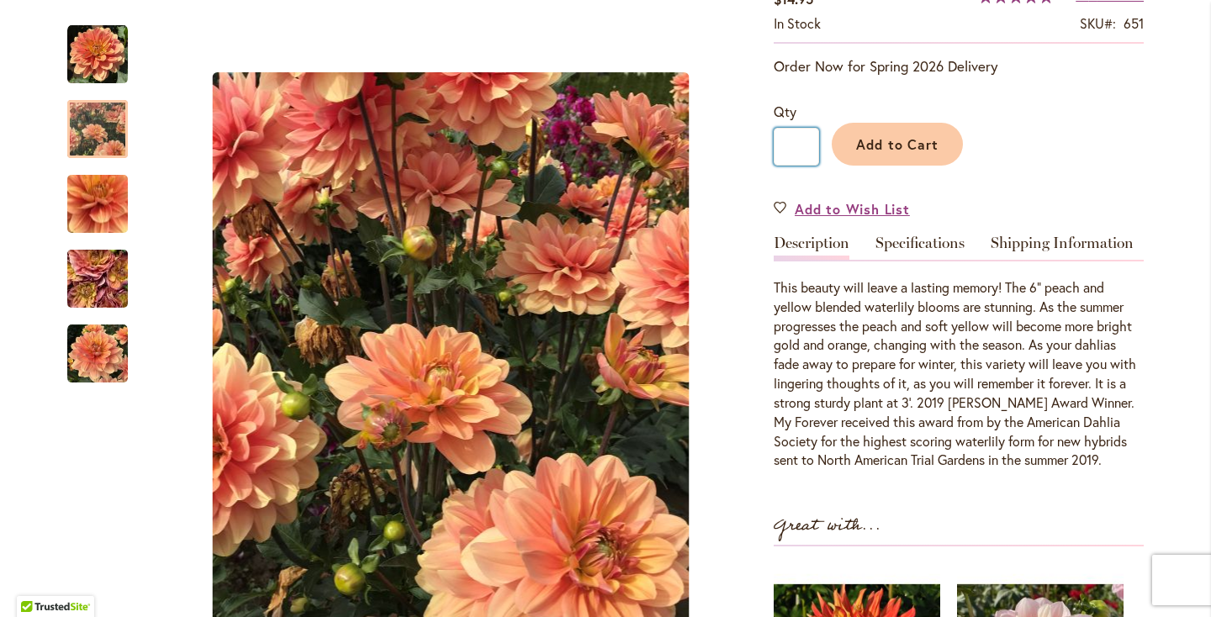
click at [805, 142] on input "*" at bounding box center [796, 147] width 45 height 38
type input "*"
click at [882, 132] on button "Add to Cart" at bounding box center [897, 144] width 131 height 43
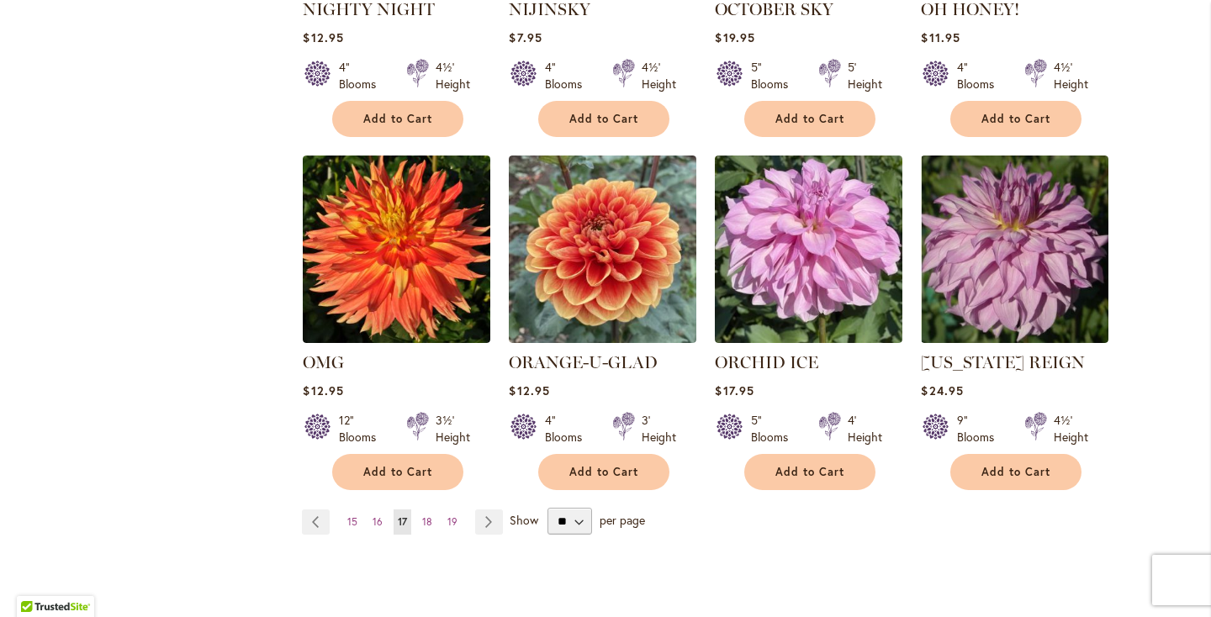
scroll to position [1322, 0]
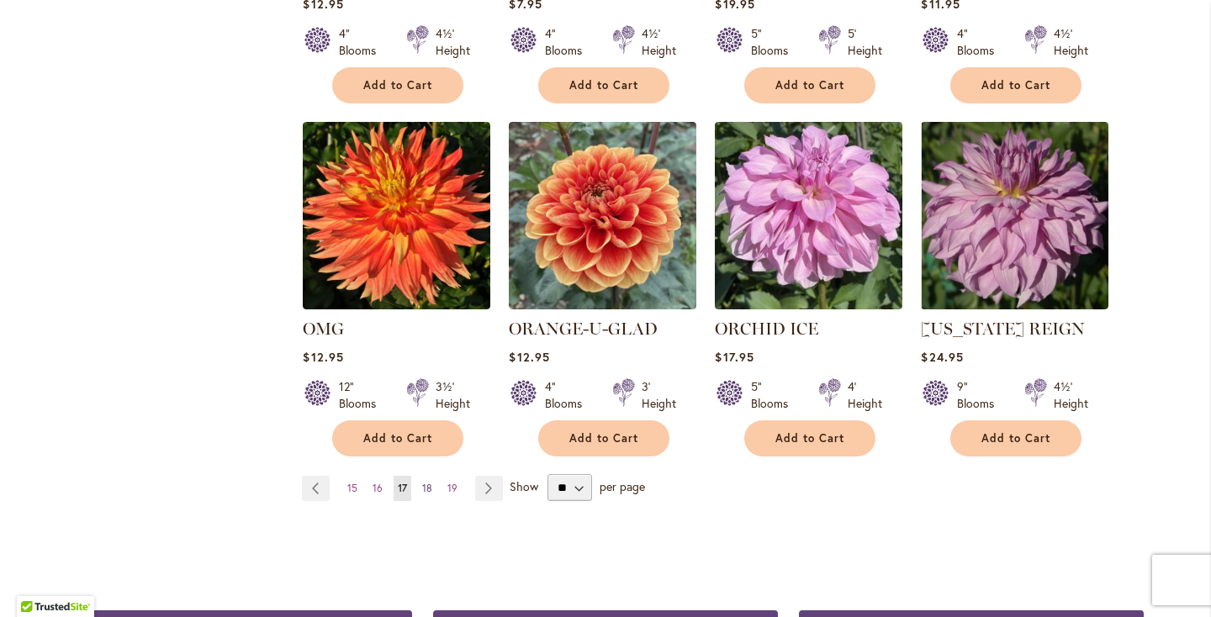
click at [431, 476] on link "Page 18" at bounding box center [427, 488] width 19 height 25
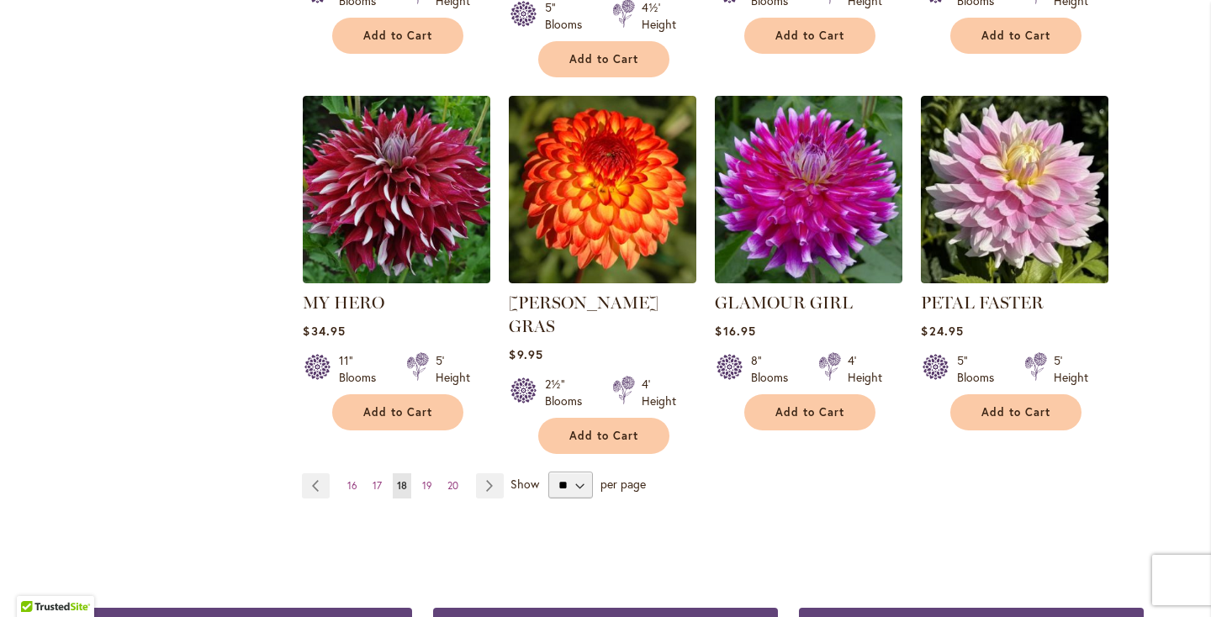
scroll to position [1408, 0]
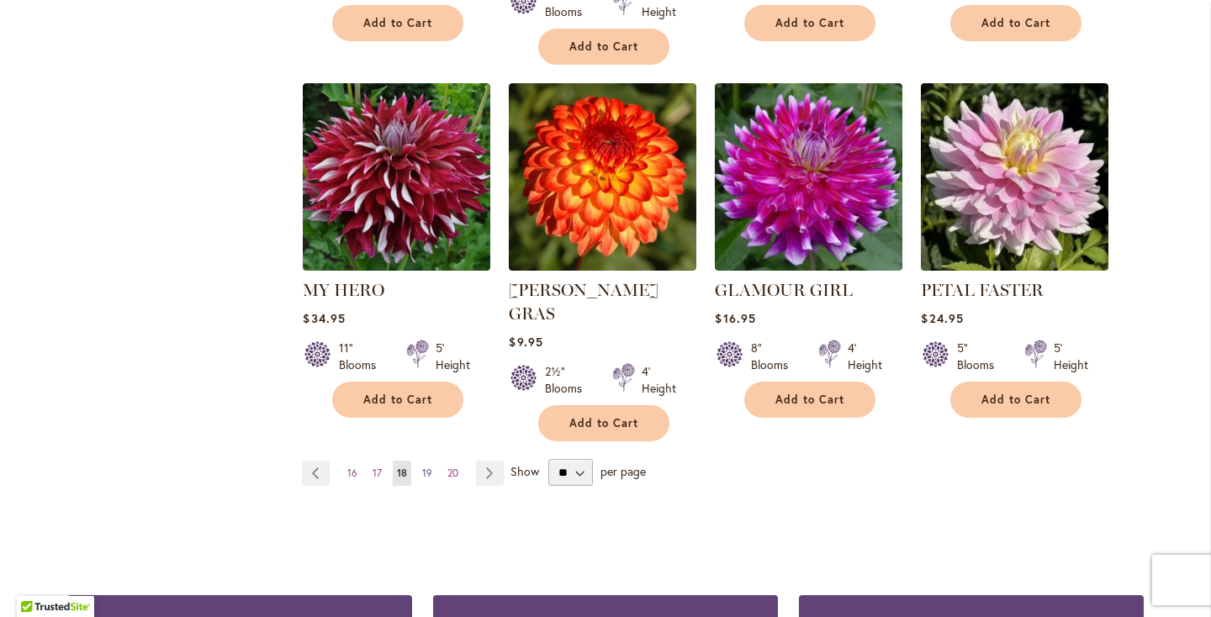
click at [422, 467] on span "19" at bounding box center [427, 473] width 10 height 13
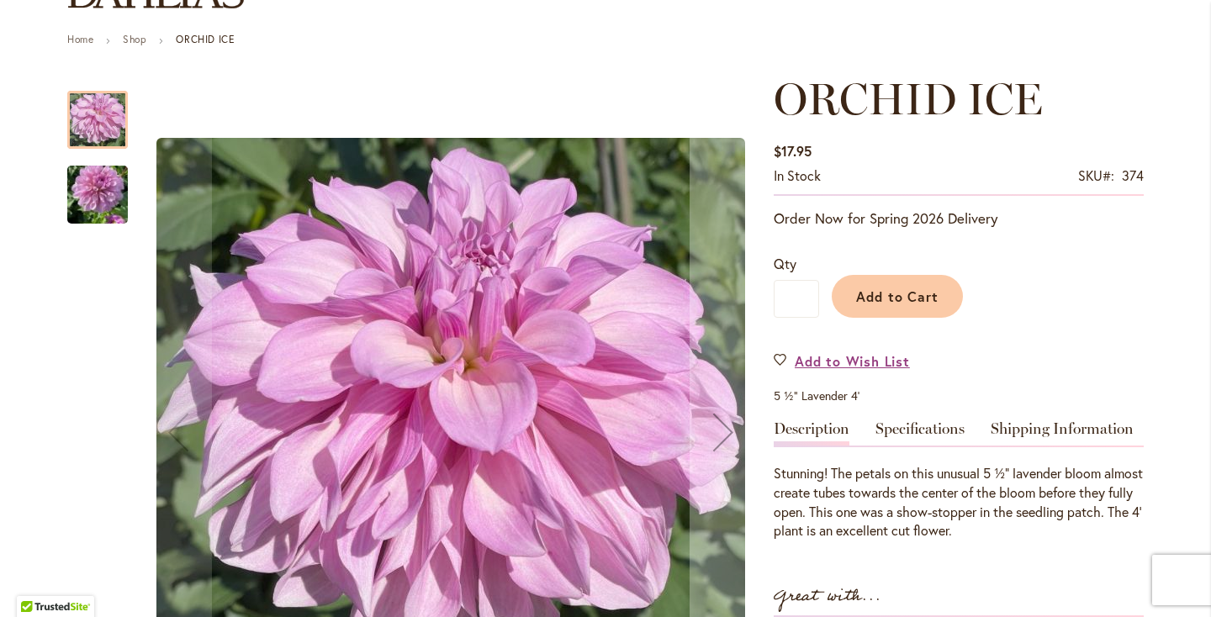
scroll to position [174, 0]
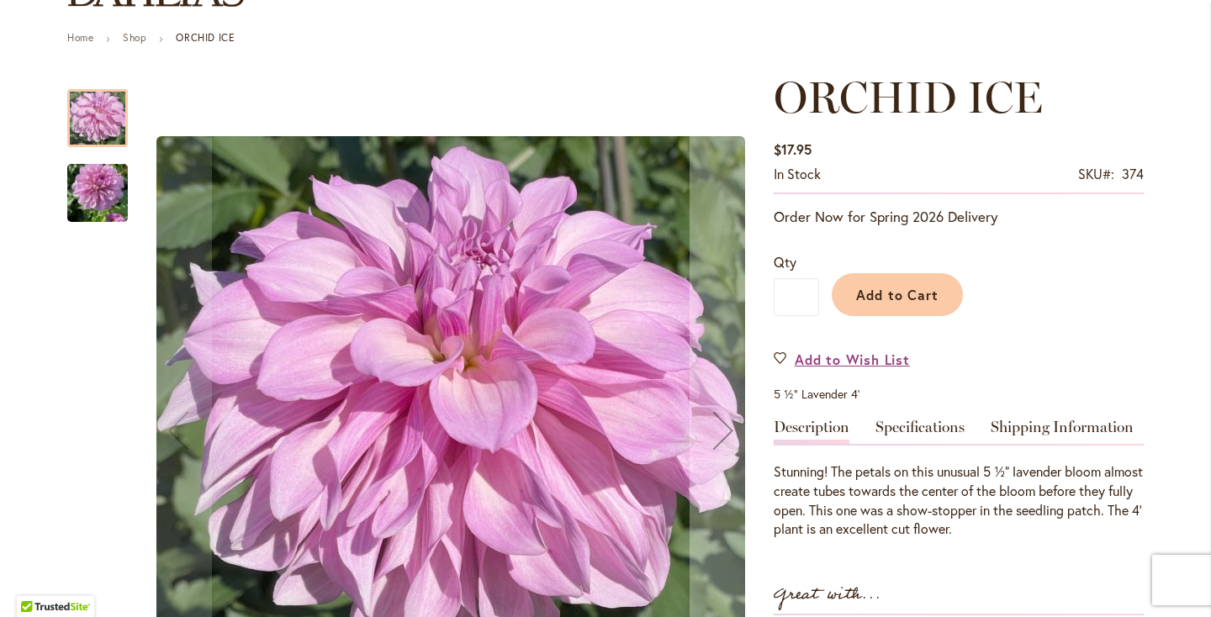
click at [102, 188] on img "ORCHID ICE" at bounding box center [97, 193] width 61 height 107
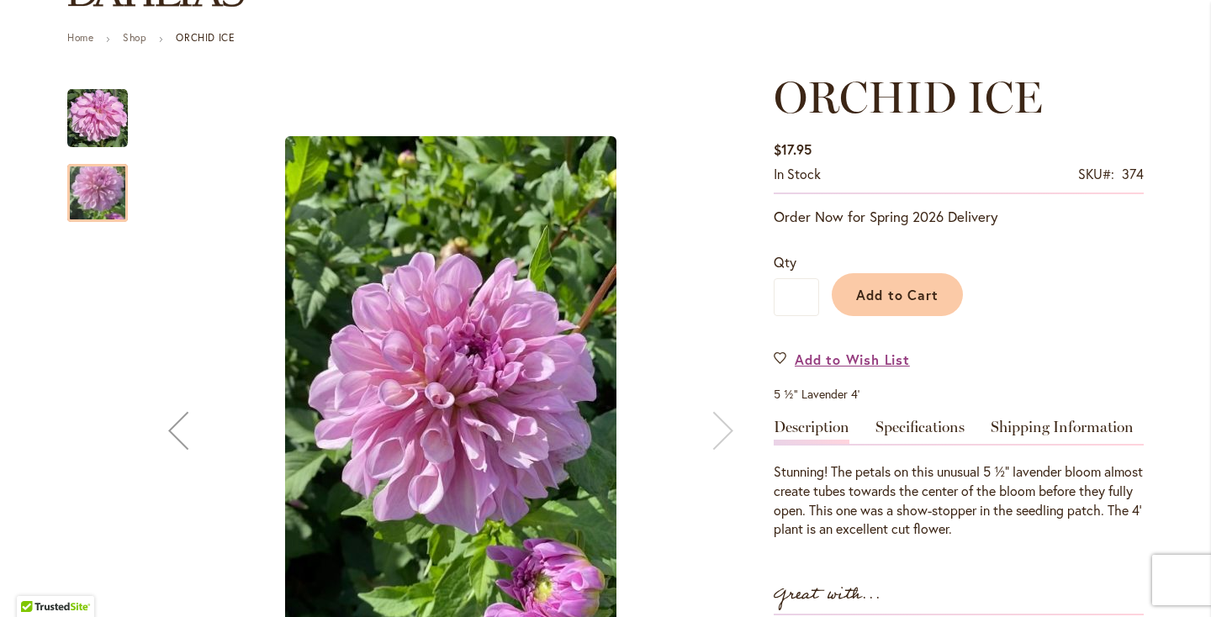
click at [79, 120] on img "ORCHID ICE" at bounding box center [97, 118] width 61 height 61
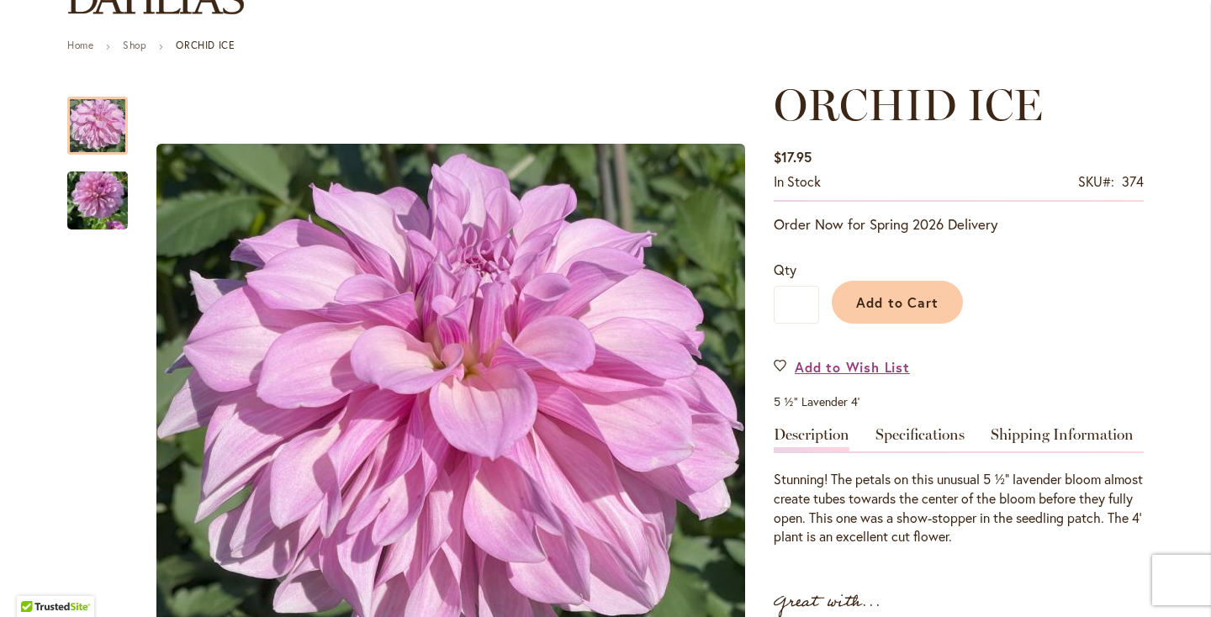
scroll to position [161, 0]
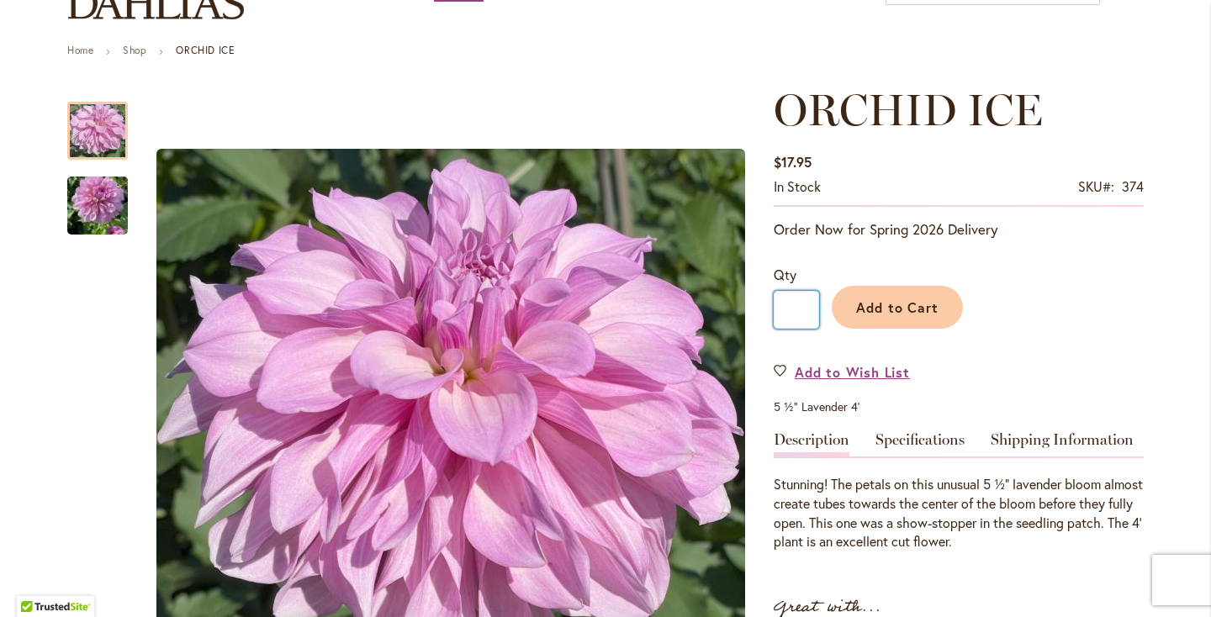
click at [810, 300] on input "*" at bounding box center [796, 310] width 45 height 38
type input "*"
click at [880, 309] on span "Add to Cart" at bounding box center [897, 308] width 83 height 18
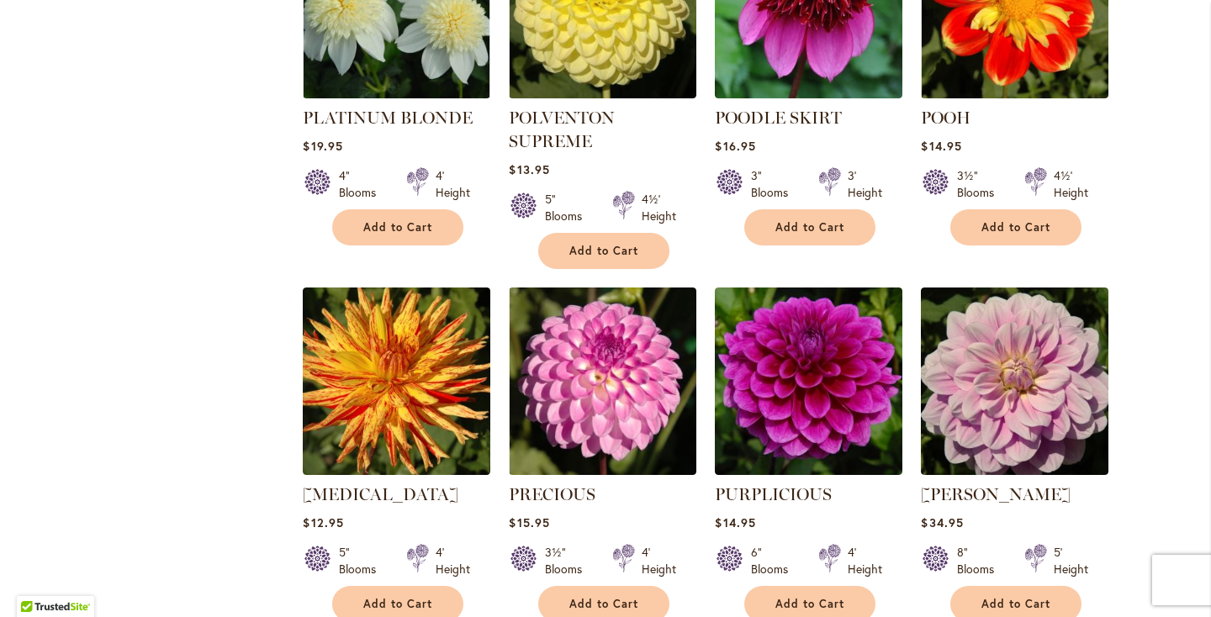
scroll to position [1287, 0]
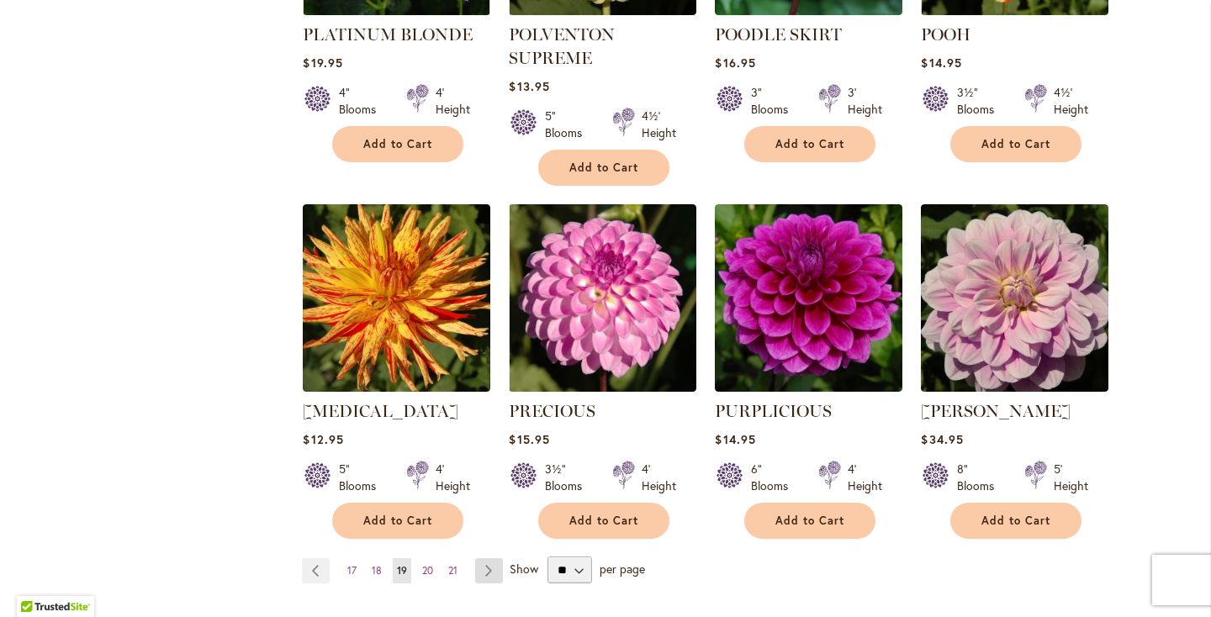
click at [489, 558] on link "Page Next" at bounding box center [489, 570] width 28 height 25
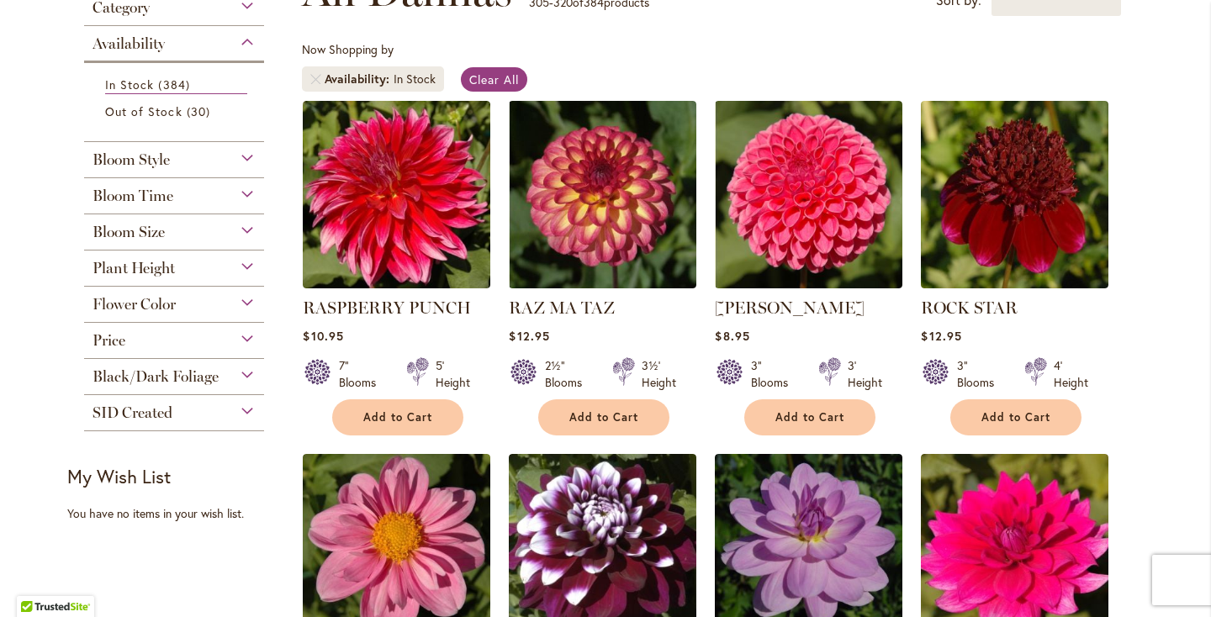
scroll to position [321, 0]
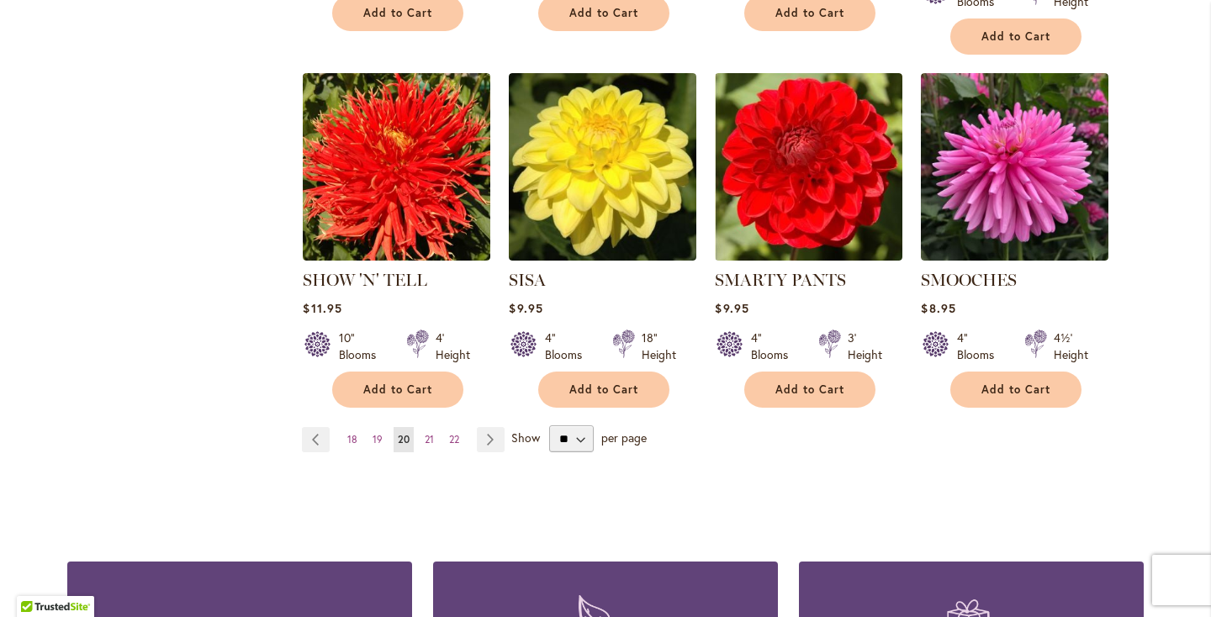
scroll to position [1395, 0]
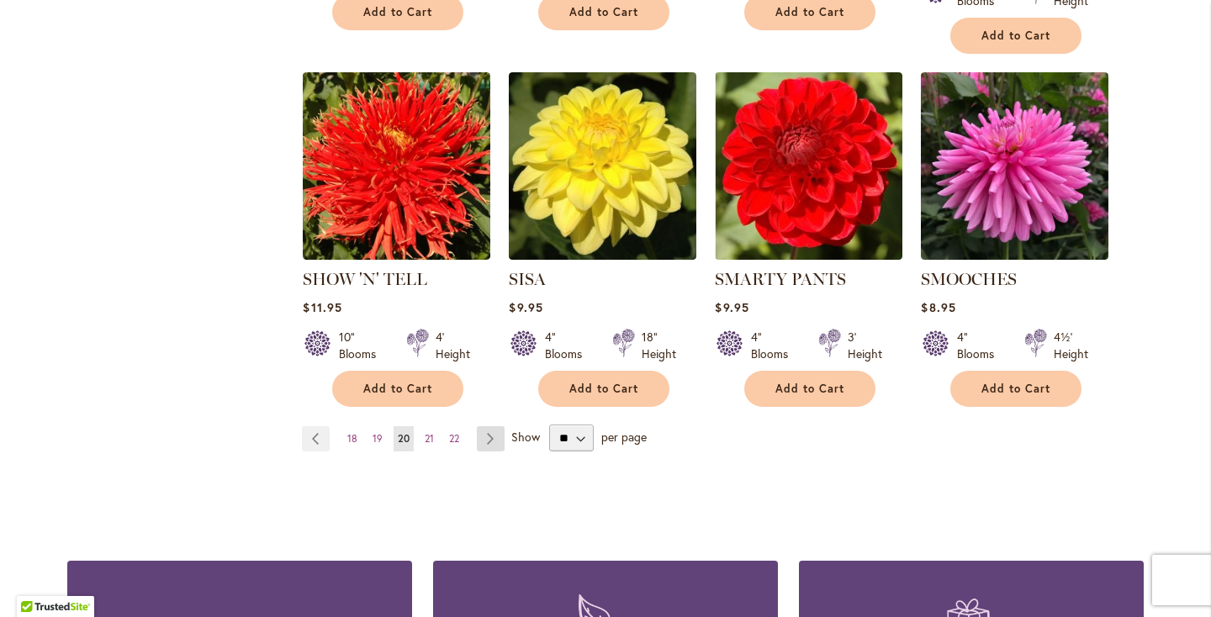
click at [486, 426] on link "Page Next" at bounding box center [491, 438] width 28 height 25
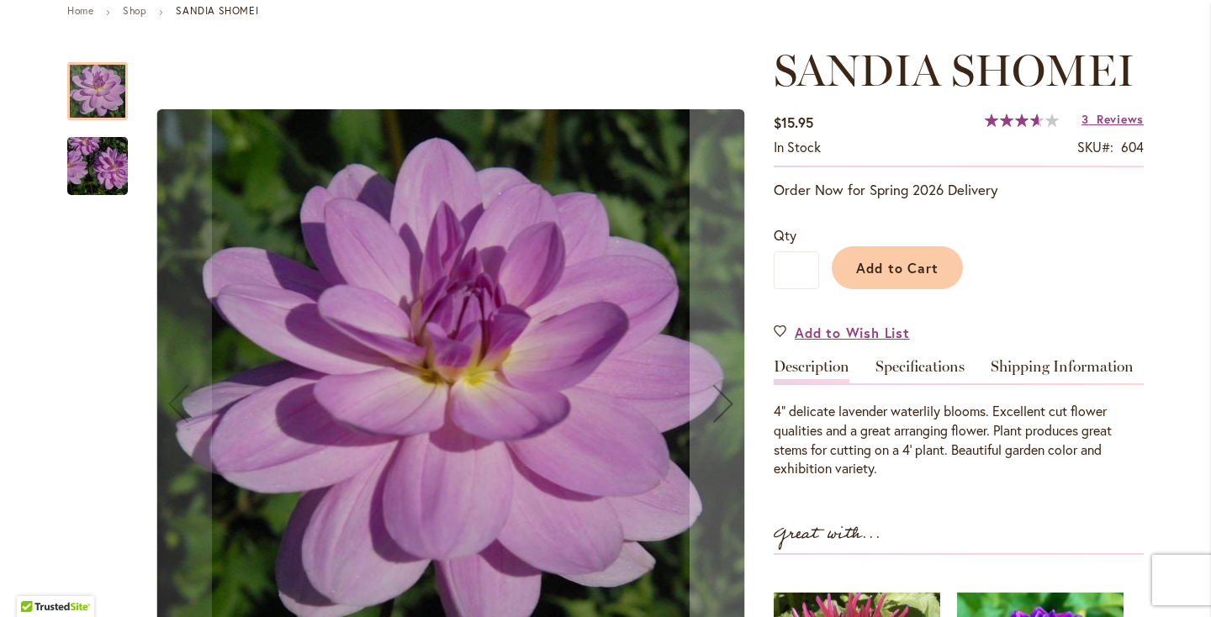
scroll to position [214, 0]
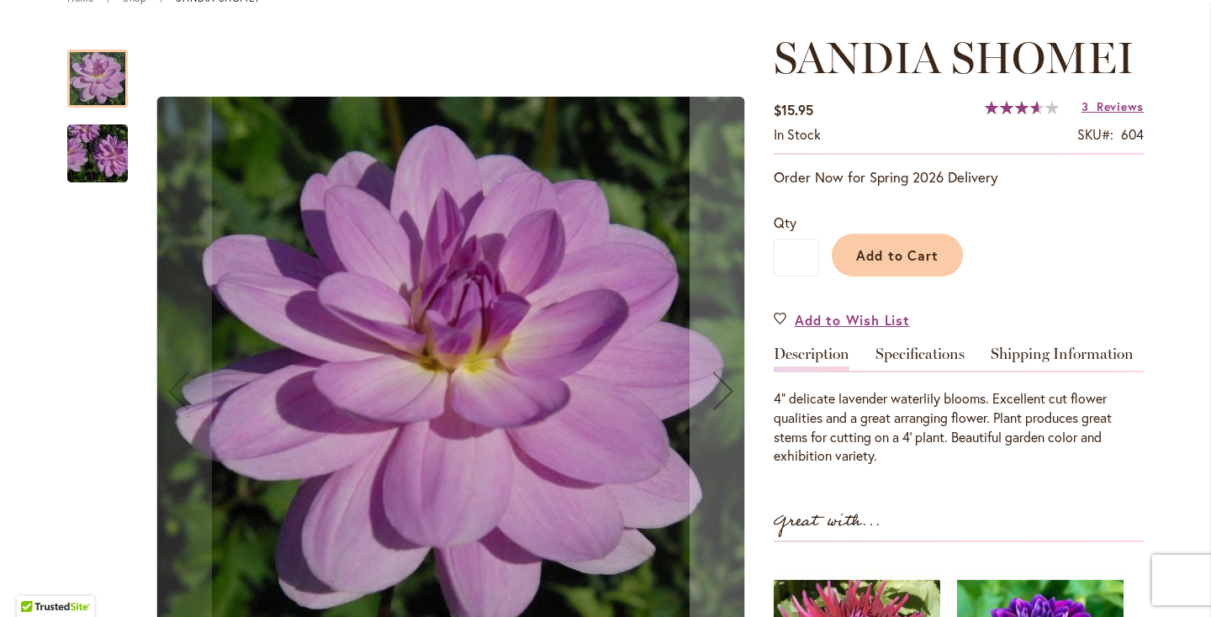
click at [98, 151] on img "SANDIA SHOMEI" at bounding box center [97, 154] width 121 height 81
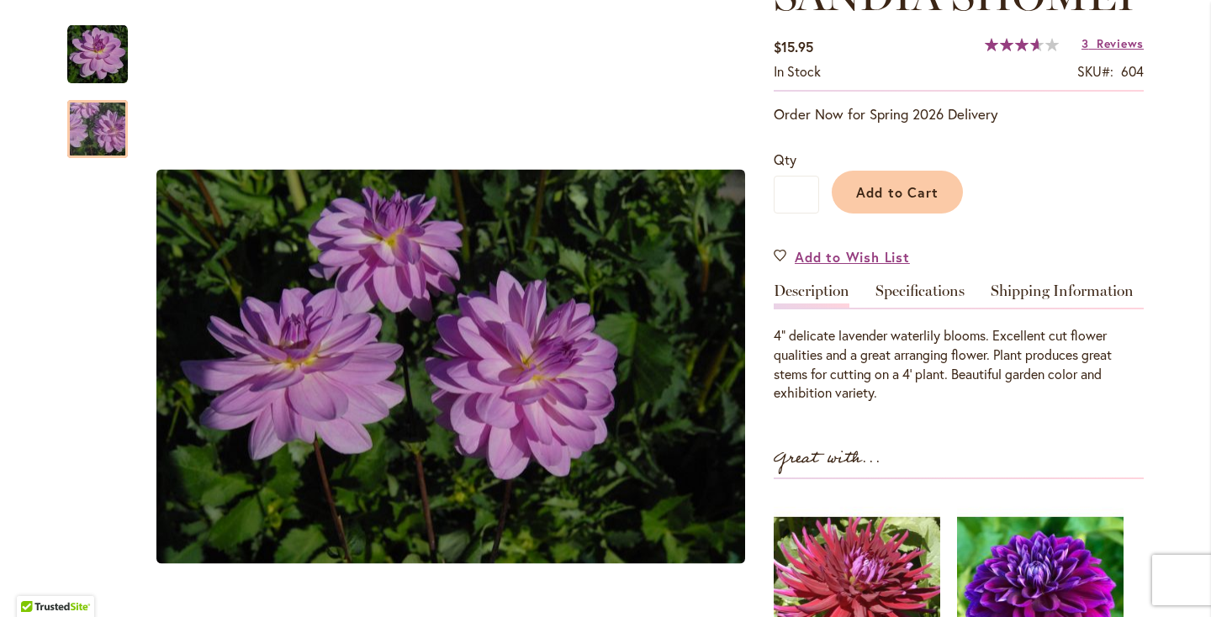
scroll to position [294, 0]
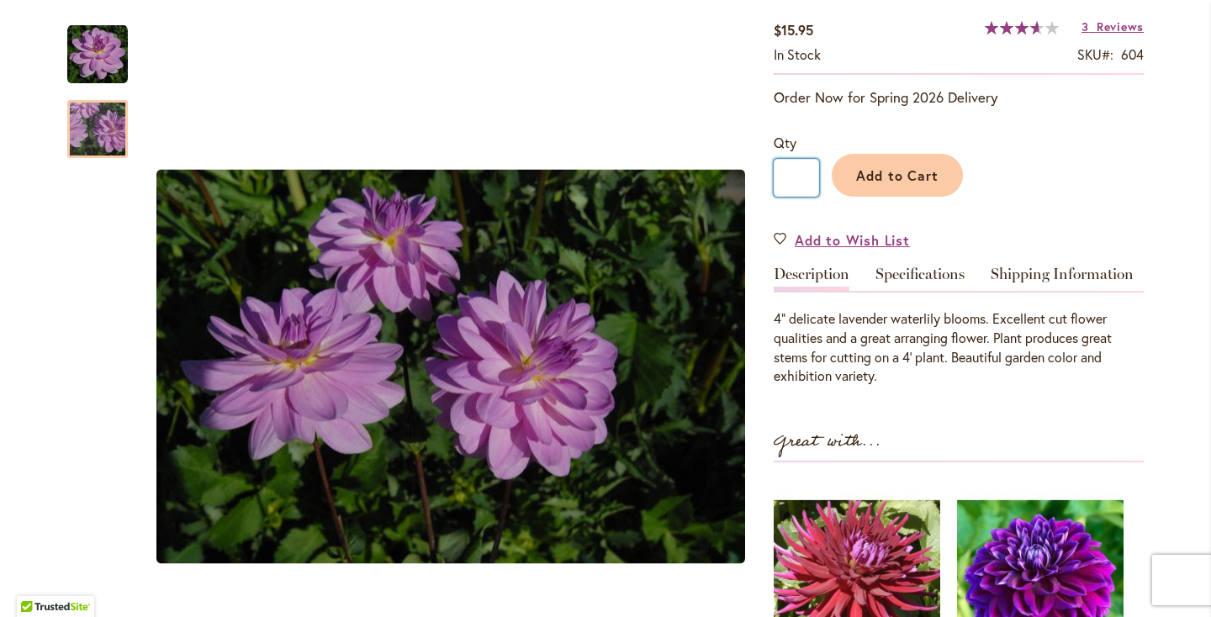
click at [802, 172] on input "*" at bounding box center [796, 178] width 45 height 38
type input "*"
click at [862, 176] on span "Add to Cart" at bounding box center [897, 176] width 83 height 18
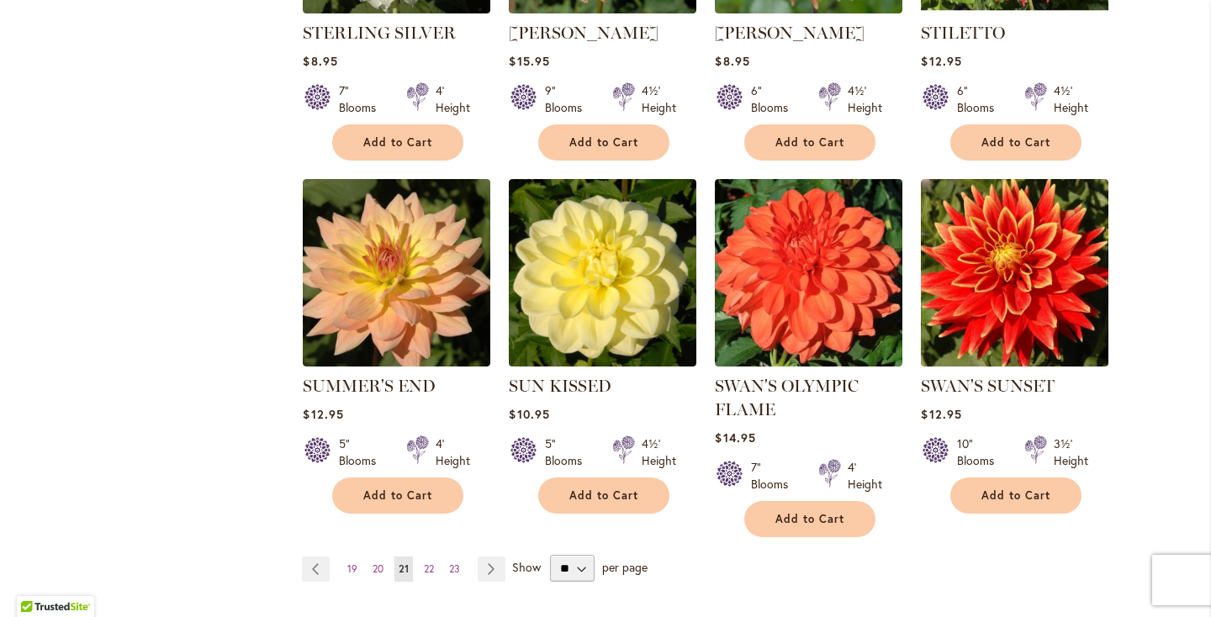
scroll to position [1273, 0]
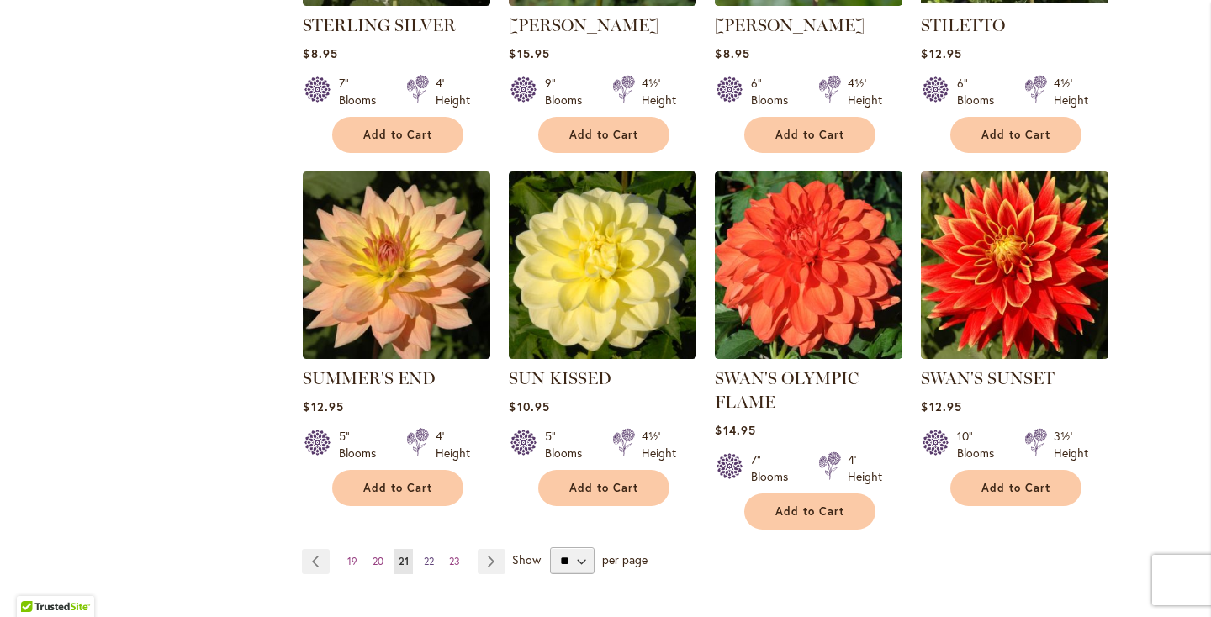
click at [435, 559] on link "Page 22" at bounding box center [429, 561] width 19 height 25
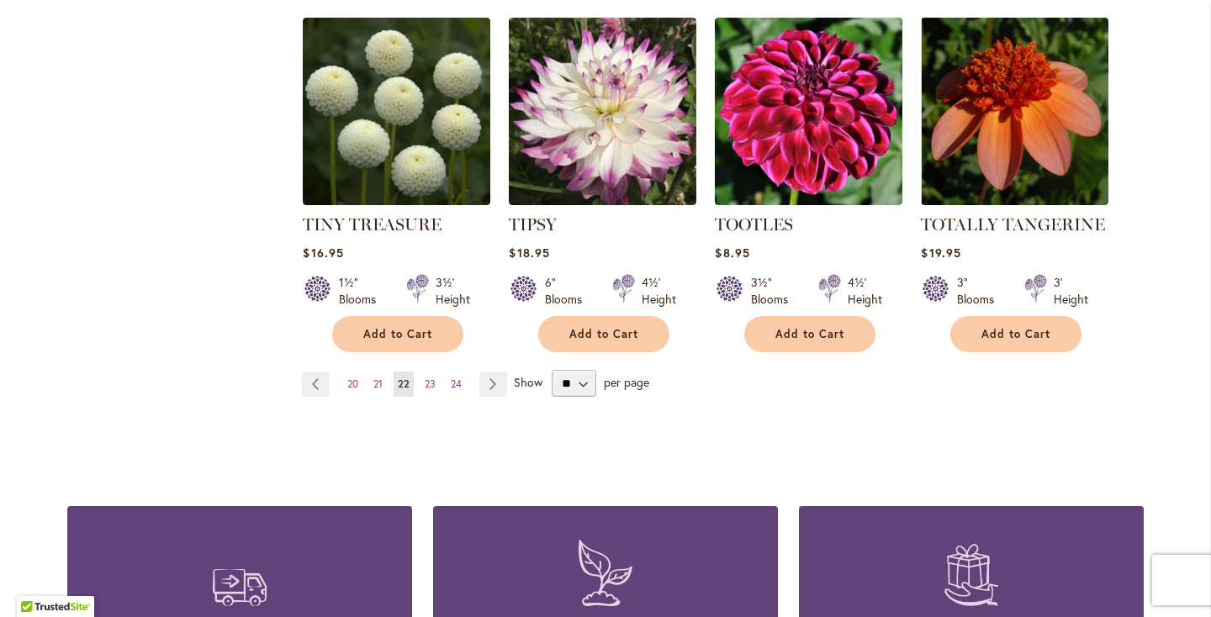
scroll to position [1424, 0]
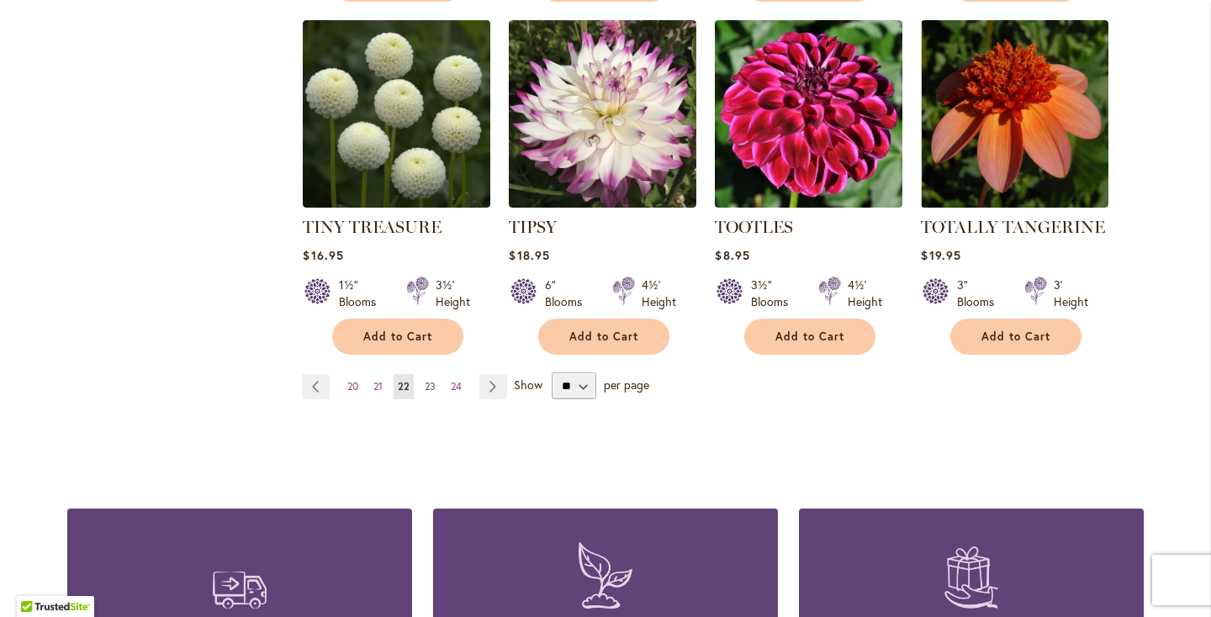
click at [428, 387] on span "23" at bounding box center [430, 386] width 11 height 13
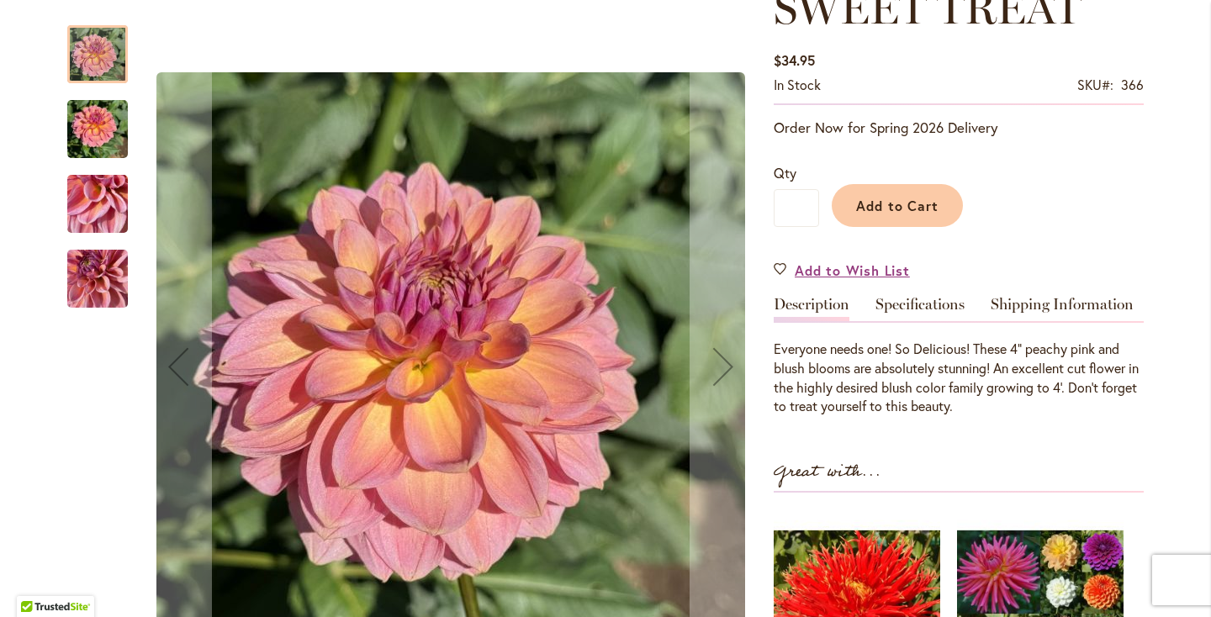
scroll to position [273, 0]
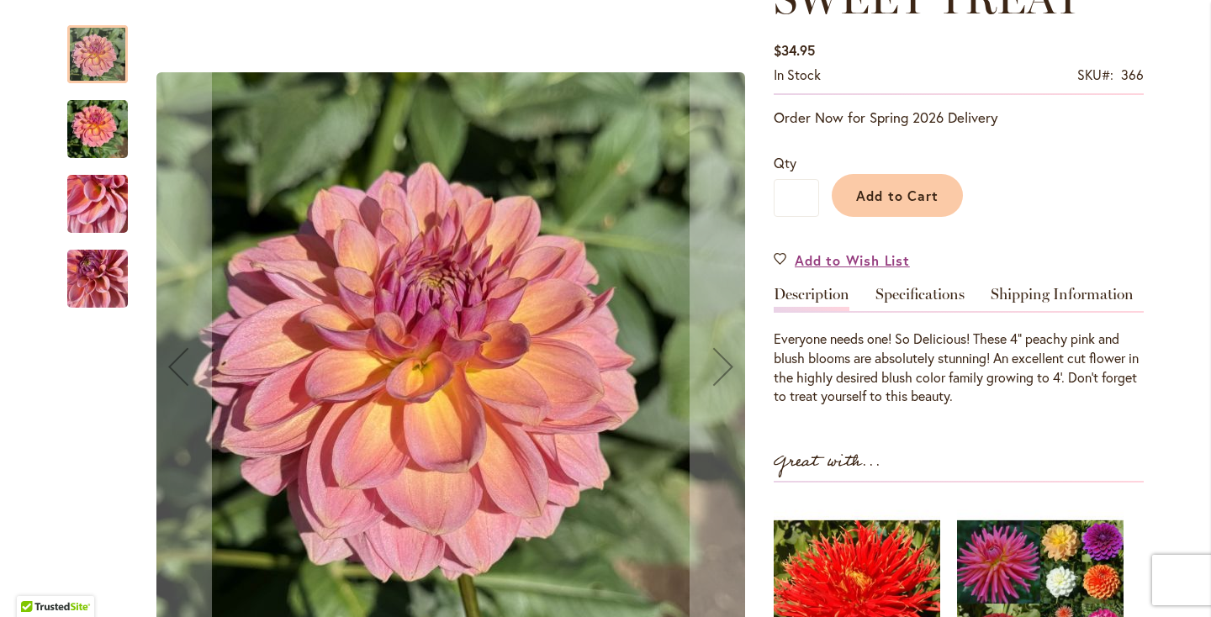
click at [101, 205] on img "SWEET TREAT" at bounding box center [97, 204] width 61 height 81
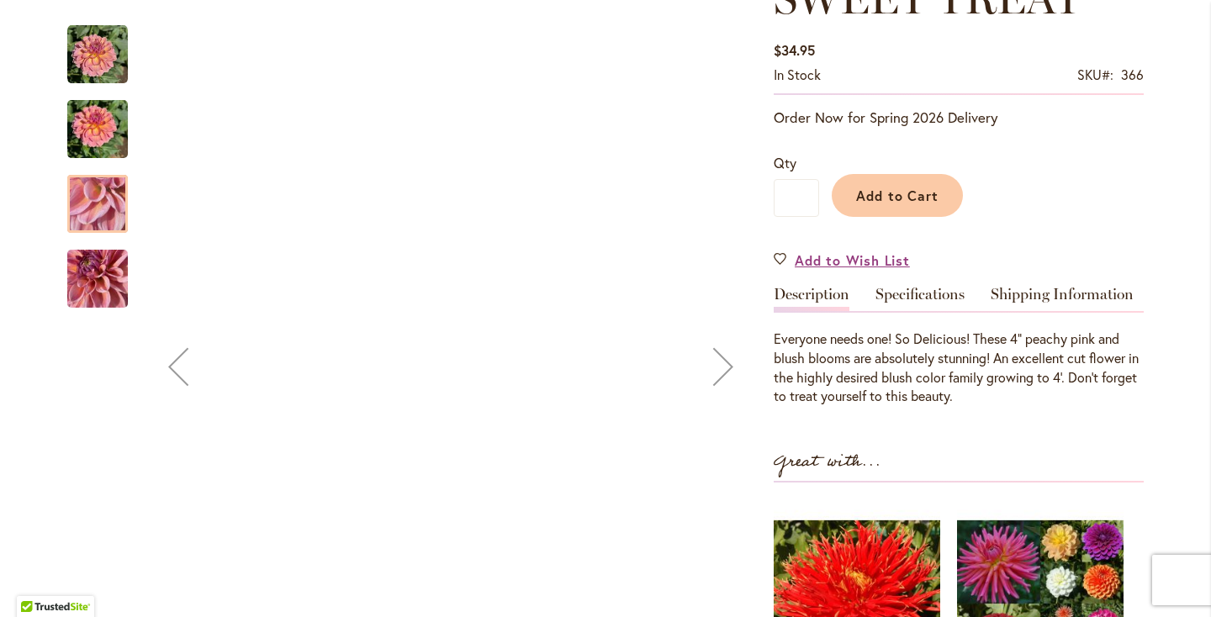
click at [98, 121] on img "SWEET TREAT" at bounding box center [97, 129] width 61 height 81
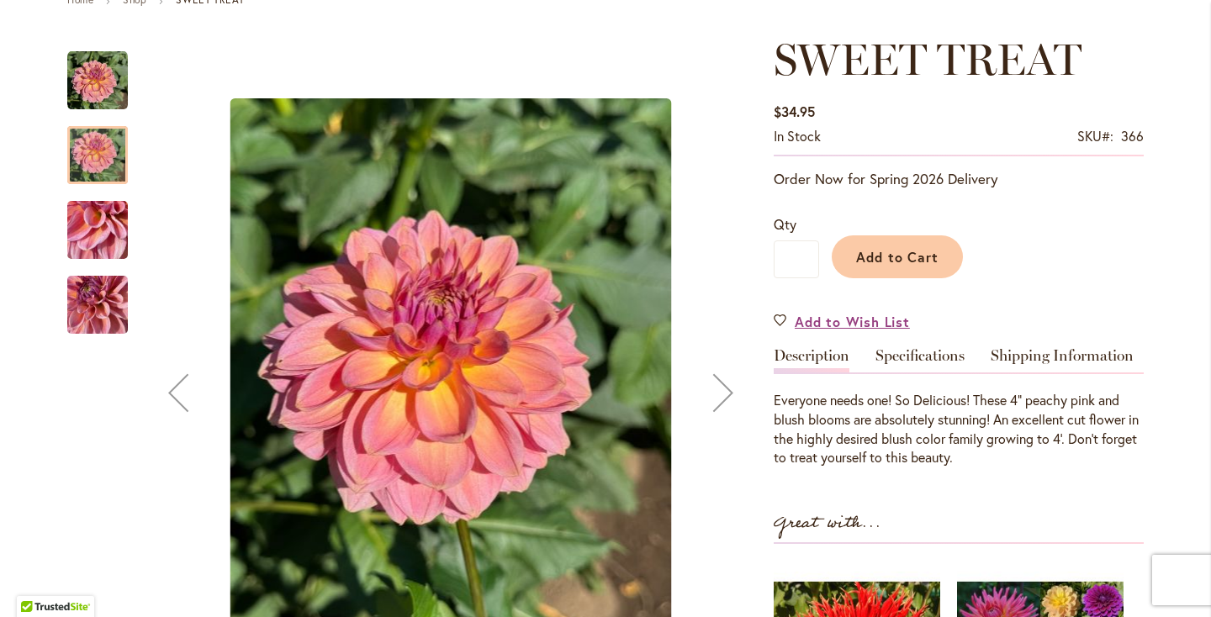
scroll to position [211, 0]
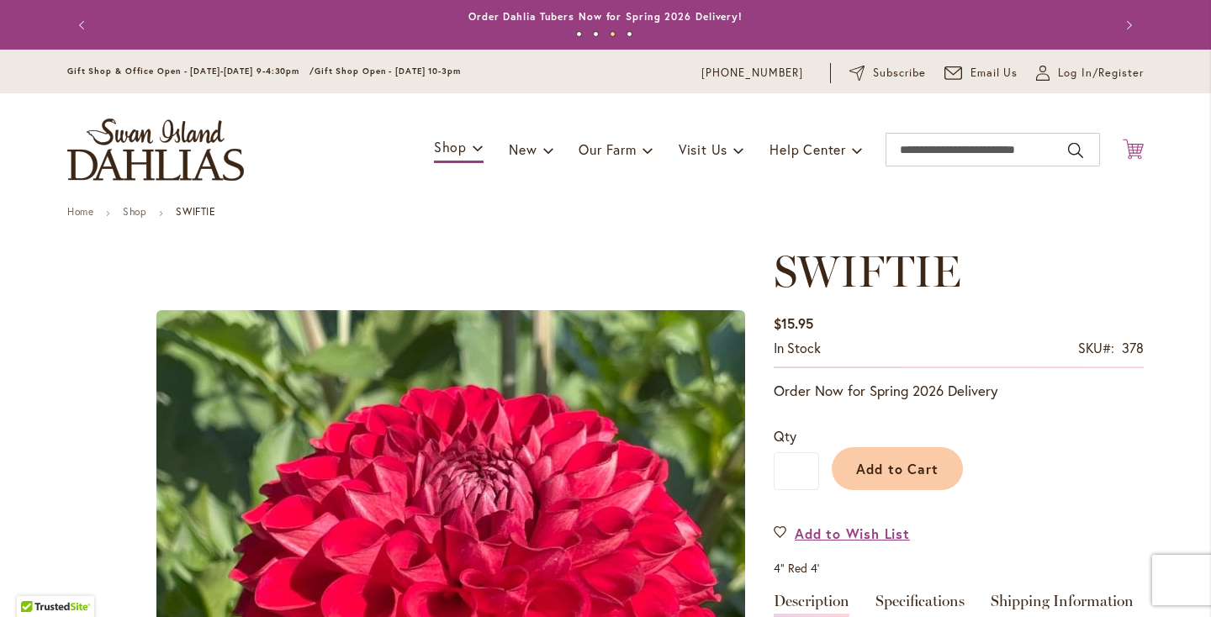
click at [1126, 140] on icon "Cart .cls-1 { fill: #231f20; }" at bounding box center [1133, 149] width 21 height 21
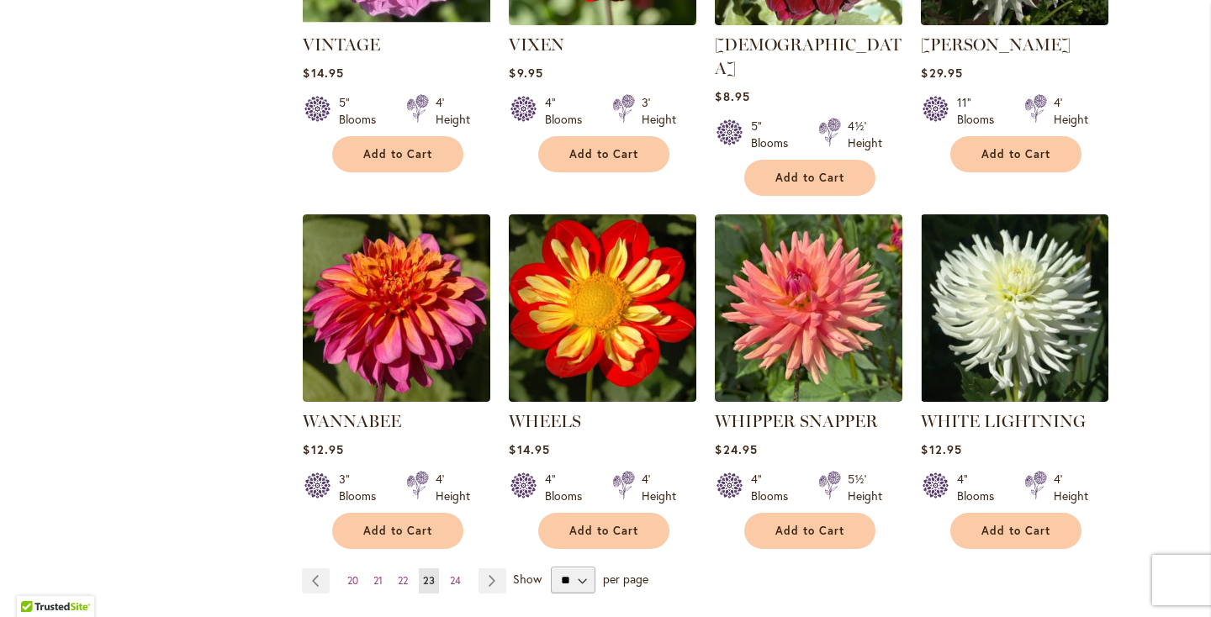
scroll to position [1257, 0]
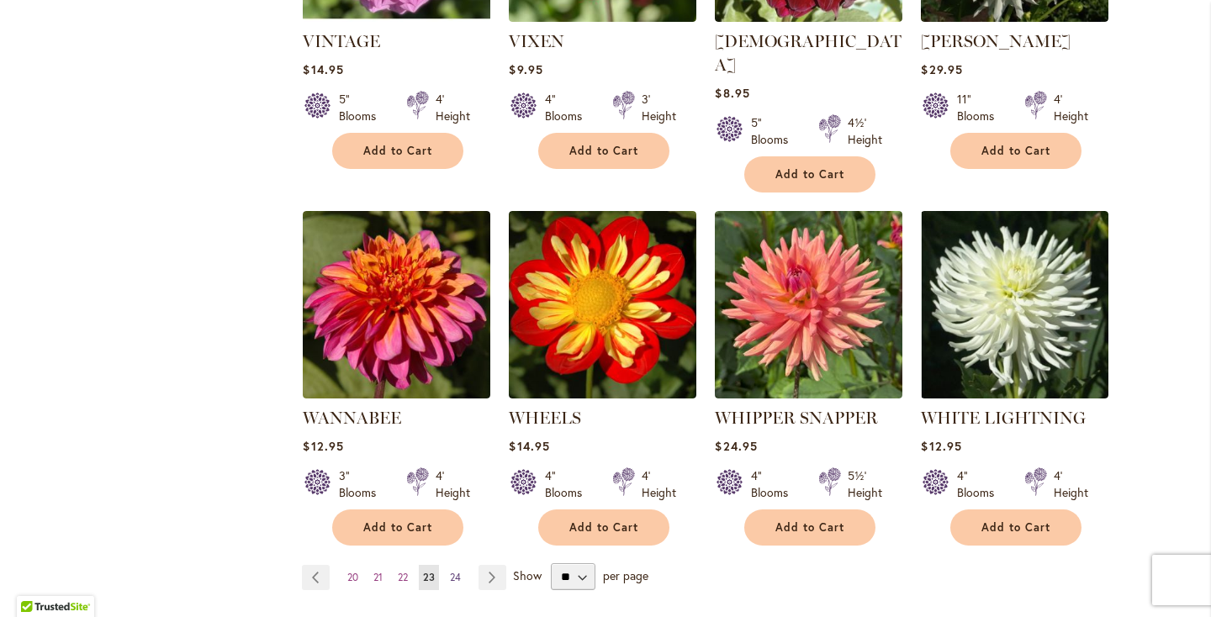
click at [459, 571] on span "24" at bounding box center [455, 577] width 11 height 13
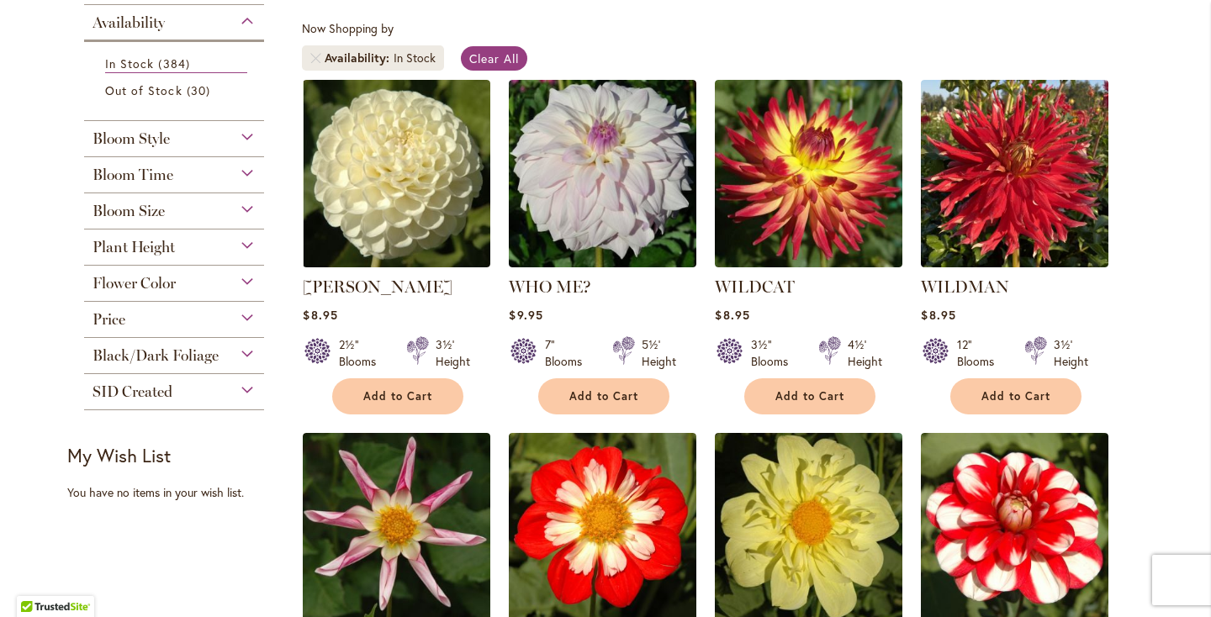
scroll to position [3, 0]
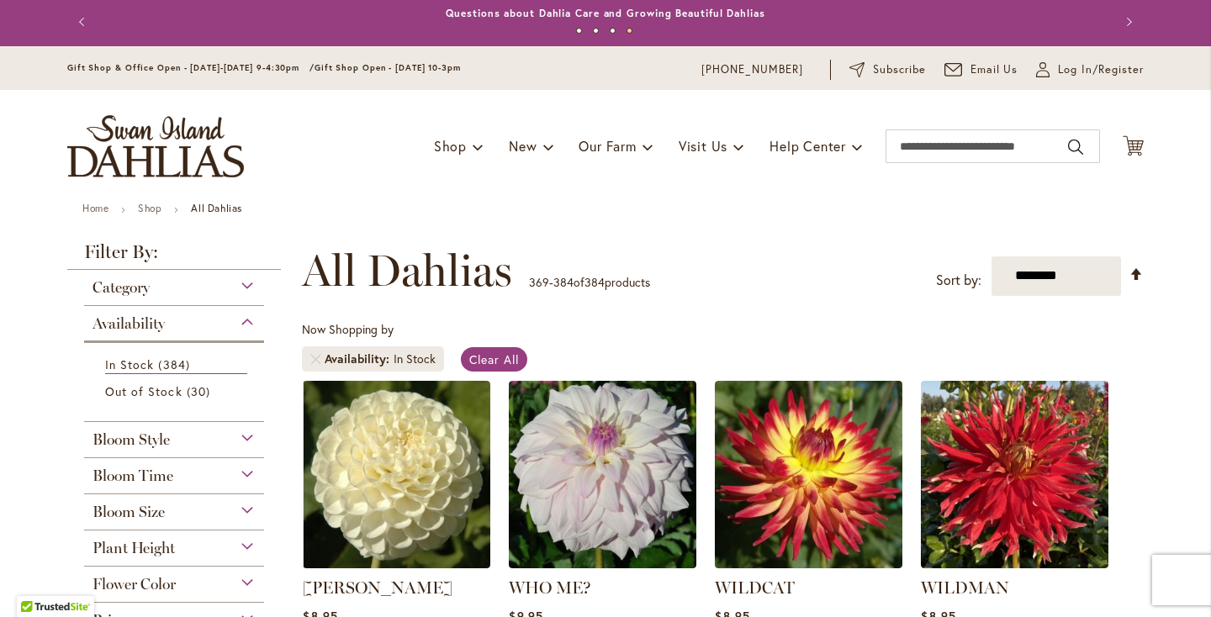
click at [1145, 151] on div "Toggle Nav Shop Dahlia Tubers Collections Fresh Cut Dahlias Gardening Supplies …" at bounding box center [605, 146] width 1110 height 113
click at [1128, 149] on icon "Cart .cls-1 { fill: #231f20; }" at bounding box center [1133, 145] width 21 height 21
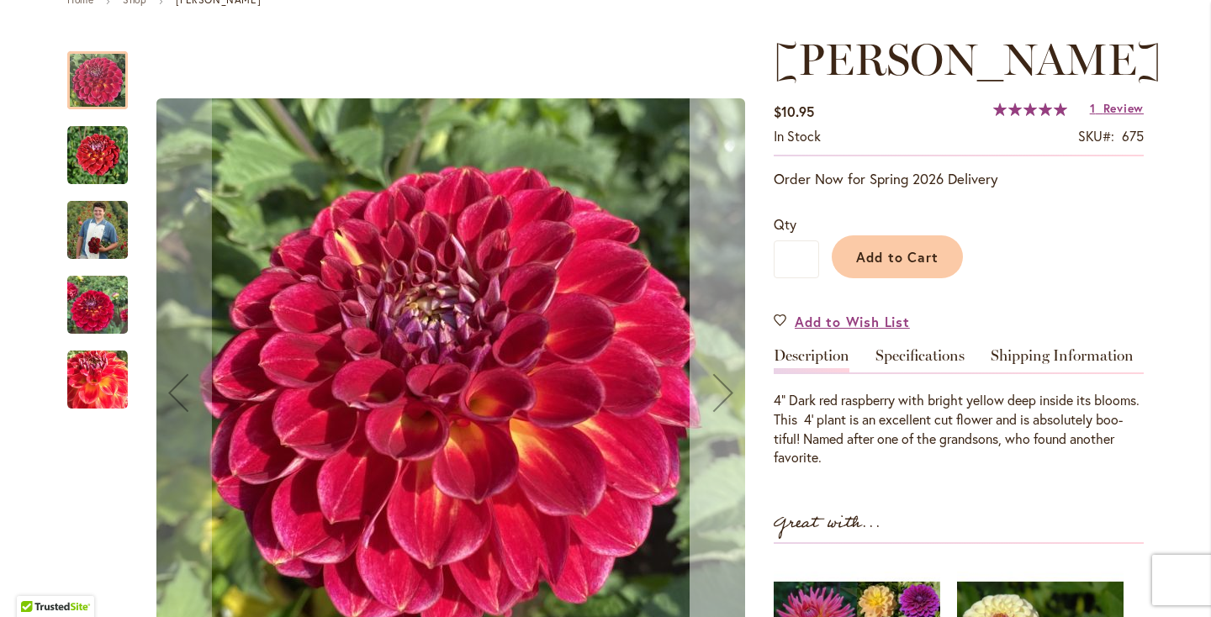
scroll to position [219, 0]
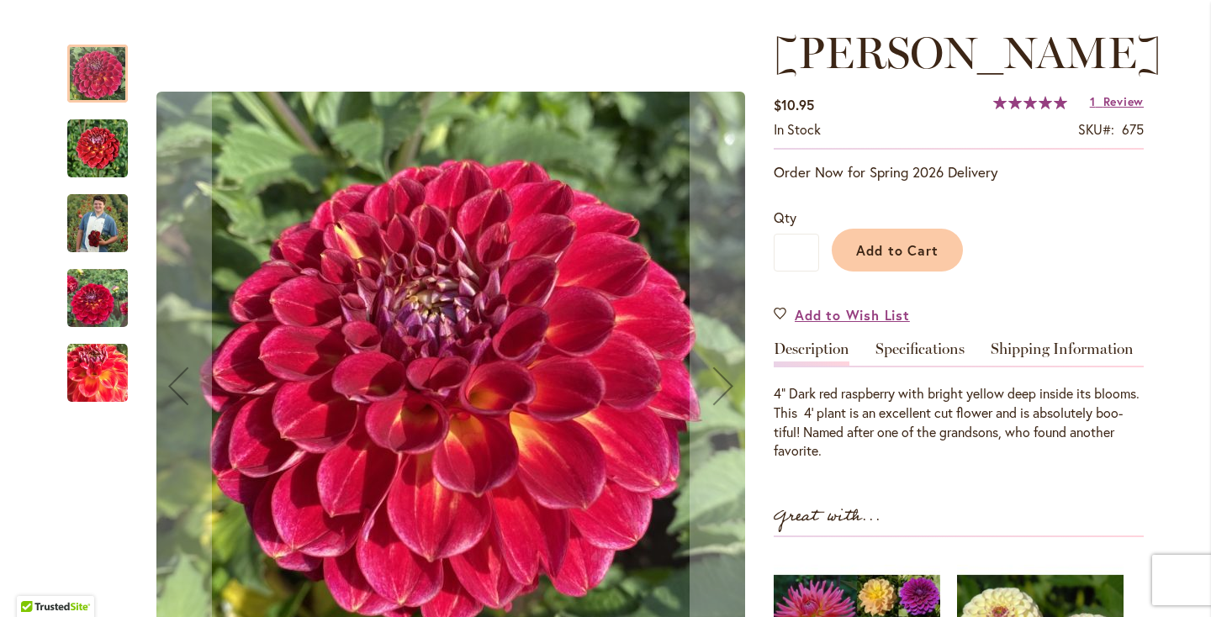
click at [75, 306] on img "Matty Boo" at bounding box center [97, 298] width 61 height 81
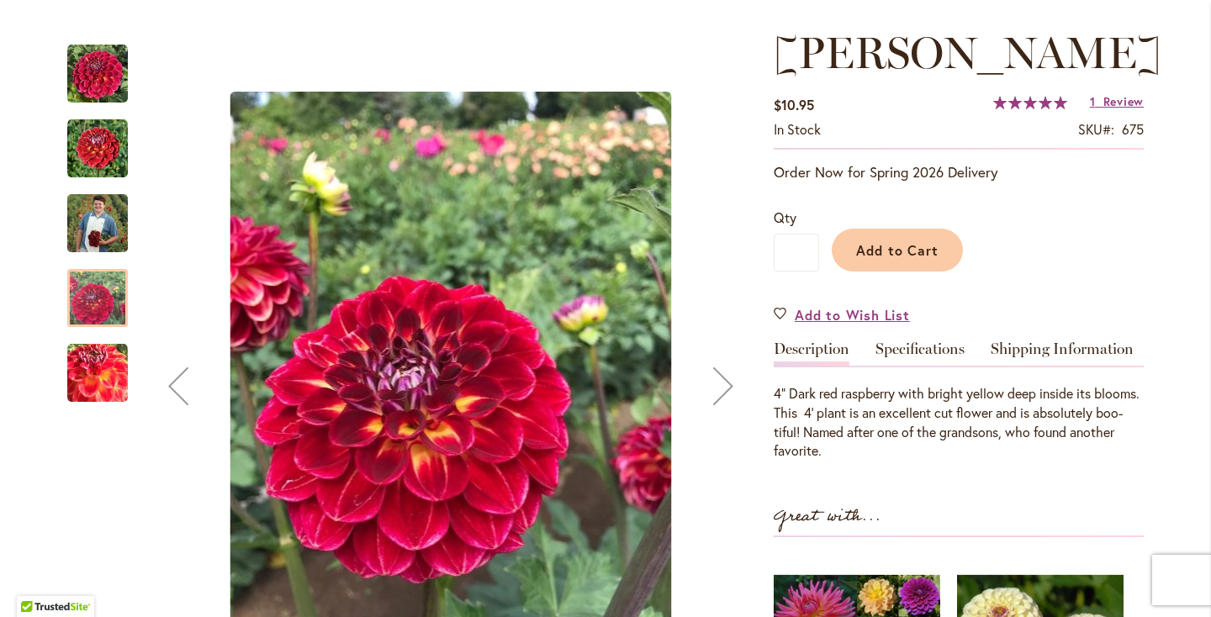
click at [93, 235] on img "Matty Boo" at bounding box center [97, 223] width 61 height 76
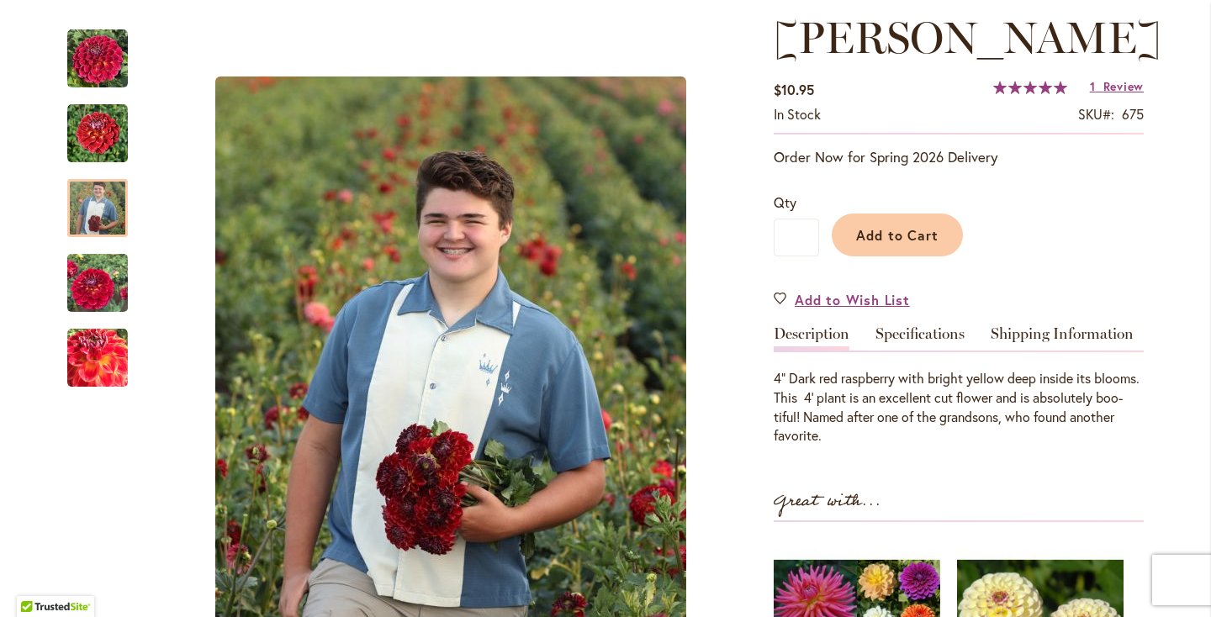
scroll to position [235, 0]
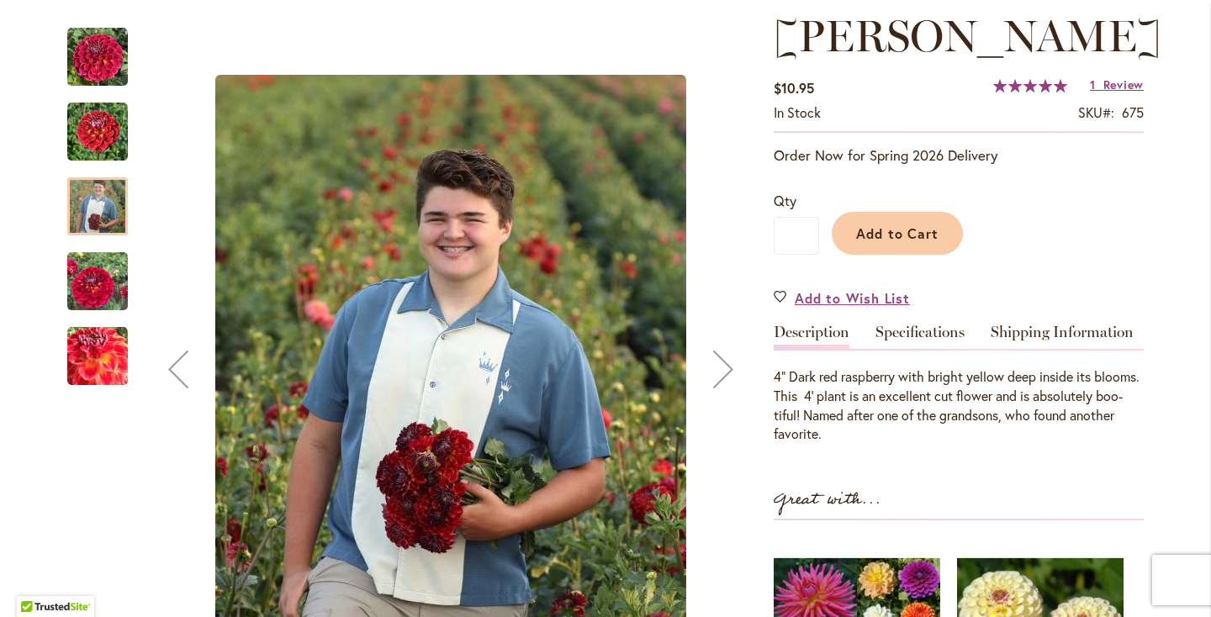
click at [85, 135] on img "Matty Boo" at bounding box center [97, 132] width 61 height 61
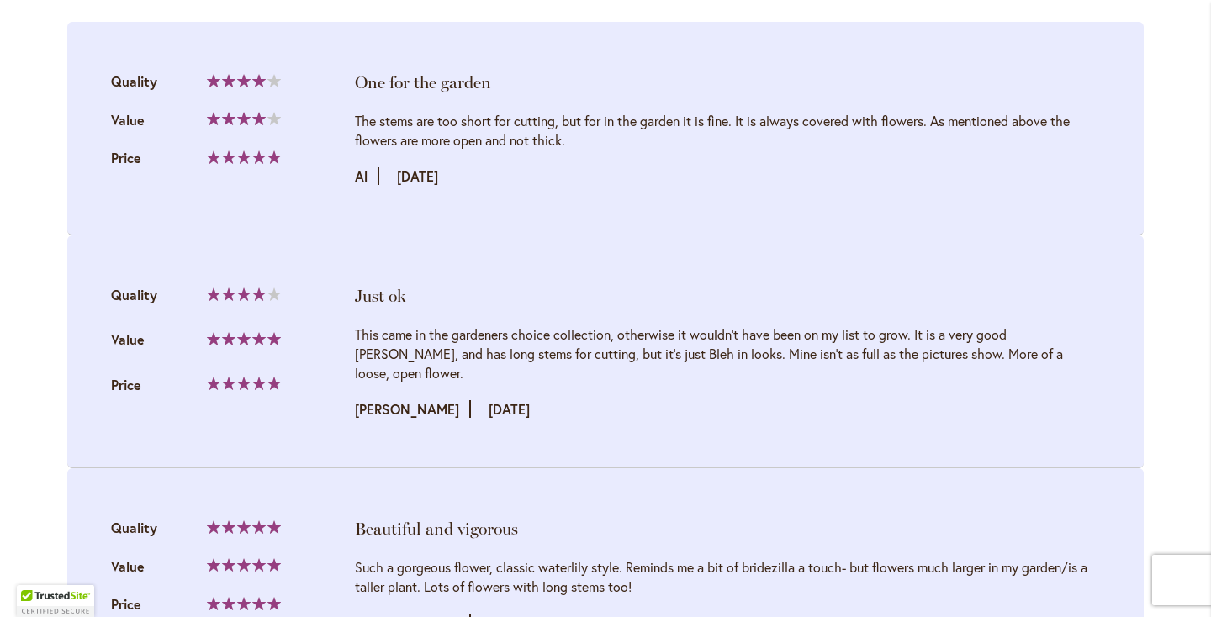
scroll to position [1870, 0]
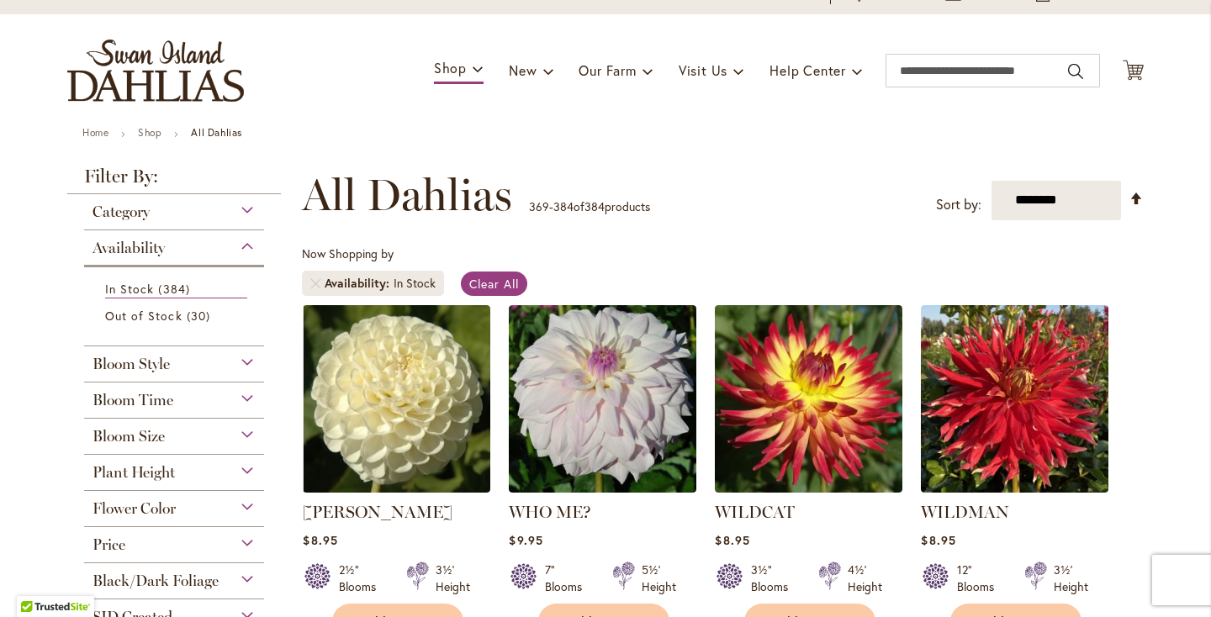
scroll to position [80, 0]
click at [1133, 65] on icon "Cart .cls-1 { fill: #231f20; }" at bounding box center [1133, 69] width 21 height 21
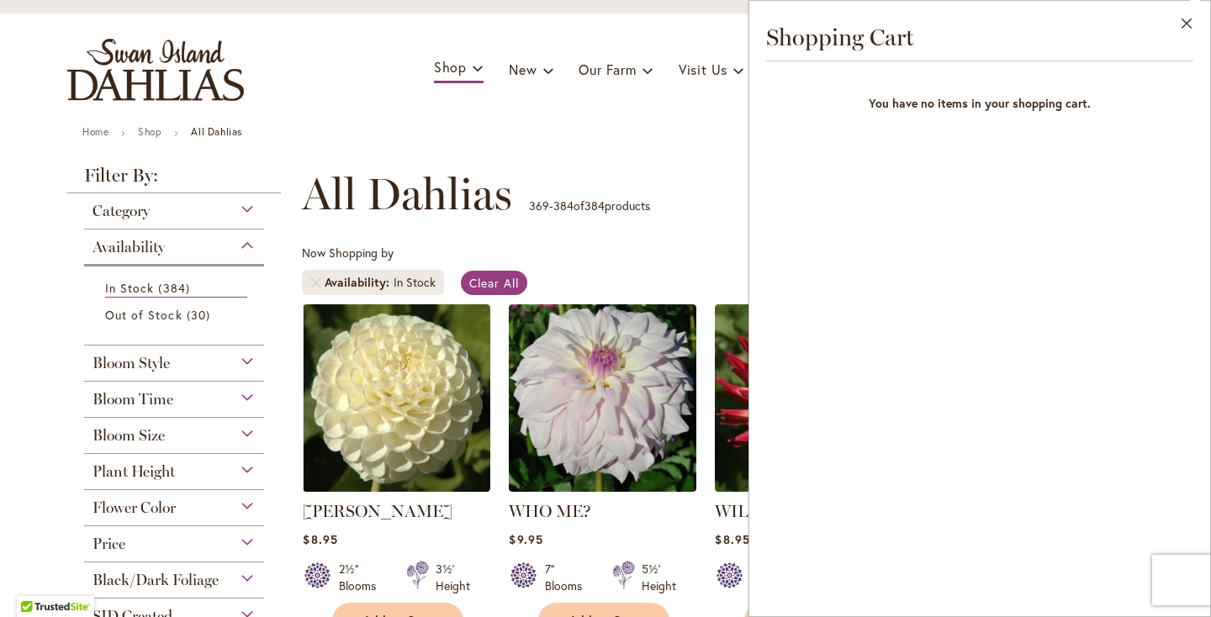
click at [645, 216] on p "369 - 384 of 384 products" at bounding box center [589, 206] width 121 height 27
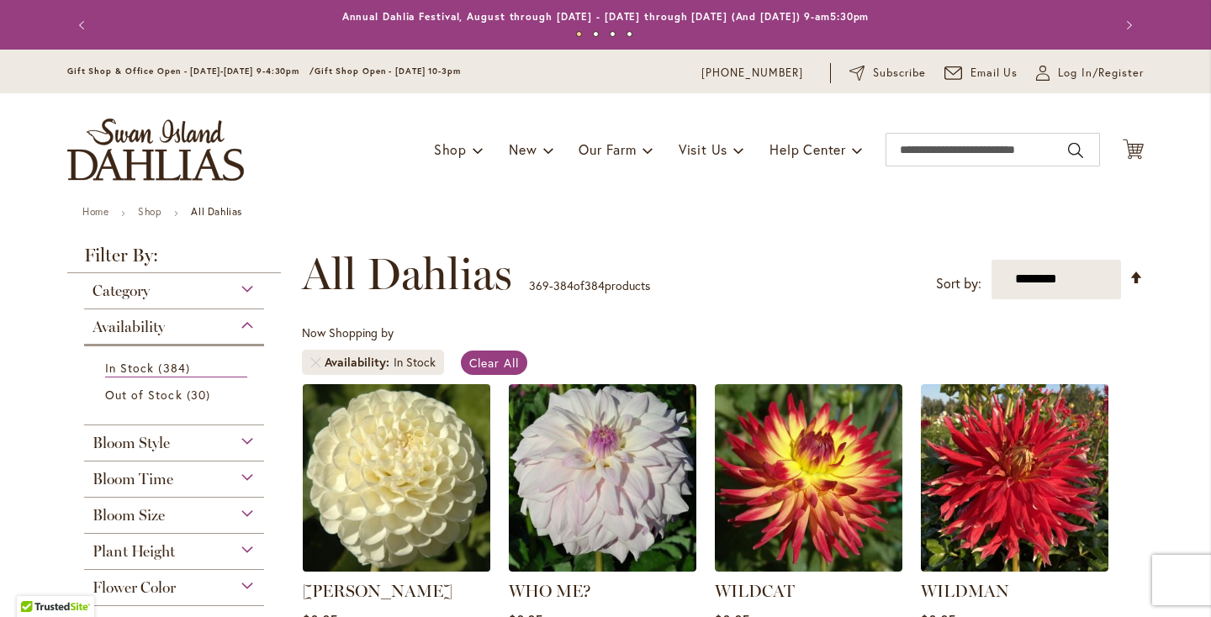
click at [412, 447] on img at bounding box center [397, 477] width 197 height 197
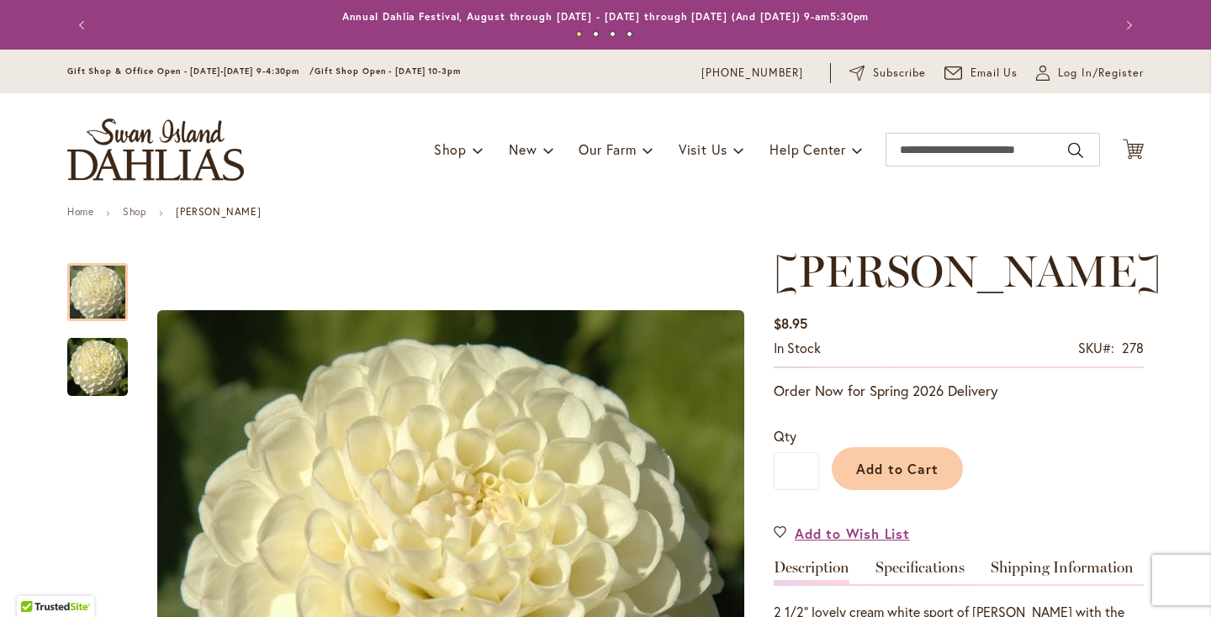
click at [196, 169] on img "store logo" at bounding box center [155, 150] width 177 height 62
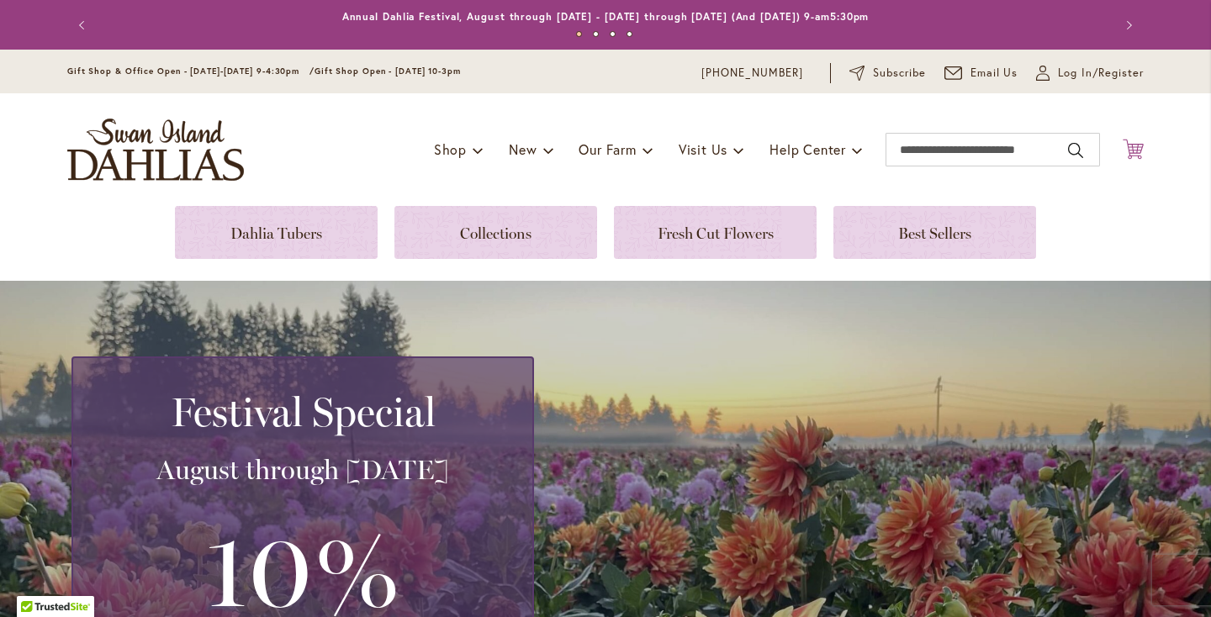
click at [1133, 142] on icon "Cart .cls-1 { fill: #231f20; }" at bounding box center [1133, 149] width 21 height 21
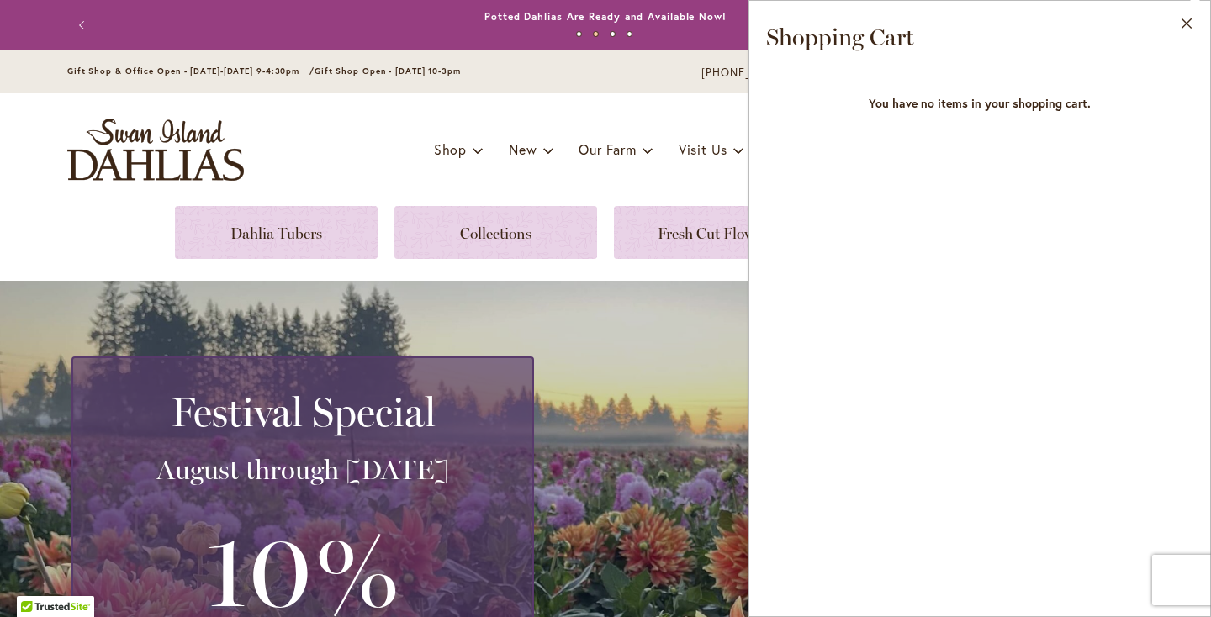
click at [720, 322] on div "Festival Special August through September 28th 10% off ALL Dahlia Tuber Orders …" at bounding box center [605, 606] width 1211 height 651
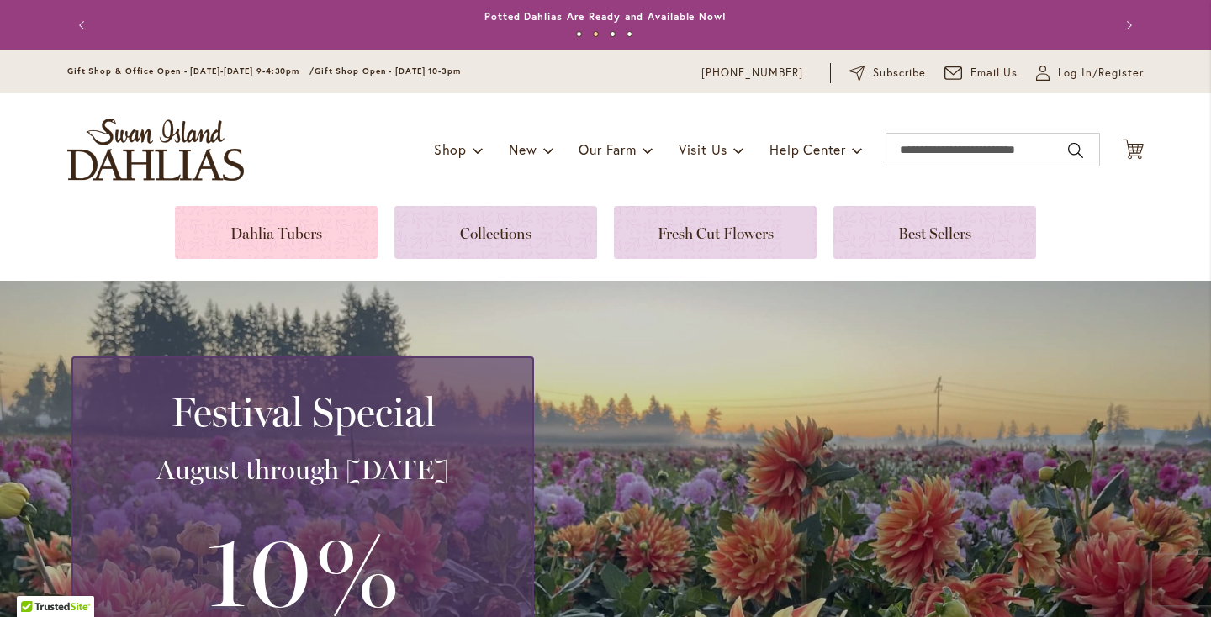
click at [204, 215] on link at bounding box center [276, 232] width 203 height 53
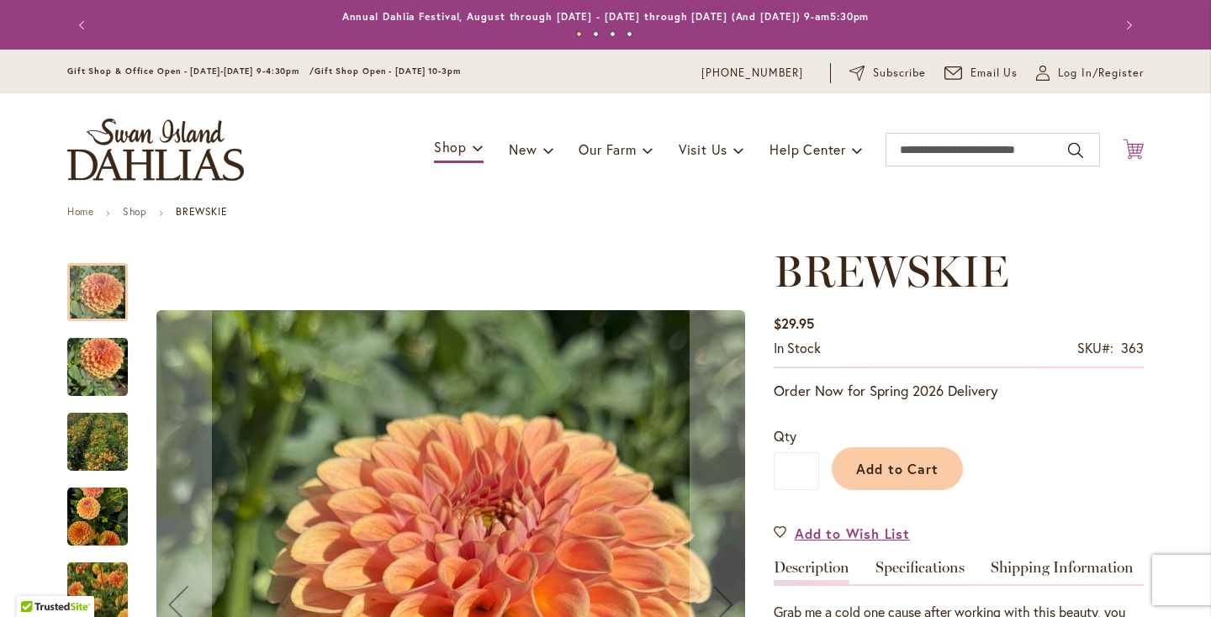
click at [1125, 147] on icon "Cart .cls-1 { fill: #231f20; }" at bounding box center [1133, 149] width 21 height 21
